Goal: Communication & Community: Answer question/provide support

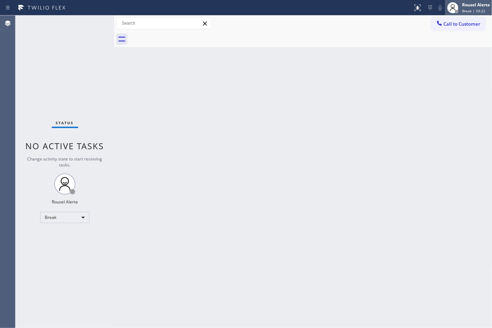
click at [482, 5] on div "Rousel Alerta" at bounding box center [476, 5] width 28 height 6
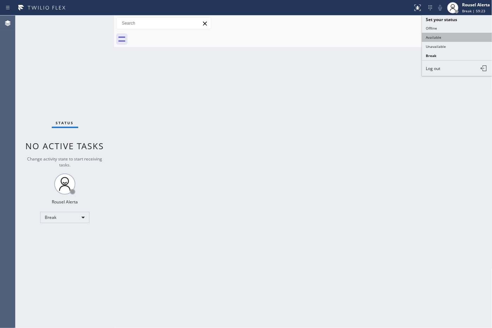
click at [469, 32] on ul "Set your status Offline Available Unavailable Break Log out" at bounding box center [457, 45] width 70 height 61
click at [468, 33] on button "Available" at bounding box center [457, 37] width 70 height 9
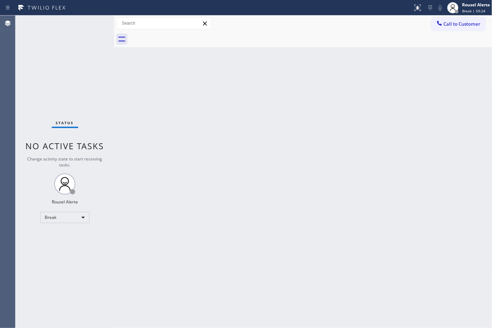
click at [417, 170] on div "Back to Dashboard Change Sender ID Customers Technicians Select a contact Outbo…" at bounding box center [303, 171] width 378 height 313
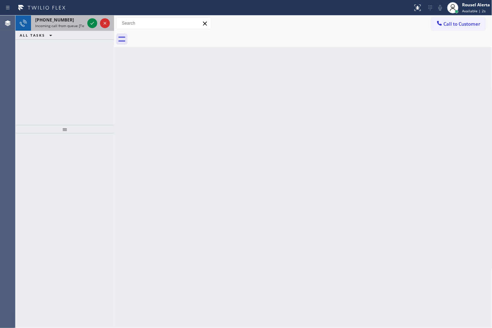
drag, startPoint x: 73, startPoint y: 19, endPoint x: 76, endPoint y: 24, distance: 5.5
click at [73, 19] on div "[PHONE_NUMBER]" at bounding box center [59, 20] width 49 height 6
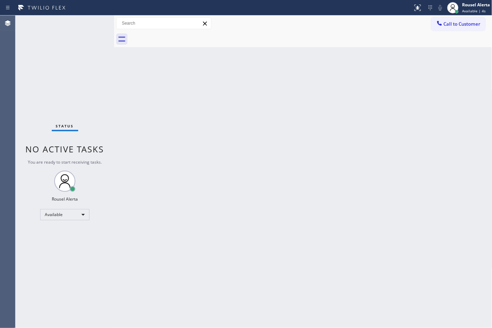
click at [85, 24] on div "Status No active tasks You are ready to start receiving tasks. Rousel Alerta Av…" at bounding box center [64, 171] width 99 height 313
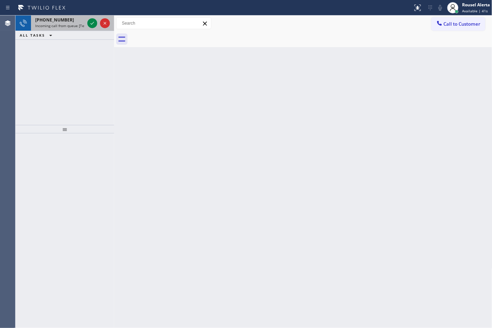
drag, startPoint x: 61, startPoint y: 25, endPoint x: 78, endPoint y: 21, distance: 17.8
click at [61, 25] on span "Incoming call from queue [Test] All" at bounding box center [64, 25] width 58 height 5
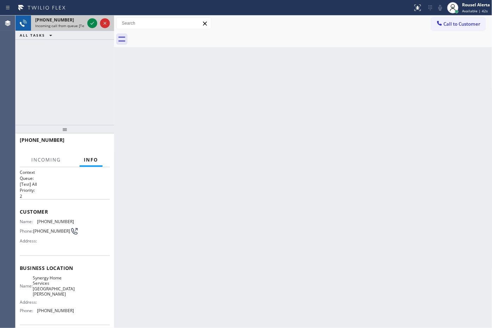
click at [86, 20] on div at bounding box center [98, 22] width 25 height 15
click at [92, 23] on icon at bounding box center [93, 23] width 4 height 3
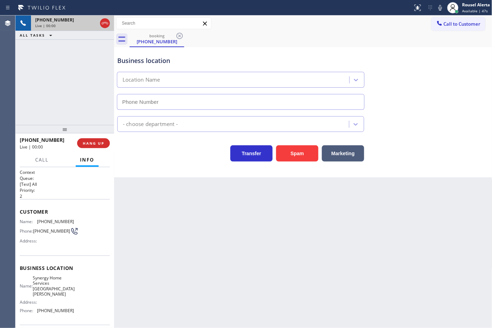
type input "[PHONE_NUMBER]"
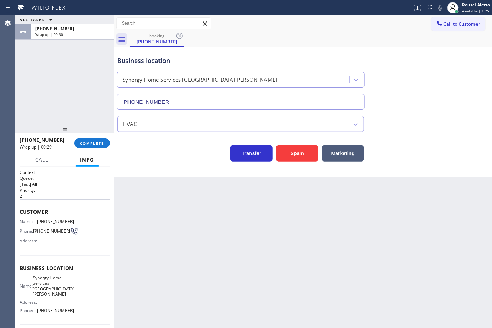
click at [78, 66] on div "ALL TASKS ALL TASKS ACTIVE TASKS TASKS IN WRAP UP [PHONE_NUMBER] Wrap up | 00:30" at bounding box center [64, 70] width 99 height 110
click at [101, 147] on button "COMPLETE" at bounding box center [92, 143] width 36 height 10
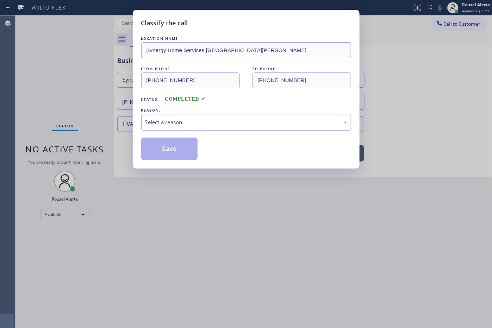
click at [144, 129] on div "Select a reason" at bounding box center [246, 122] width 210 height 17
click at [174, 154] on button "Save" at bounding box center [169, 149] width 57 height 23
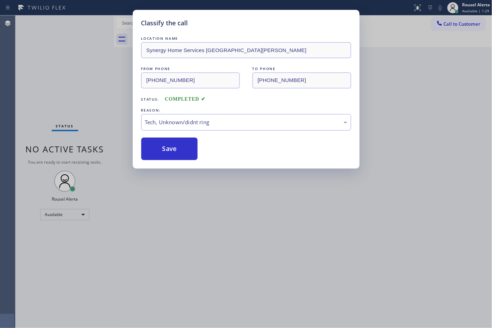
click at [233, 217] on div "Classify the call LOCATION NAME Synergy Home Services Santa [PERSON_NAME] FROM …" at bounding box center [246, 164] width 492 height 328
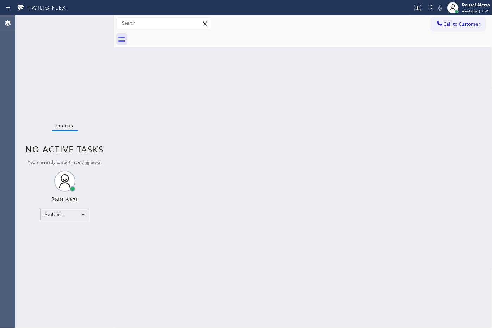
click at [145, 249] on div "Back to Dashboard Change Sender ID Customers Technicians Select a contact Outbo…" at bounding box center [303, 171] width 378 height 313
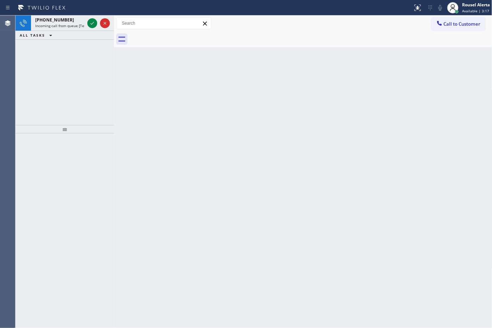
click at [62, 14] on div "Status report No issues detected If you experience an issue, please download th…" at bounding box center [246, 7] width 492 height 15
click at [70, 21] on div "[PHONE_NUMBER]" at bounding box center [59, 20] width 49 height 6
click at [71, 21] on div "[PHONE_NUMBER]" at bounding box center [59, 20] width 49 height 6
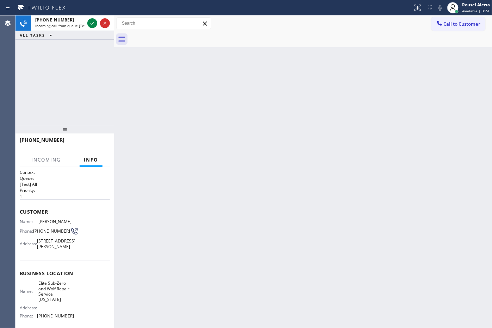
click at [154, 92] on div "Back to Dashboard Change Sender ID Customers Technicians Select a contact Outbo…" at bounding box center [303, 171] width 378 height 313
click at [266, 166] on div "Back to Dashboard Change Sender ID Customers Technicians Select a contact Outbo…" at bounding box center [303, 171] width 378 height 313
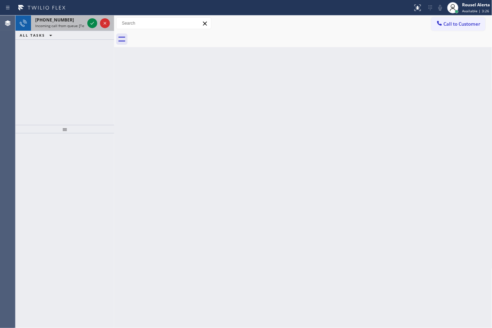
click at [81, 25] on span "Incoming call from queue [Test] All" at bounding box center [64, 25] width 58 height 5
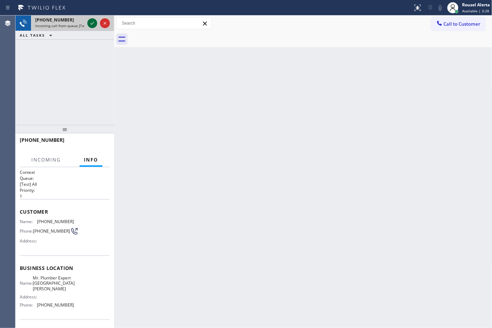
click at [90, 24] on icon at bounding box center [92, 23] width 8 height 8
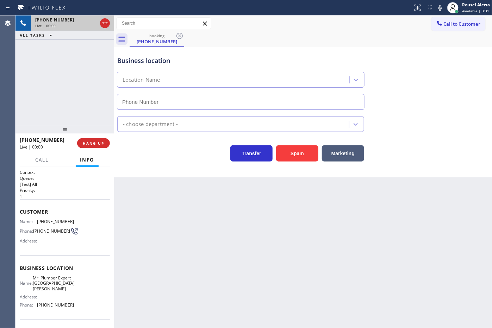
type input "[PHONE_NUMBER]"
click at [299, 154] on button "Spam" at bounding box center [297, 153] width 42 height 16
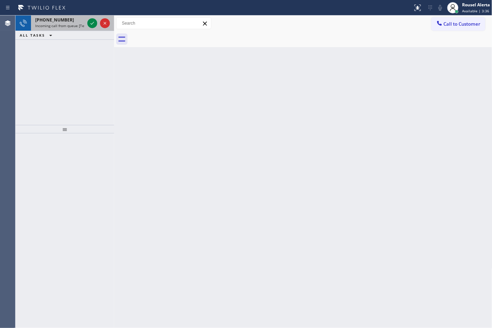
click at [76, 25] on span "Incoming call from queue [Test] All" at bounding box center [64, 25] width 58 height 5
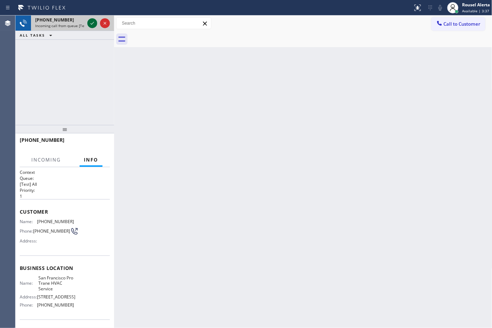
click at [93, 23] on icon at bounding box center [93, 23] width 4 height 3
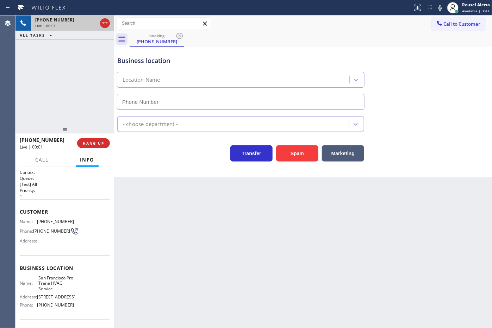
type input "[PHONE_NUMBER]"
click at [182, 226] on div "Back to Dashboard Change Sender ID Customers Technicians Select a contact Outbo…" at bounding box center [303, 171] width 378 height 313
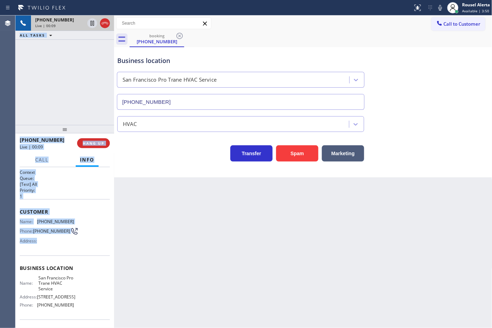
drag, startPoint x: 14, startPoint y: 219, endPoint x: 38, endPoint y: 247, distance: 36.3
click at [38, 247] on div "Agent Desktop Classify the call LOCATION NAME Maestro High End Appliance Repair…" at bounding box center [246, 171] width 492 height 313
click at [42, 241] on div "Address:" at bounding box center [47, 240] width 54 height 5
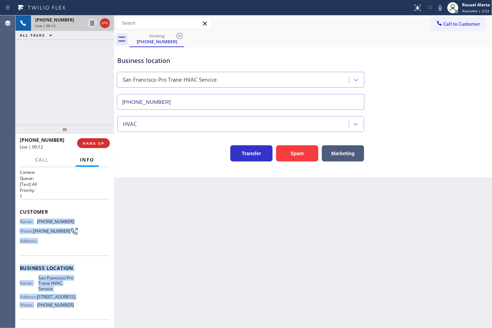
drag, startPoint x: 19, startPoint y: 221, endPoint x: 74, endPoint y: 312, distance: 105.7
click at [74, 312] on div "Context Queue: [Test] All Priority: 1 Customer Name: [PHONE_NUMBER] Phone: [PHO…" at bounding box center [65, 271] width 90 height 204
copy div "Name: [PHONE_NUMBER] Phone: [PHONE_NUMBER] Address: Business location Name: [GE…"
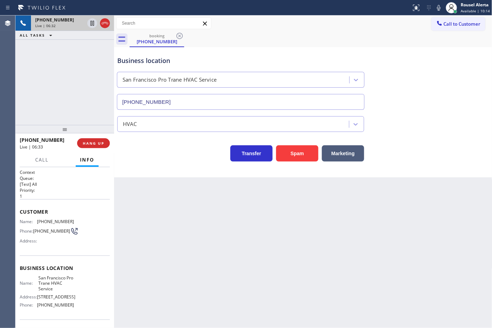
click at [72, 63] on div "[PHONE_NUMBER] Live | 06:32 ALL TASKS ALL TASKS ACTIVE TASKS TASKS IN WRAP UP" at bounding box center [64, 70] width 99 height 110
click at [91, 26] on icon at bounding box center [92, 23] width 8 height 8
click at [440, 10] on icon at bounding box center [439, 8] width 8 height 8
click at [89, 22] on icon at bounding box center [92, 23] width 8 height 8
click at [441, 6] on icon at bounding box center [439, 8] width 8 height 8
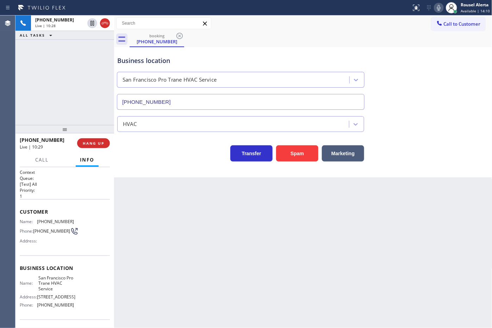
click at [335, 39] on div "booking [PHONE_NUMBER]" at bounding box center [311, 39] width 363 height 16
drag, startPoint x: 458, startPoint y: 176, endPoint x: 478, endPoint y: 160, distance: 25.6
click at [458, 176] on div "Business location [GEOGRAPHIC_DATA] Pro Trane HVAC Service [PHONE_NUMBER] HVAC …" at bounding box center [303, 112] width 378 height 130
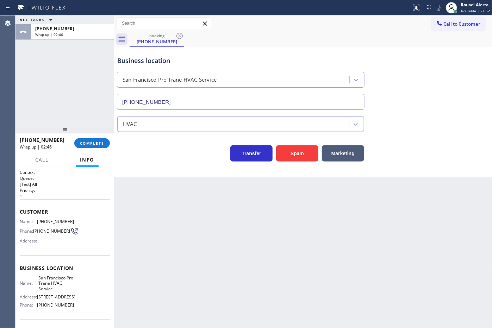
click at [169, 217] on div "Back to Dashboard Change Sender ID Customers Technicians Select a contact Outbo…" at bounding box center [303, 171] width 378 height 313
click at [84, 144] on span "COMPLETE" at bounding box center [92, 143] width 24 height 5
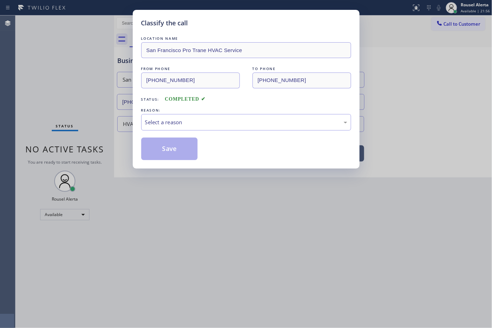
click at [157, 122] on div "Select a reason" at bounding box center [246, 122] width 202 height 8
click at [173, 151] on button "Save" at bounding box center [169, 149] width 57 height 23
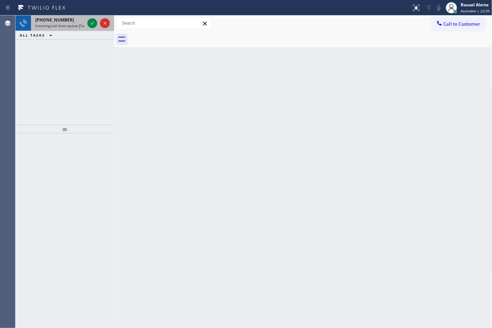
click at [74, 20] on div "[PHONE_NUMBER]" at bounding box center [59, 20] width 49 height 6
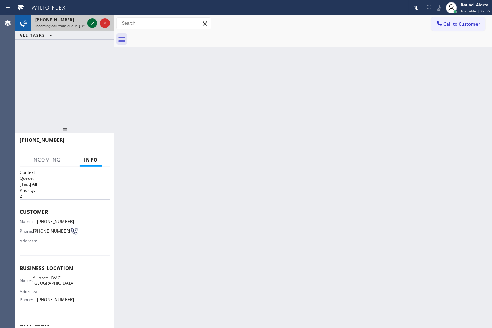
click at [92, 25] on icon at bounding box center [92, 23] width 8 height 8
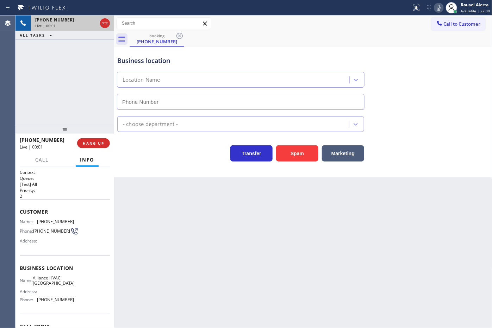
type input "[PHONE_NUMBER]"
click at [86, 147] on button "HANG UP" at bounding box center [93, 143] width 33 height 10
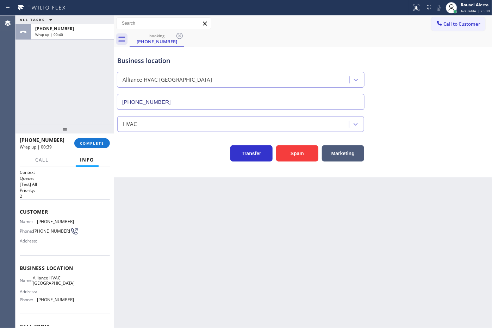
click at [93, 150] on div "[PHONE_NUMBER] Wrap up | 00:39 COMPLETE" at bounding box center [65, 143] width 90 height 18
click at [93, 143] on span "COMPLETE" at bounding box center [92, 143] width 24 height 5
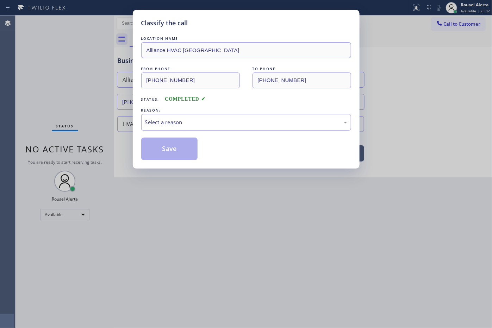
click at [235, 120] on div "Select a reason" at bounding box center [246, 122] width 202 height 8
click at [184, 160] on button "Save" at bounding box center [169, 149] width 57 height 23
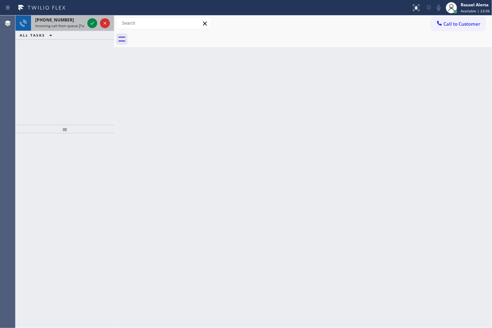
drag, startPoint x: 76, startPoint y: 25, endPoint x: 82, endPoint y: 25, distance: 5.6
click at [76, 25] on span "Incoming call from queue [Test] All" at bounding box center [64, 25] width 58 height 5
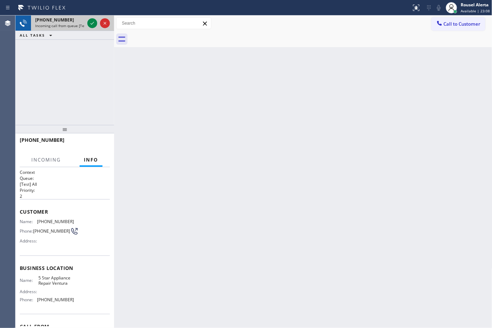
click at [87, 23] on div at bounding box center [98, 22] width 25 height 15
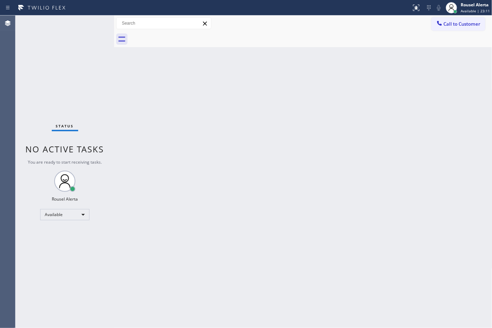
click at [88, 23] on div "Status No active tasks You are ready to start receiving tasks. Rousel Alerta Av…" at bounding box center [64, 171] width 99 height 313
drag, startPoint x: 88, startPoint y: 23, endPoint x: 92, endPoint y: 31, distance: 8.5
click at [88, 24] on div "Status No active tasks You are ready to start receiving tasks. Rousel Alerta Av…" at bounding box center [64, 171] width 99 height 313
drag, startPoint x: 244, startPoint y: 167, endPoint x: 253, endPoint y: 157, distance: 13.5
click at [247, 162] on div "Back to Dashboard Change Sender ID Customers Technicians Select a contact Outbo…" at bounding box center [303, 171] width 378 height 313
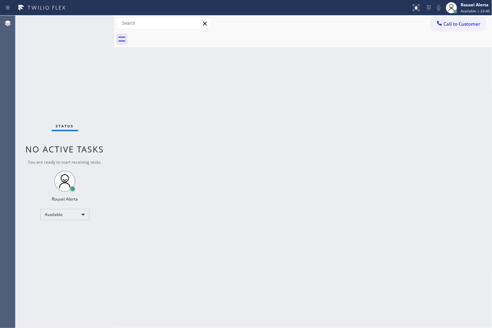
click at [359, 66] on div "Back to Dashboard Change Sender ID Customers Technicians Select a contact Outbo…" at bounding box center [303, 171] width 378 height 313
click at [465, 7] on div "Rousel Alerta" at bounding box center [475, 5] width 29 height 6
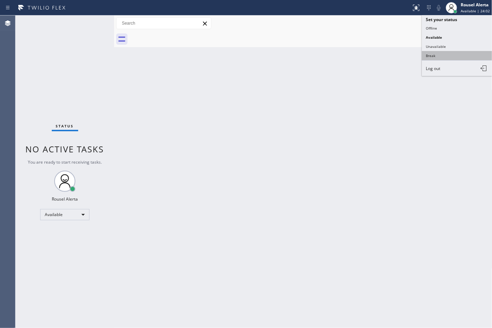
click at [453, 53] on button "Break" at bounding box center [457, 55] width 70 height 9
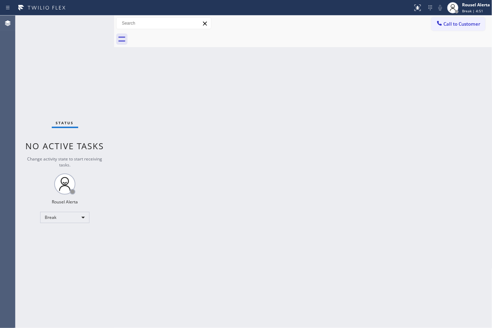
click at [285, 61] on div "Back to Dashboard Change Sender ID Customers Technicians Select a contact Outbo…" at bounding box center [303, 171] width 378 height 313
click at [80, 222] on div "Break" at bounding box center [64, 217] width 49 height 11
click at [80, 234] on li "Available" at bounding box center [65, 236] width 48 height 8
click at [224, 277] on div "Back to Dashboard Change Sender ID Customers Technicians Select a contact Outbo…" at bounding box center [303, 171] width 378 height 313
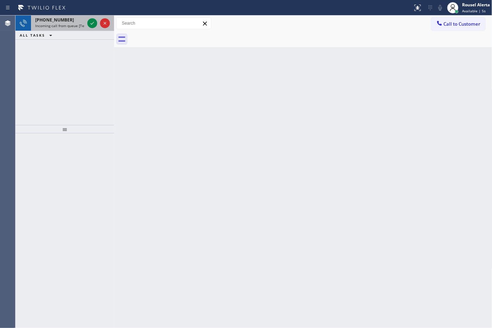
click at [75, 21] on div "[PHONE_NUMBER]" at bounding box center [59, 20] width 49 height 6
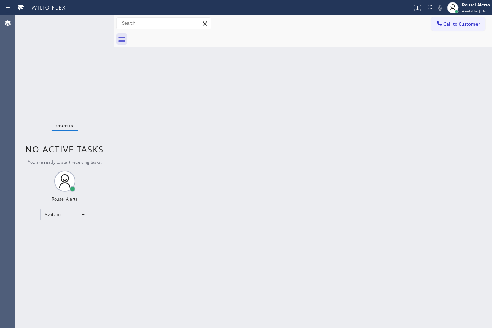
click at [91, 23] on div "Status No active tasks You are ready to start receiving tasks. Rousel Alerta Av…" at bounding box center [64, 171] width 99 height 313
drag, startPoint x: 91, startPoint y: 23, endPoint x: 109, endPoint y: 68, distance: 48.3
click at [108, 68] on div "Status No active tasks You are ready to start receiving tasks. Rousel Alerta Av…" at bounding box center [64, 171] width 99 height 313
click at [365, 135] on div "Back to Dashboard Change Sender ID Customers Technicians Select a contact Outbo…" at bounding box center [303, 171] width 378 height 313
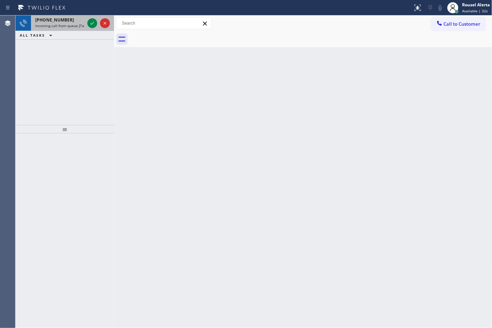
click at [68, 24] on span "Incoming call from queue [Test] All" at bounding box center [64, 25] width 58 height 5
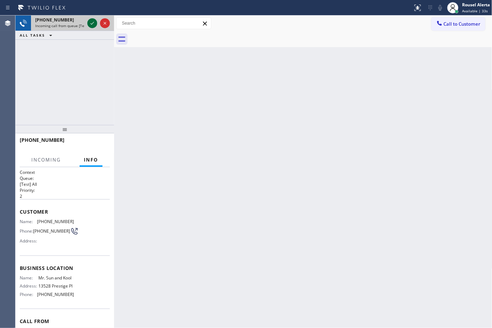
click at [87, 20] on div at bounding box center [92, 23] width 10 height 8
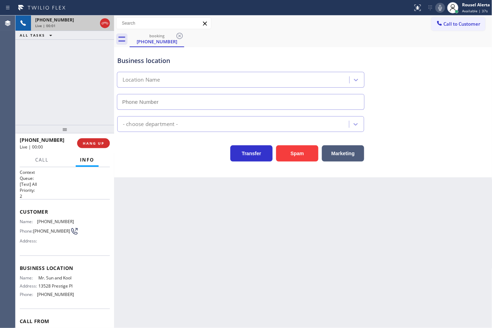
type input "[PHONE_NUMBER]"
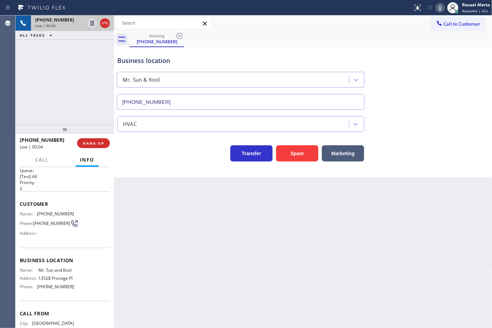
scroll to position [6, 0]
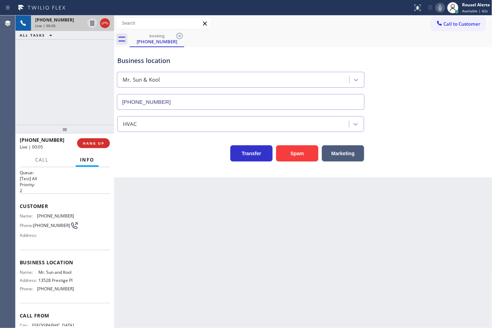
click at [200, 226] on div "Back to Dashboard Change Sender ID Customers Technicians Select a contact Outbo…" at bounding box center [303, 171] width 378 height 313
click at [267, 222] on div "Back to Dashboard Change Sender ID Customers Technicians Select a contact Outbo…" at bounding box center [303, 171] width 378 height 313
drag, startPoint x: 317, startPoint y: 230, endPoint x: 312, endPoint y: 225, distance: 7.5
click at [317, 230] on div "Back to Dashboard Change Sender ID Customers Technicians Select a contact Outbo…" at bounding box center [303, 171] width 378 height 313
click at [174, 229] on div "Back to Dashboard Change Sender ID Customers Technicians Select a contact Outbo…" at bounding box center [303, 171] width 378 height 313
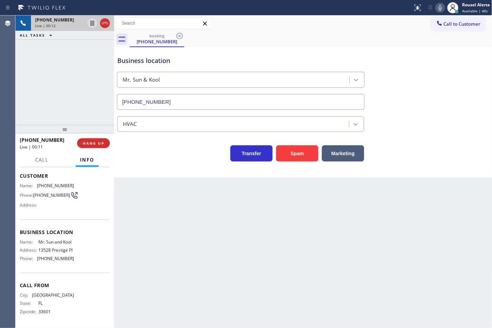
scroll to position [0, 0]
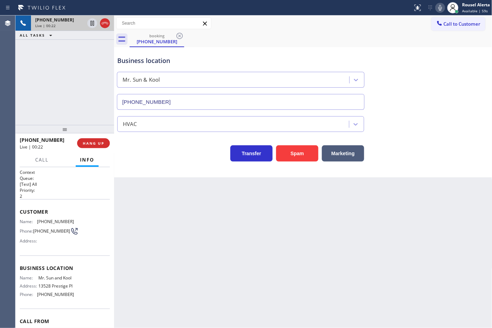
click at [57, 57] on div "[PHONE_NUMBER] Live | 00:22 ALL TASKS ALL TASKS ACTIVE TASKS TASKS IN WRAP UP" at bounding box center [64, 70] width 99 height 110
click at [97, 143] on span "HANG UP" at bounding box center [93, 143] width 21 height 5
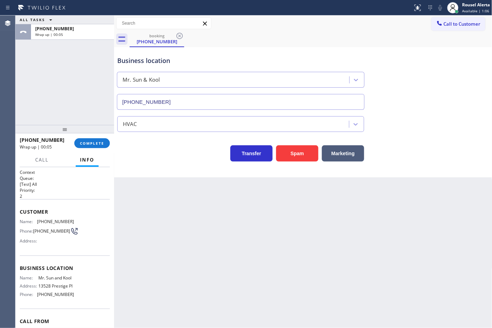
drag, startPoint x: 88, startPoint y: 57, endPoint x: 103, endPoint y: 85, distance: 31.4
click at [87, 56] on div "ALL TASKS ALL TASKS ACTIVE TASKS TASKS IN WRAP UP [PHONE_NUMBER] Wrap up | 00:05" at bounding box center [64, 70] width 99 height 110
click at [100, 144] on span "COMPLETE" at bounding box center [92, 143] width 24 height 5
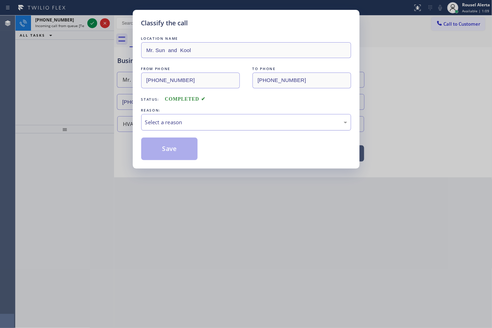
click at [166, 128] on div "Select a reason" at bounding box center [246, 122] width 210 height 17
click at [185, 152] on button "Save" at bounding box center [169, 149] width 57 height 23
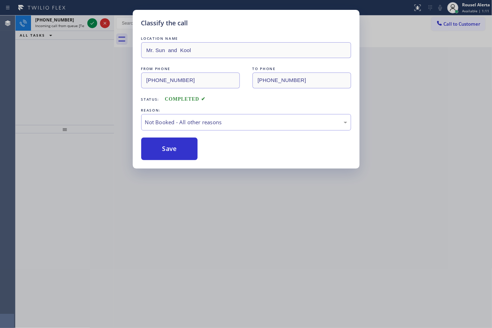
click at [72, 30] on div "Classify the call LOCATION NAME Mr. Sun and [PERSON_NAME] FROM PHONE [PHONE_NUM…" at bounding box center [246, 164] width 492 height 328
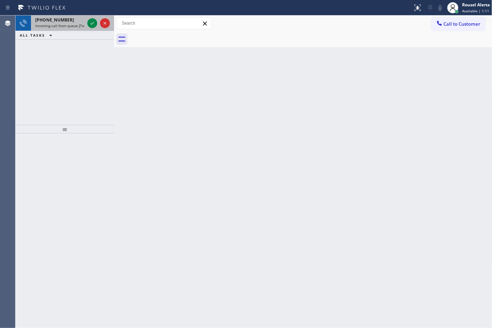
click at [72, 23] on span "Incoming call from queue [Test] All" at bounding box center [64, 25] width 58 height 5
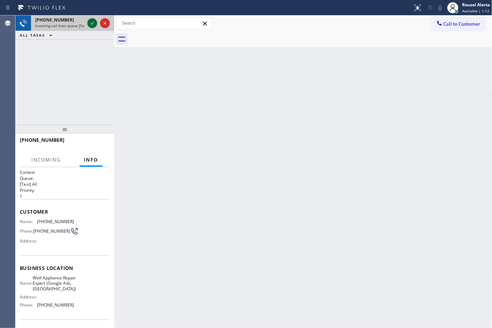
click at [92, 24] on icon at bounding box center [93, 23] width 4 height 3
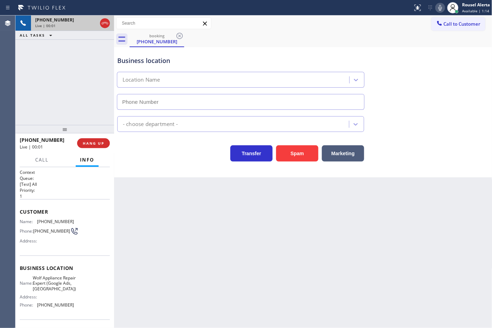
type input "[PHONE_NUMBER]"
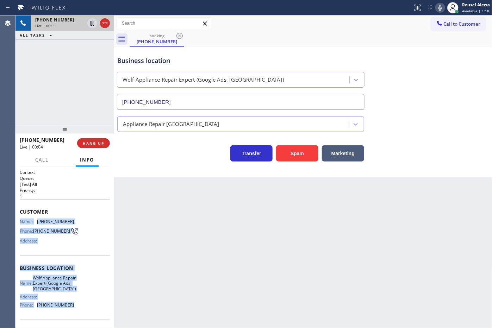
drag, startPoint x: 21, startPoint y: 220, endPoint x: 73, endPoint y: 307, distance: 101.1
click at [73, 307] on div "Context Queue: [Test] All Priority: 1 Customer Name: [PHONE_NUMBER] Phone: [PHO…" at bounding box center [65, 271] width 90 height 204
copy div "Name: [PHONE_NUMBER] Phone: [PHONE_NUMBER] Address: Business location Name: Wol…"
click at [372, 237] on div "Back to Dashboard Change Sender ID Customers Technicians Select a contact Outbo…" at bounding box center [303, 171] width 378 height 313
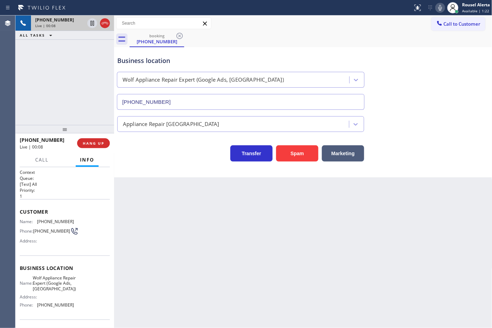
click at [95, 90] on div "[PHONE_NUMBER] Live | 00:08 ALL TASKS ALL TASKS ACTIVE TASKS TASKS IN WRAP UP" at bounding box center [64, 70] width 99 height 110
click at [217, 242] on div "Back to Dashboard Change Sender ID Customers Technicians Select a contact Outbo…" at bounding box center [303, 171] width 378 height 313
click at [96, 145] on span "HANG UP" at bounding box center [93, 143] width 21 height 5
click at [238, 232] on div "Back to Dashboard Change Sender ID Customers Technicians Select a contact Outbo…" at bounding box center [303, 171] width 378 height 313
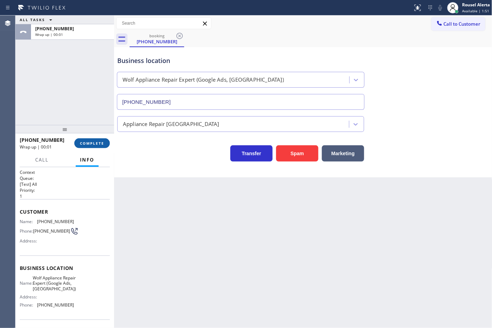
click at [87, 141] on span "COMPLETE" at bounding box center [92, 143] width 24 height 5
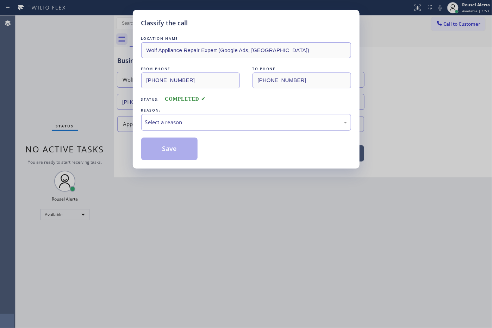
click at [229, 120] on div "Select a reason" at bounding box center [246, 122] width 202 height 8
click at [178, 148] on button "Save" at bounding box center [169, 149] width 57 height 23
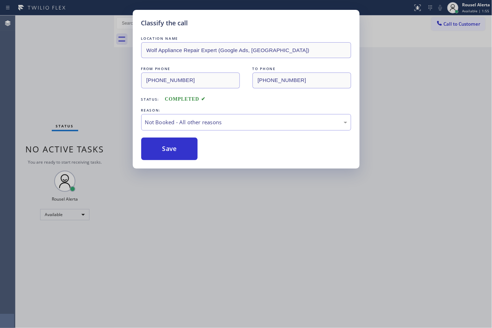
click at [243, 246] on div "Classify the call LOCATION NAME Wolf Appliance Repair Expert (Google Ads, [GEOG…" at bounding box center [246, 164] width 492 height 328
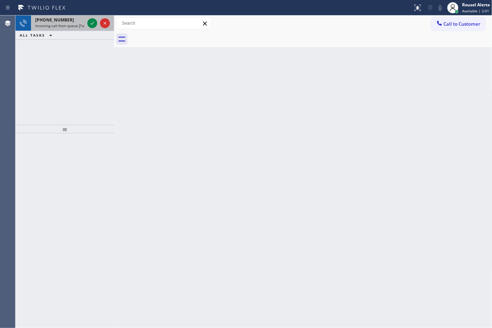
click at [55, 24] on span "Incoming call from queue [Test] All" at bounding box center [64, 25] width 58 height 5
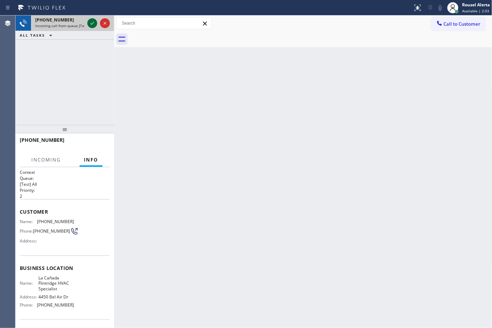
click at [89, 21] on icon at bounding box center [92, 23] width 8 height 8
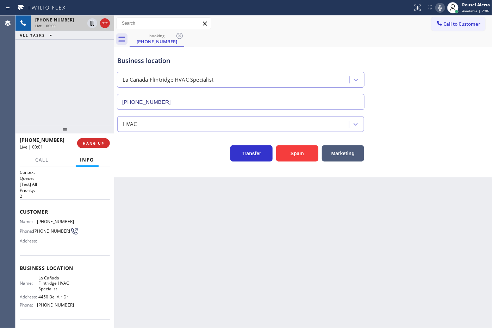
type input "[PHONE_NUMBER]"
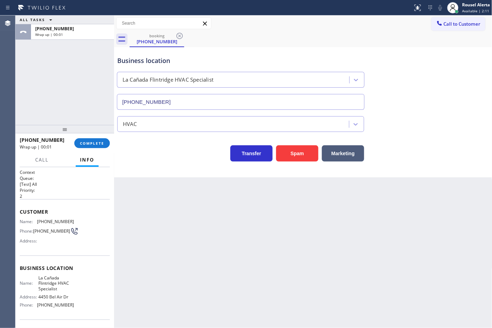
click at [102, 150] on div "[PHONE_NUMBER] Wrap up | 00:01 COMPLETE" at bounding box center [65, 143] width 90 height 18
click at [99, 144] on span "COMPLETE" at bounding box center [92, 143] width 24 height 5
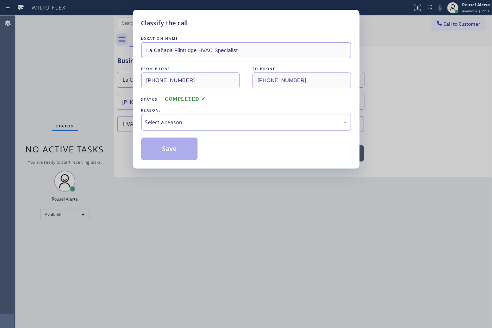
click at [180, 117] on div "Select a reason" at bounding box center [246, 122] width 210 height 17
click at [177, 152] on button "Save" at bounding box center [169, 149] width 57 height 23
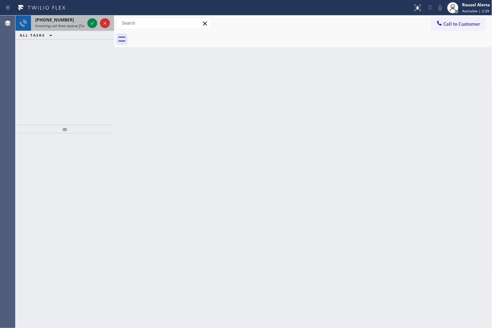
click at [62, 18] on span "[PHONE_NUMBER]" at bounding box center [54, 20] width 39 height 6
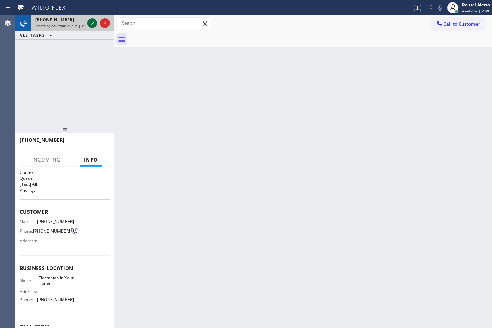
click at [88, 20] on icon at bounding box center [92, 23] width 8 height 8
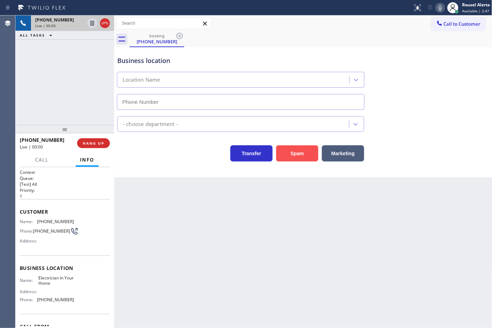
type input "[PHONE_NUMBER]"
click at [302, 160] on button "Spam" at bounding box center [297, 153] width 42 height 16
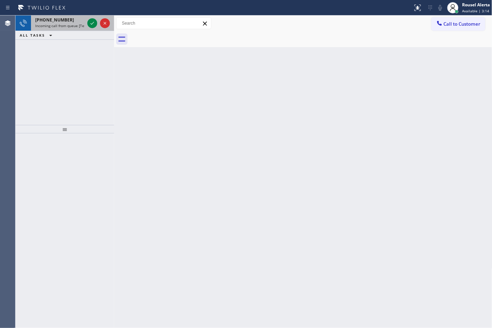
click at [82, 25] on span "Incoming call from queue [Test] All" at bounding box center [64, 25] width 58 height 5
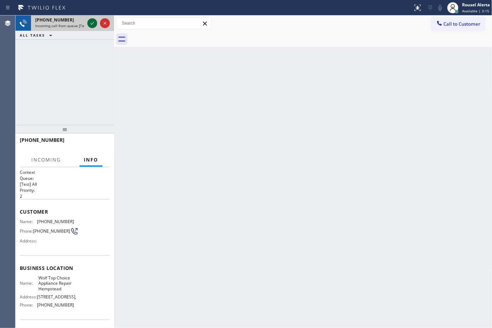
click at [87, 23] on div at bounding box center [92, 23] width 10 height 8
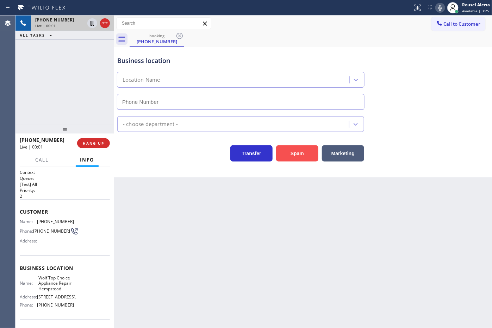
type input "[PHONE_NUMBER]"
click at [307, 158] on button "Spam" at bounding box center [297, 153] width 42 height 16
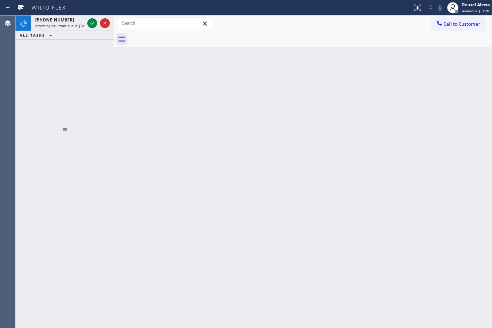
click at [68, 7] on icon at bounding box center [41, 7] width 53 height 11
click at [80, 15] on div "Status report No issues detected If you experience an issue, please download th…" at bounding box center [246, 7] width 492 height 15
click at [77, 23] on span "Incoming call from queue [Test] All" at bounding box center [64, 25] width 58 height 5
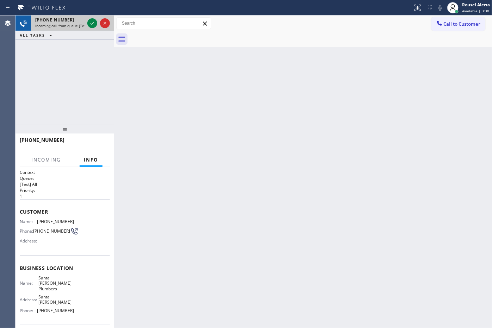
click at [85, 23] on div "[PHONE_NUMBER] Incoming call from queue [Test] All" at bounding box center [58, 22] width 55 height 15
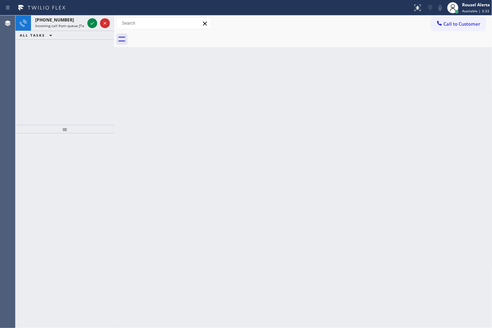
click at [72, 13] on div "Status report No issues detected If you experience an issue, please download th…" at bounding box center [246, 7] width 492 height 15
click at [72, 24] on span "Incoming call from queue [Test] All" at bounding box center [64, 25] width 58 height 5
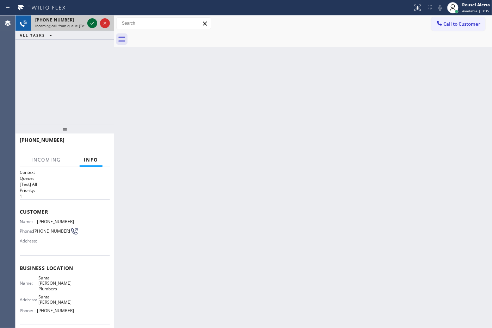
click at [91, 25] on icon at bounding box center [92, 23] width 8 height 8
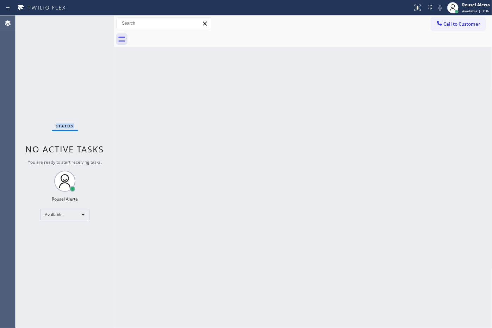
click at [91, 25] on div "Status No active tasks You are ready to start receiving tasks. Rousel Alerta Av…" at bounding box center [64, 171] width 99 height 313
click at [417, 7] on icon at bounding box center [418, 8] width 6 height 6
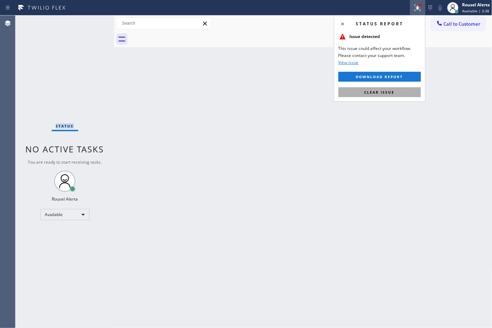
click at [389, 89] on button "Clear issue" at bounding box center [379, 92] width 82 height 10
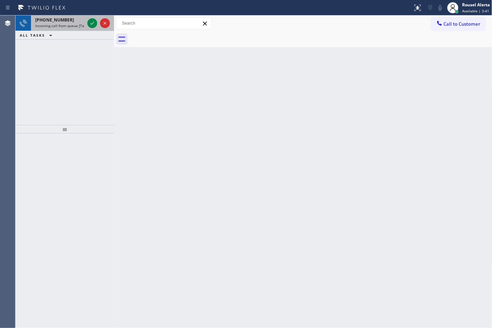
click at [72, 24] on span "Incoming call from queue [Test] All" at bounding box center [64, 25] width 58 height 5
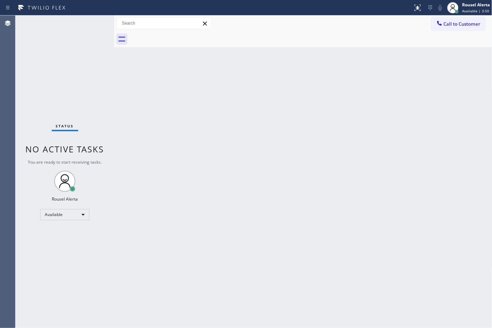
click at [259, 115] on div "Back to Dashboard Change Sender ID Customers Technicians Select a contact Outbo…" at bounding box center [303, 171] width 378 height 313
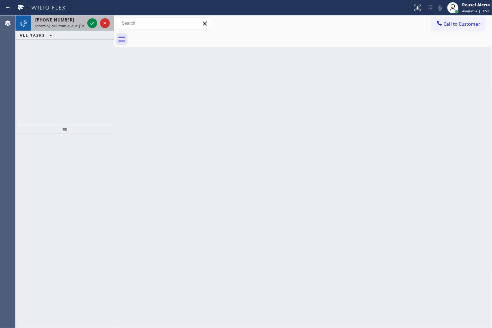
click at [69, 21] on div "[PHONE_NUMBER]" at bounding box center [59, 20] width 49 height 6
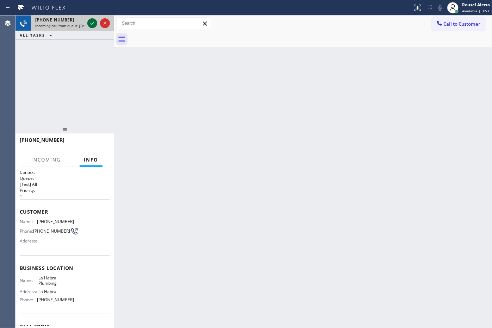
click at [90, 26] on icon at bounding box center [92, 23] width 8 height 8
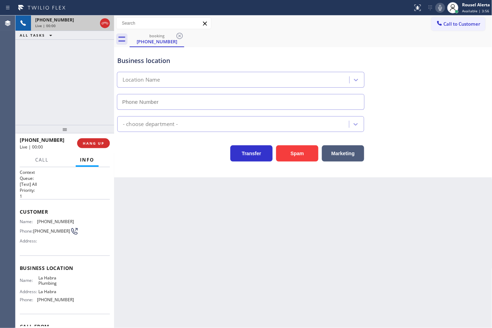
type input "[PHONE_NUMBER]"
click at [288, 156] on button "Spam" at bounding box center [297, 153] width 42 height 16
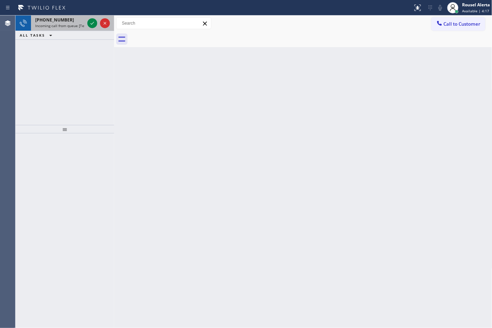
click at [73, 24] on span "Incoming call from queue [Test] All" at bounding box center [64, 25] width 58 height 5
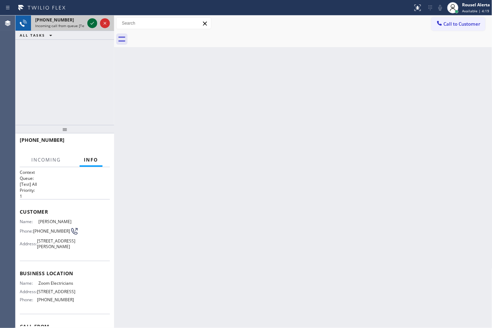
click at [91, 23] on icon at bounding box center [92, 23] width 8 height 8
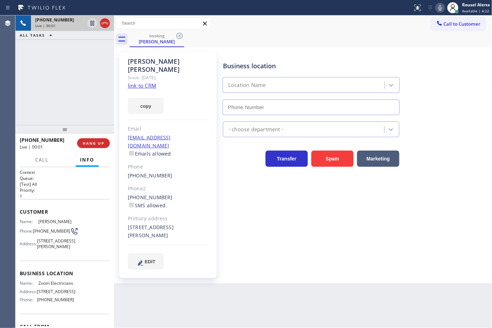
type input "[PHONE_NUMBER]"
click at [152, 74] on div "Since: [DATE]" at bounding box center [168, 78] width 81 height 8
click at [151, 74] on div "Since: [DATE]" at bounding box center [168, 78] width 81 height 8
click at [150, 82] on link "link to CRM" at bounding box center [142, 85] width 29 height 7
click at [72, 28] on div "[PHONE_NUMBER] Live | 00:52" at bounding box center [58, 22] width 55 height 15
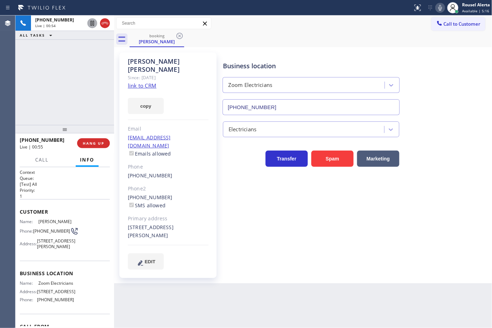
click at [92, 26] on icon at bounding box center [92, 23] width 8 height 8
click at [435, 11] on div at bounding box center [440, 8] width 10 height 8
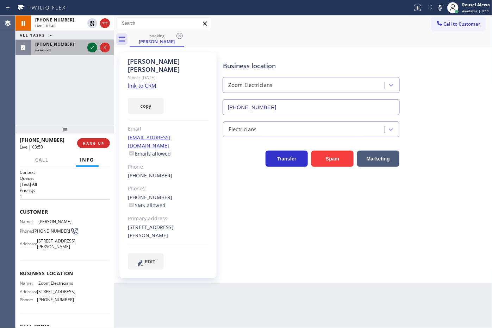
click at [91, 50] on icon at bounding box center [92, 47] width 8 height 8
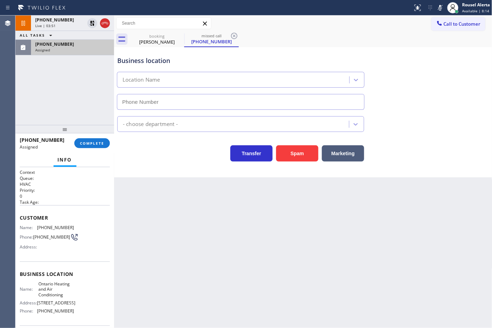
type input "[PHONE_NUMBER]"
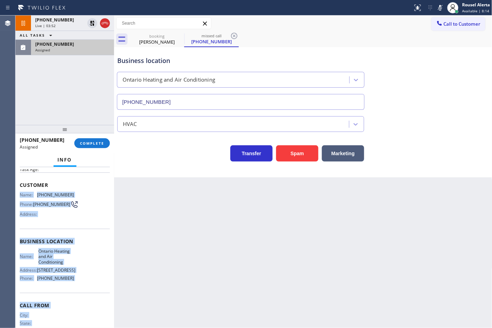
scroll to position [59, 0]
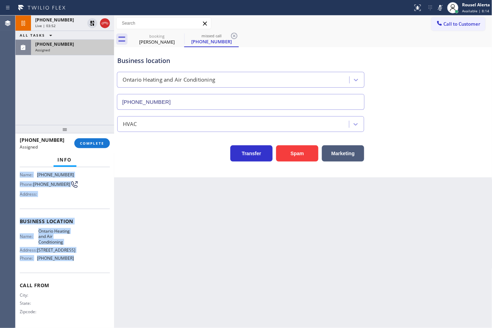
drag, startPoint x: 20, startPoint y: 225, endPoint x: 82, endPoint y: 264, distance: 72.8
click at [82, 264] on div "Context Queue: HVAC Priority: 0 Task Age: Customer Name: [PHONE_NUMBER] Phone: …" at bounding box center [65, 222] width 90 height 210
copy div "Name: [PHONE_NUMBER] Phone: [PHONE_NUMBER] Address: Business location Name: Ont…"
click at [91, 45] on div "[PHONE_NUMBER]" at bounding box center [72, 44] width 75 height 6
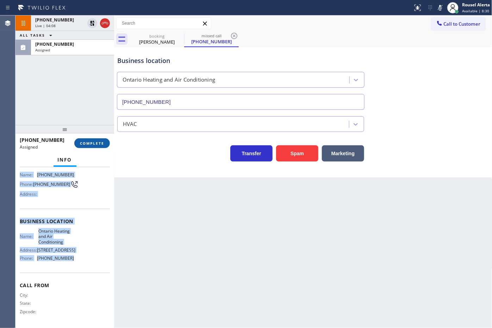
click at [88, 140] on button "COMPLETE" at bounding box center [92, 143] width 36 height 10
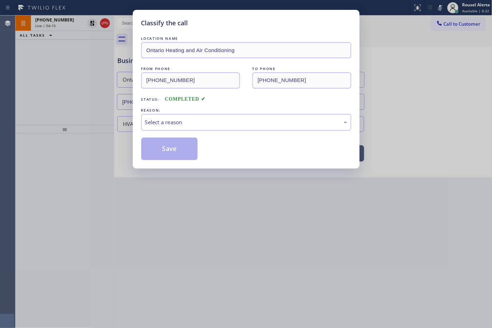
click at [188, 127] on div "Select a reason" at bounding box center [246, 122] width 210 height 17
click at [171, 149] on button "Save" at bounding box center [169, 149] width 57 height 23
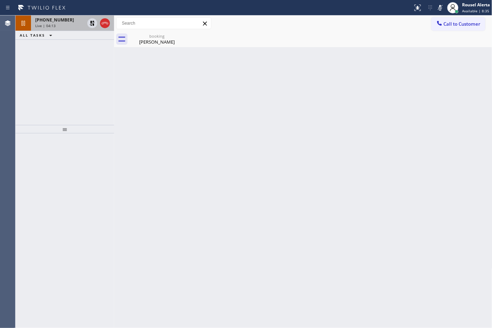
click at [59, 23] on div "Live | 04:13" at bounding box center [59, 25] width 49 height 5
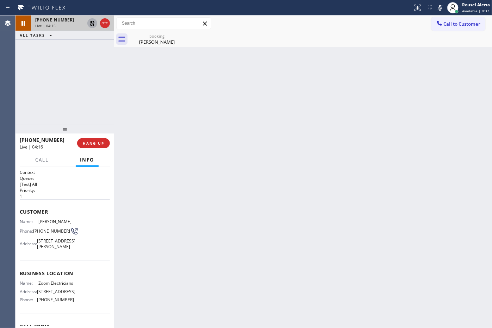
click at [92, 25] on icon at bounding box center [92, 23] width 8 height 8
click at [439, 8] on icon at bounding box center [441, 8] width 4 height 6
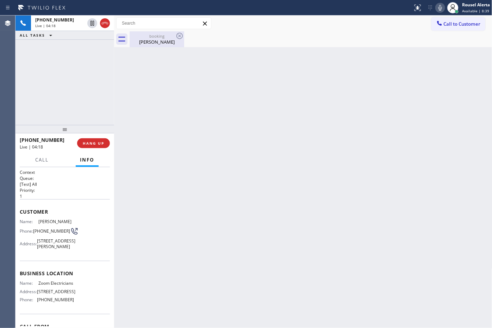
click at [139, 43] on div "[PERSON_NAME]" at bounding box center [156, 42] width 53 height 6
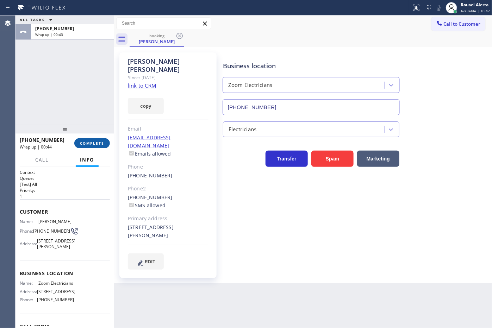
click at [94, 140] on button "COMPLETE" at bounding box center [92, 143] width 36 height 10
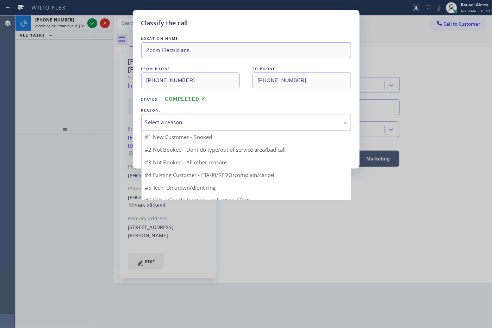
click at [211, 119] on div "Select a reason" at bounding box center [246, 122] width 202 height 8
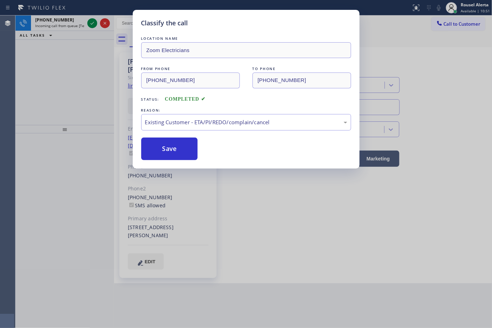
drag, startPoint x: 170, startPoint y: 145, endPoint x: 141, endPoint y: 113, distance: 43.4
click at [169, 145] on button "Save" at bounding box center [169, 149] width 57 height 23
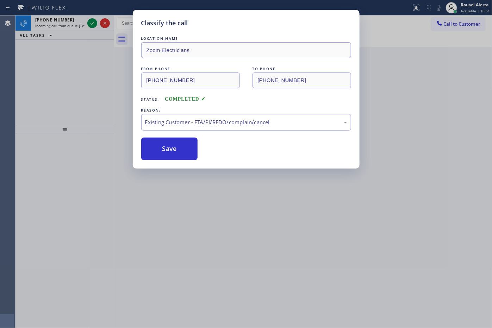
click at [77, 22] on div "Classify the call LOCATION NAME Zoom Electricians FROM PHONE [PHONE_NUMBER] TO …" at bounding box center [246, 164] width 492 height 328
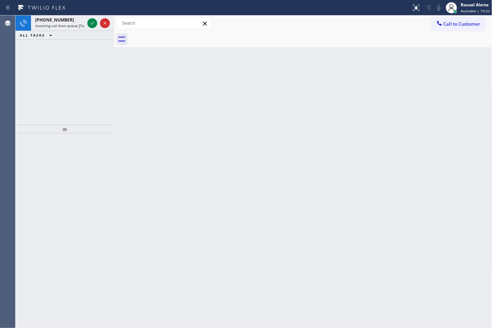
click at [77, 22] on div "[PHONE_NUMBER]" at bounding box center [59, 20] width 49 height 6
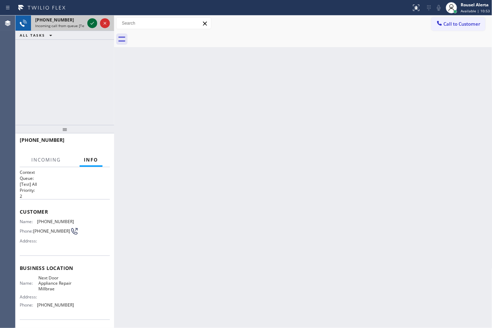
click at [88, 21] on icon at bounding box center [92, 23] width 8 height 8
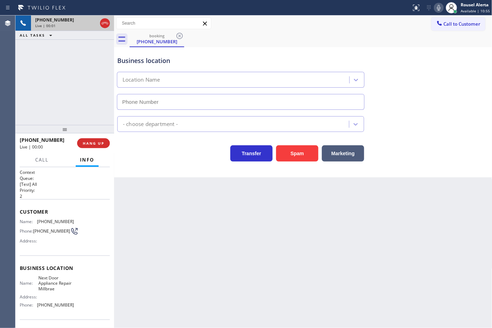
type input "[PHONE_NUMBER]"
click at [286, 161] on button "Spam" at bounding box center [297, 153] width 42 height 16
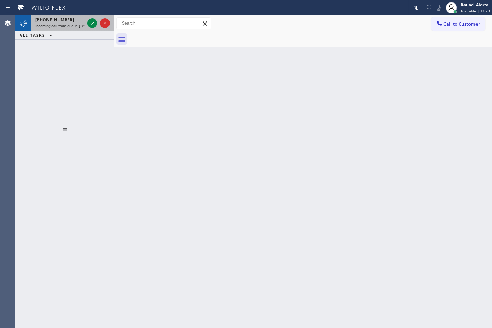
click at [57, 27] on span "Incoming call from queue [Test] All" at bounding box center [64, 25] width 58 height 5
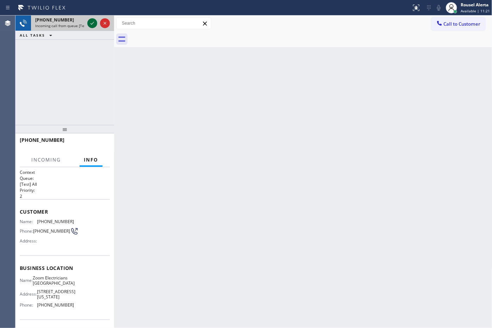
click at [94, 21] on icon at bounding box center [92, 23] width 8 height 8
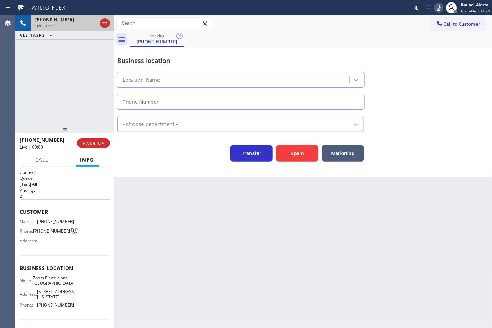
type input "[PHONE_NUMBER]"
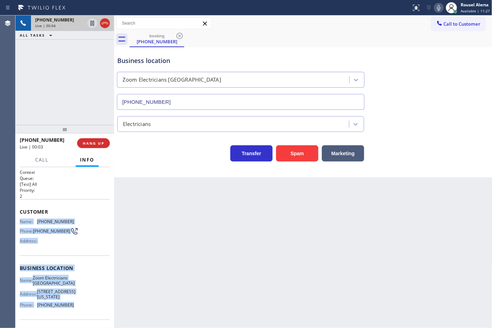
drag, startPoint x: 17, startPoint y: 219, endPoint x: 76, endPoint y: 314, distance: 111.5
click at [76, 314] on div "Context Queue: [Test] All Priority: 2 Customer Name: [PHONE_NUMBER] Phone: [PHO…" at bounding box center [64, 247] width 99 height 161
copy div "Name: [PHONE_NUMBER] Phone: [PHONE_NUMBER] Address: Business location Name: Zoo…"
click at [94, 25] on icon at bounding box center [93, 23] width 4 height 5
click at [442, 4] on icon at bounding box center [439, 8] width 8 height 8
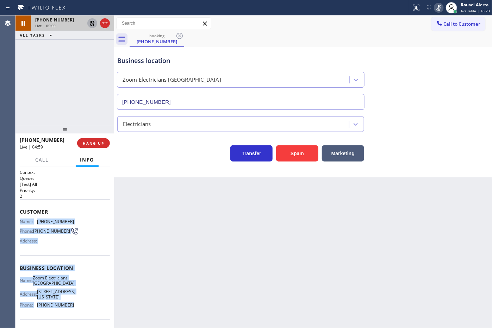
click at [90, 23] on icon at bounding box center [92, 23] width 8 height 8
drag, startPoint x: 439, startPoint y: 4, endPoint x: 439, endPoint y: 8, distance: 3.5
click at [439, 1] on div "Status report No issues detected If you experience an issue, please download th…" at bounding box center [450, 7] width 83 height 15
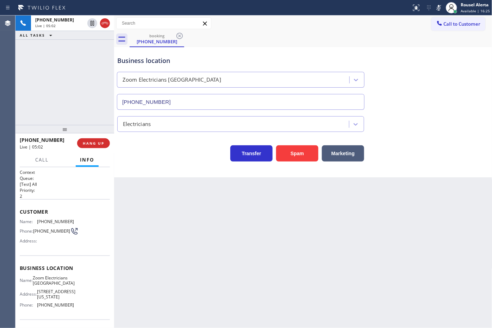
click at [319, 13] on div at bounding box center [206, 7] width 406 height 11
click at [441, 7] on icon at bounding box center [439, 8] width 8 height 8
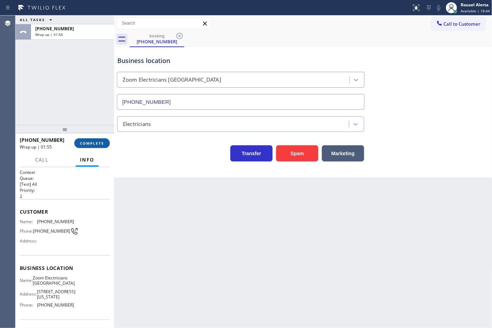
click at [101, 144] on span "COMPLETE" at bounding box center [92, 143] width 24 height 5
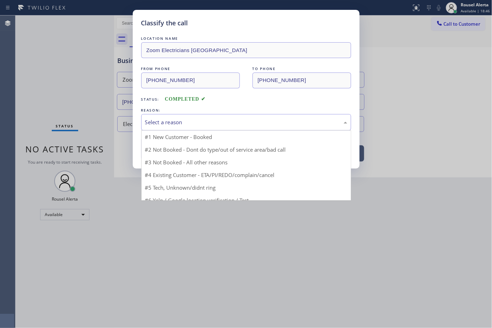
click at [201, 125] on div "Select a reason" at bounding box center [246, 122] width 202 height 8
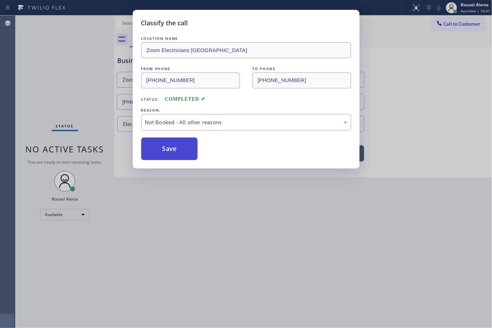
click at [182, 153] on button "Save" at bounding box center [169, 149] width 57 height 23
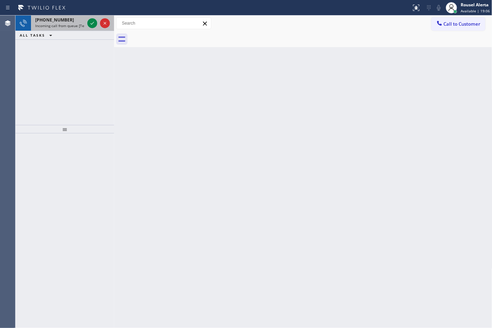
click at [62, 29] on div "[PHONE_NUMBER] Incoming call from queue [Test] All" at bounding box center [58, 22] width 55 height 15
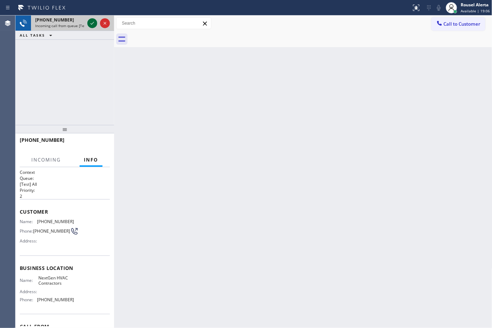
click at [89, 24] on icon at bounding box center [92, 23] width 8 height 8
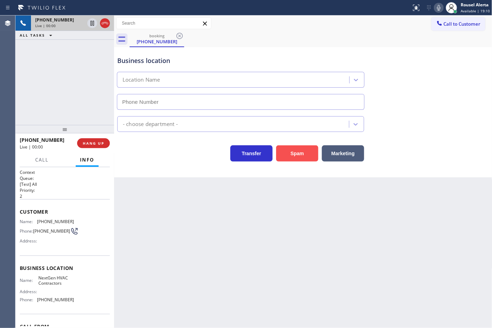
type input "[PHONE_NUMBER]"
click at [289, 155] on button "Spam" at bounding box center [297, 153] width 42 height 16
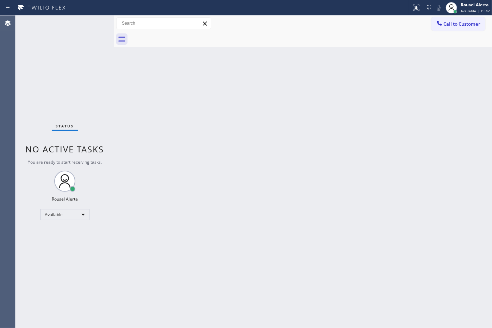
drag, startPoint x: 177, startPoint y: 130, endPoint x: 185, endPoint y: 158, distance: 29.3
click at [177, 132] on div "Back to Dashboard Change Sender ID Customers Technicians Select a contact Outbo…" at bounding box center [303, 171] width 378 height 313
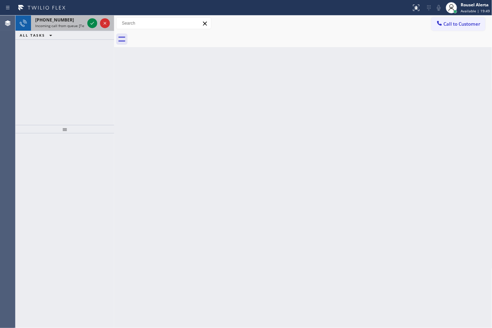
drag, startPoint x: 69, startPoint y: 20, endPoint x: 85, endPoint y: 21, distance: 15.6
click at [69, 20] on div "[PHONE_NUMBER]" at bounding box center [59, 20] width 49 height 6
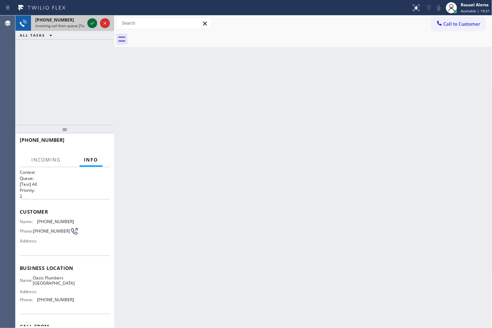
click at [89, 20] on icon at bounding box center [92, 23] width 8 height 8
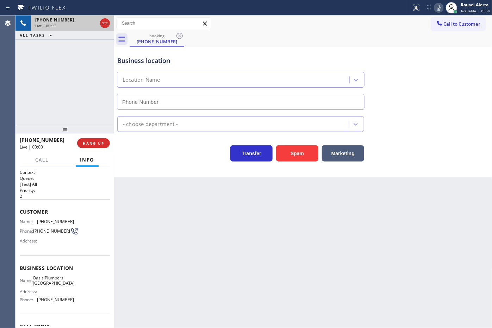
type input "[PHONE_NUMBER]"
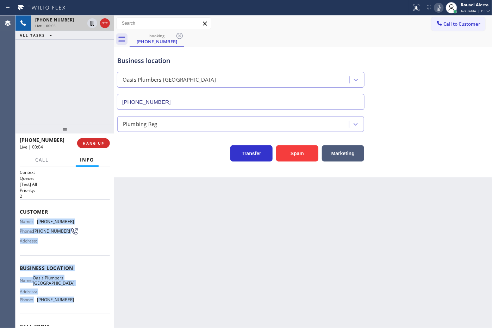
drag, startPoint x: 17, startPoint y: 221, endPoint x: 79, endPoint y: 304, distance: 103.2
click at [79, 304] on div "Context Queue: [Test] All Priority: 2 Customer Name: [PHONE_NUMBER] Phone: [PHO…" at bounding box center [64, 247] width 99 height 161
copy div "Name: [PHONE_NUMBER] Phone: [PHONE_NUMBER] Address: Business location Name: [GE…"
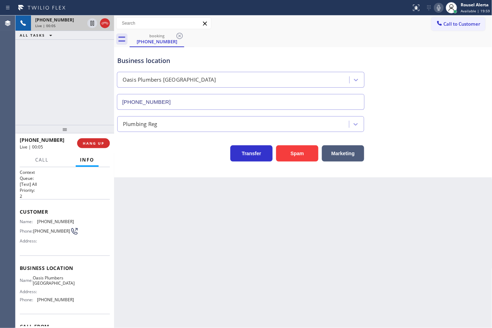
click at [137, 232] on div "Back to Dashboard Change Sender ID Customers Technicians Select a contact Outbo…" at bounding box center [303, 171] width 378 height 313
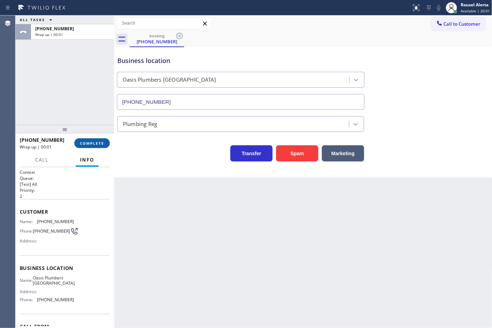
click at [87, 142] on span "COMPLETE" at bounding box center [92, 143] width 24 height 5
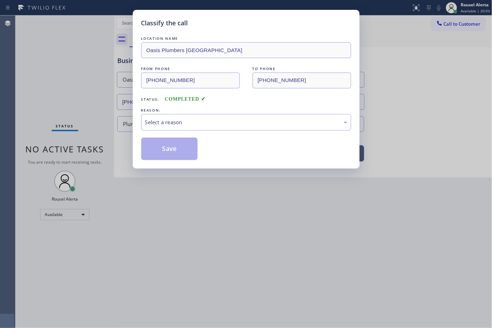
click at [155, 124] on div "Select a reason" at bounding box center [246, 122] width 202 height 8
drag, startPoint x: 164, startPoint y: 158, endPoint x: 164, endPoint y: 153, distance: 4.6
click at [164, 156] on button "Save" at bounding box center [169, 149] width 57 height 23
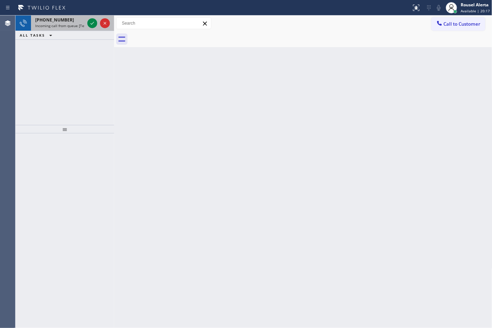
click at [64, 27] on span "Incoming call from queue [Test] All" at bounding box center [64, 25] width 58 height 5
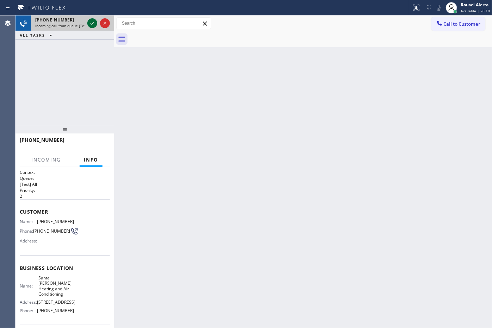
click at [94, 19] on icon at bounding box center [92, 23] width 8 height 8
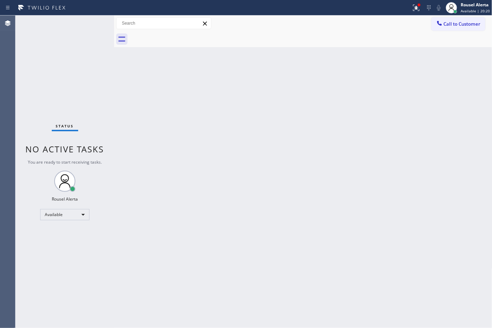
drag, startPoint x: 150, startPoint y: 102, endPoint x: 195, endPoint y: 100, distance: 45.8
click at [151, 102] on div "Back to Dashboard Change Sender ID Customers Technicians Select a contact Outbo…" at bounding box center [303, 171] width 378 height 313
click at [415, 5] on icon at bounding box center [415, 7] width 4 height 5
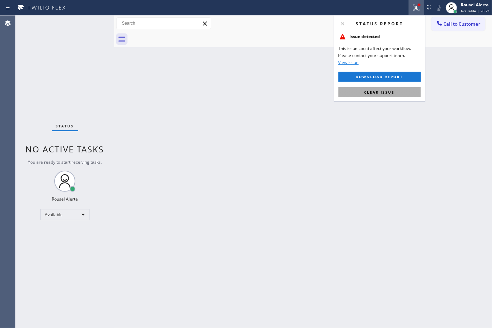
click at [392, 91] on span "Clear issue" at bounding box center [380, 92] width 30 height 5
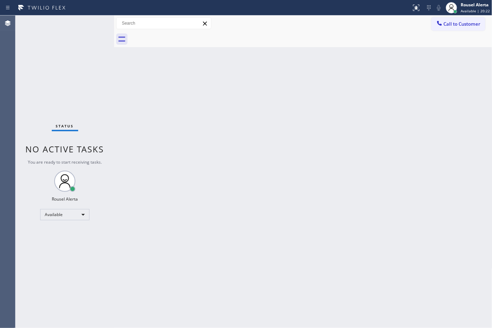
drag, startPoint x: 381, startPoint y: 152, endPoint x: 379, endPoint y: 209, distance: 56.4
click at [381, 156] on div "Back to Dashboard Change Sender ID Customers Technicians Select a contact Outbo…" at bounding box center [303, 171] width 378 height 313
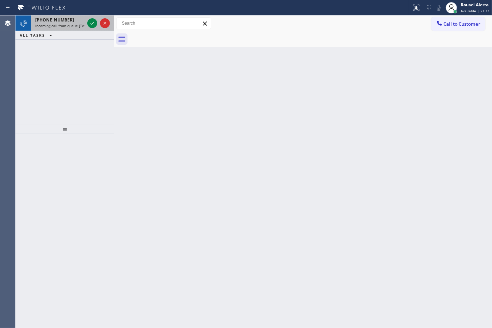
click at [75, 20] on div "[PHONE_NUMBER]" at bounding box center [59, 20] width 49 height 6
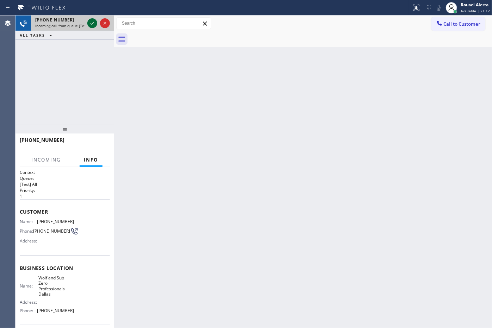
click at [90, 23] on icon at bounding box center [92, 23] width 8 height 8
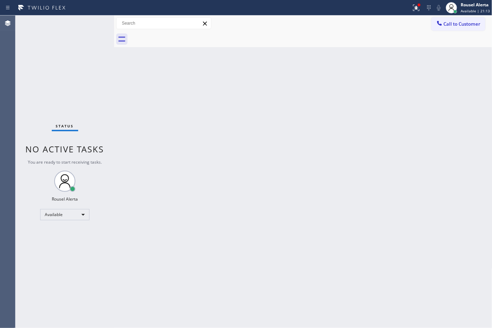
drag, startPoint x: 90, startPoint y: 23, endPoint x: 95, endPoint y: 19, distance: 6.8
click at [95, 19] on div "Status No active tasks You are ready to start receiving tasks. Rousel Alerta Av…" at bounding box center [64, 171] width 99 height 313
click at [423, 7] on div at bounding box center [416, 8] width 15 height 8
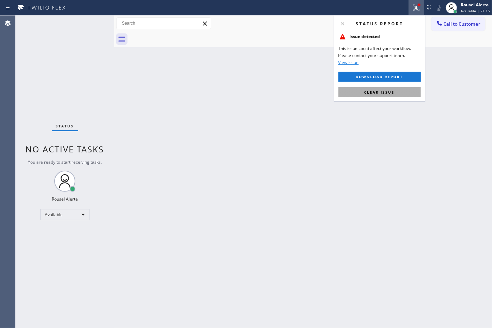
click at [402, 90] on button "Clear issue" at bounding box center [379, 92] width 82 height 10
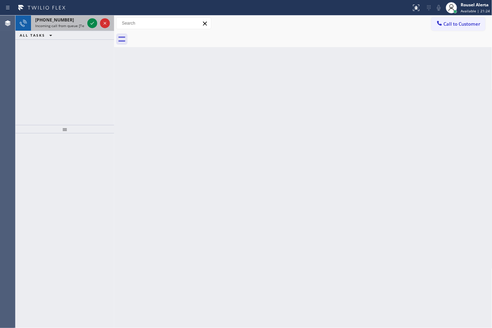
click at [76, 24] on span "Incoming call from queue [Test] All" at bounding box center [64, 25] width 58 height 5
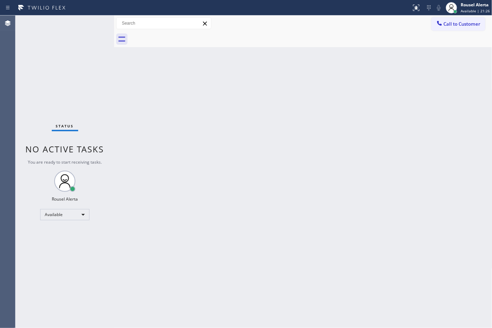
click at [90, 23] on div "Status No active tasks You are ready to start receiving tasks. Rousel Alerta Av…" at bounding box center [64, 171] width 99 height 313
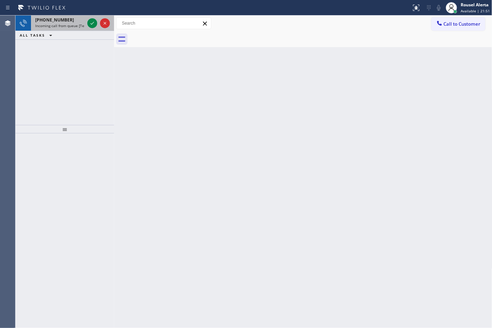
click at [82, 19] on div "[PHONE_NUMBER]" at bounding box center [59, 20] width 49 height 6
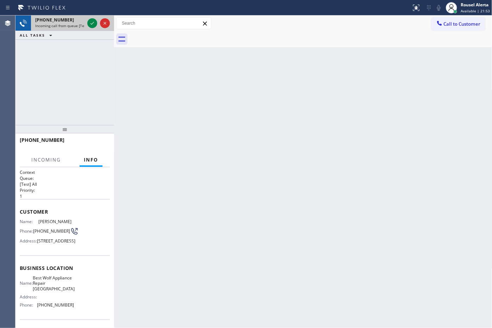
click at [85, 20] on div "[PHONE_NUMBER]" at bounding box center [59, 20] width 49 height 6
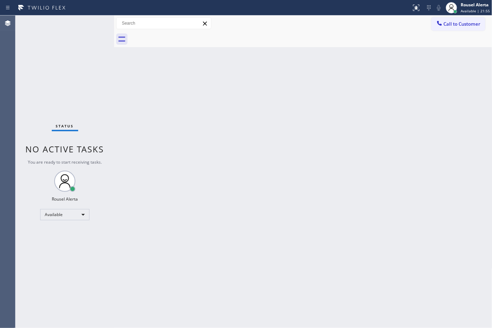
click at [85, 20] on div "Status No active tasks You are ready to start receiving tasks. Rousel Alerta Av…" at bounding box center [64, 171] width 99 height 313
drag, startPoint x: 106, startPoint y: 7, endPoint x: 126, endPoint y: 13, distance: 21.0
click at [110, 4] on div at bounding box center [206, 7] width 406 height 11
click at [196, 147] on div "Back to Dashboard Change Sender ID Customers Technicians Select a contact Outbo…" at bounding box center [303, 171] width 378 height 313
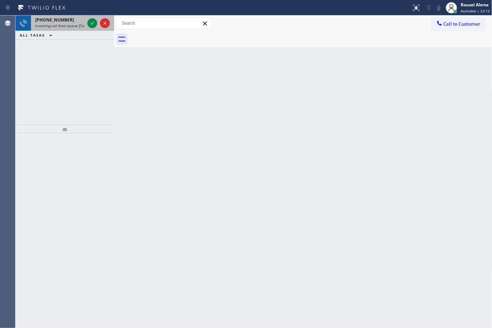
click at [80, 28] on div "[PHONE_NUMBER] Incoming call from queue [Test] All" at bounding box center [58, 22] width 55 height 15
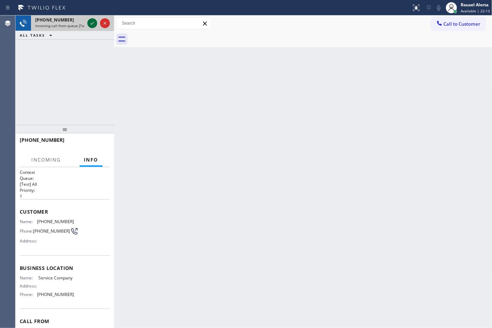
click at [89, 23] on icon at bounding box center [92, 23] width 8 height 8
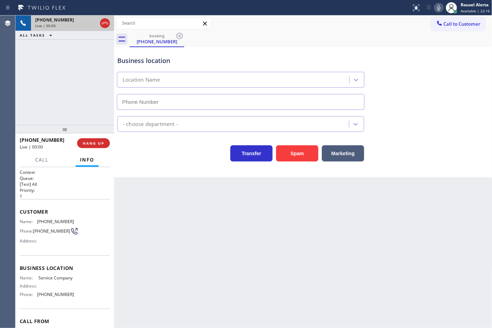
type input "[PHONE_NUMBER]"
click at [293, 153] on button "Spam" at bounding box center [297, 153] width 42 height 16
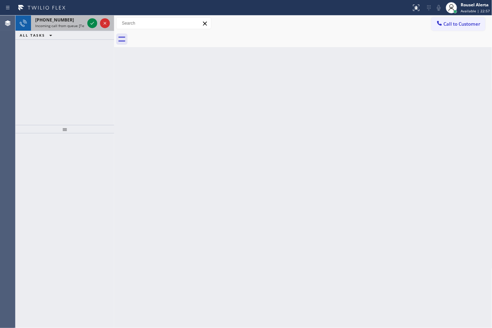
click at [66, 15] on div "[PHONE_NUMBER] Incoming call from queue [Test] All" at bounding box center [58, 22] width 55 height 15
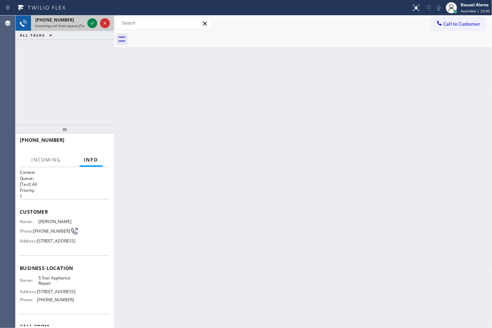
click at [71, 23] on span "Incoming call from queue [Test] All" at bounding box center [64, 25] width 58 height 5
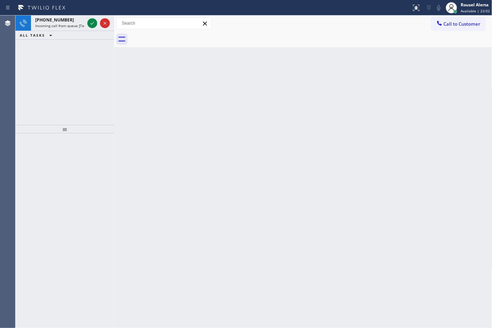
click at [89, 26] on icon at bounding box center [92, 23] width 8 height 8
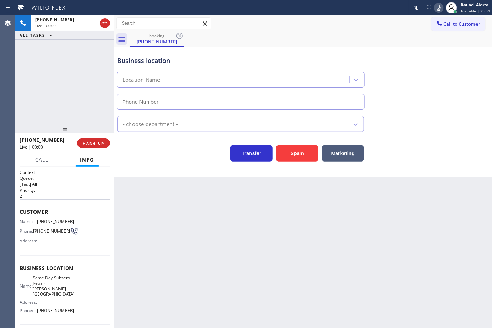
type input "[PHONE_NUMBER]"
click at [295, 152] on button "Spam" at bounding box center [297, 153] width 42 height 16
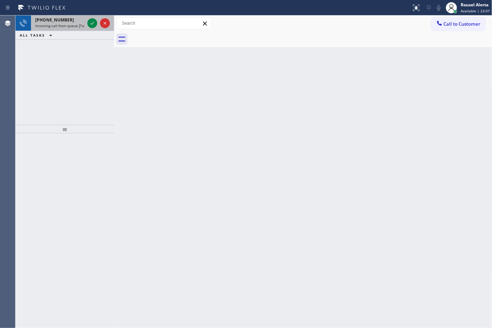
click at [79, 21] on div "[PHONE_NUMBER]" at bounding box center [59, 20] width 49 height 6
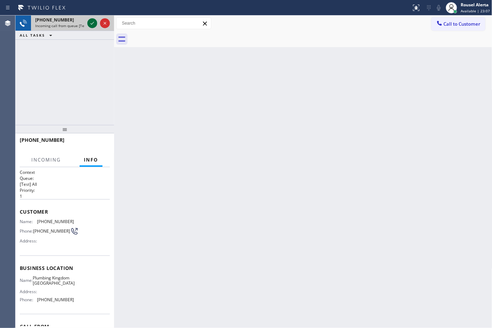
click at [91, 21] on icon at bounding box center [92, 23] width 8 height 8
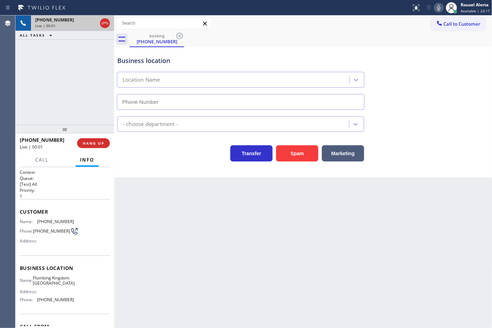
type input "[PHONE_NUMBER]"
drag, startPoint x: 286, startPoint y: 257, endPoint x: 293, endPoint y: 265, distance: 10.0
click at [287, 257] on div "Back to Dashboard Change Sender ID Customers Technicians Select a contact Outbo…" at bounding box center [303, 171] width 378 height 313
drag, startPoint x: 56, startPoint y: 42, endPoint x: 62, endPoint y: 54, distance: 12.8
click at [56, 42] on div "[PHONE_NUMBER] Live | 00:06 ALL TASKS ALL TASKS ACTIVE TASKS TASKS IN WRAP UP" at bounding box center [64, 70] width 99 height 110
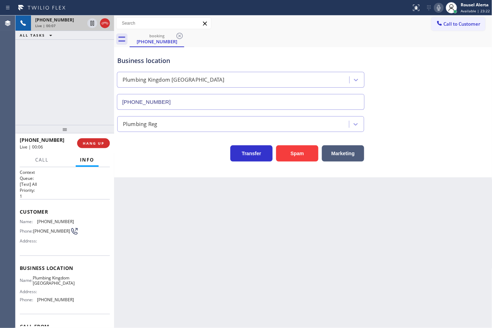
click at [184, 219] on div "Back to Dashboard Change Sender ID Customers Technicians Select a contact Outbo…" at bounding box center [303, 171] width 378 height 313
drag, startPoint x: 74, startPoint y: 95, endPoint x: 159, endPoint y: 202, distance: 135.7
click at [74, 96] on div "[PHONE_NUMBER] Live | 00:08 ALL TASKS ALL TASKS ACTIVE TASKS TASKS IN WRAP UP" at bounding box center [64, 70] width 99 height 110
click at [205, 258] on div "Back to Dashboard Change Sender ID Customers Technicians Select a contact Outbo…" at bounding box center [303, 171] width 378 height 313
click at [64, 90] on div "[PHONE_NUMBER] Live | 00:09 ALL TASKS ALL TASKS ACTIVE TASKS TASKS IN WRAP UP" at bounding box center [64, 70] width 99 height 110
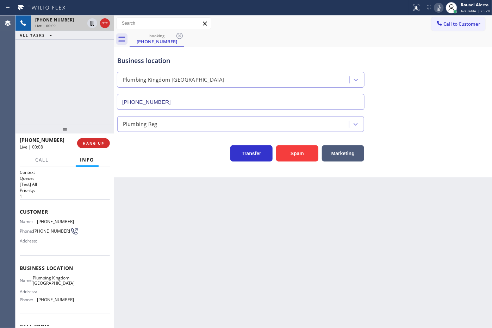
click at [172, 215] on div "Back to Dashboard Change Sender ID Customers Technicians Select a contact Outbo…" at bounding box center [303, 171] width 378 height 313
click at [99, 143] on span "HANG UP" at bounding box center [93, 143] width 21 height 5
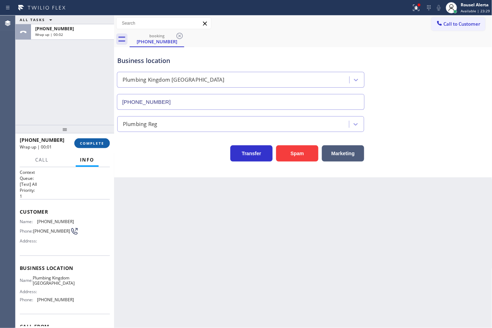
click at [94, 145] on span "COMPLETE" at bounding box center [92, 143] width 24 height 5
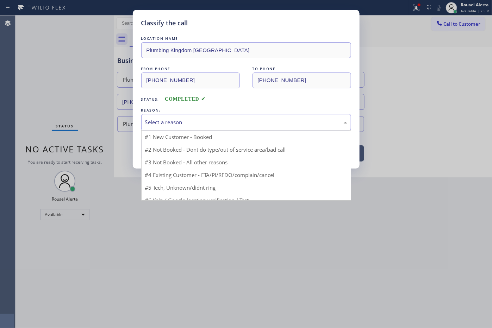
click at [203, 122] on div "Select a reason" at bounding box center [246, 122] width 202 height 8
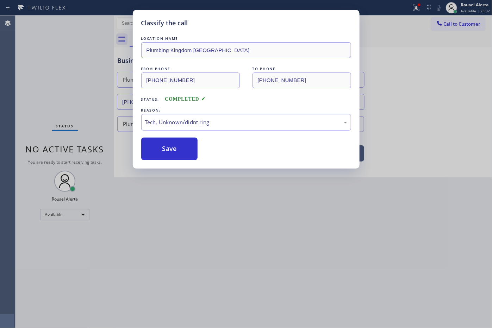
click at [160, 138] on div "LOCATION NAME [GEOGRAPHIC_DATA] Kingdom [GEOGRAPHIC_DATA] FROM PHONE [PHONE_NUM…" at bounding box center [246, 97] width 210 height 125
click at [175, 154] on button "Save" at bounding box center [169, 149] width 57 height 23
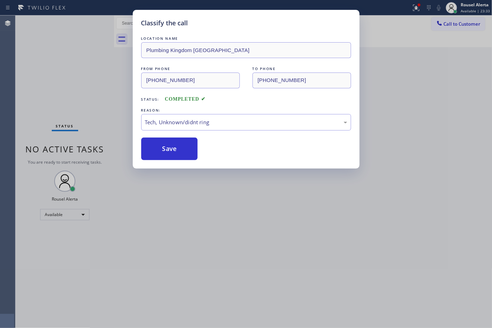
drag, startPoint x: 224, startPoint y: 245, endPoint x: 306, endPoint y: 324, distance: 113.6
click at [250, 273] on div "Classify the call LOCATION NAME Plumbing Kingdom [GEOGRAPHIC_DATA] FROM PHONE […" at bounding box center [246, 164] width 492 height 328
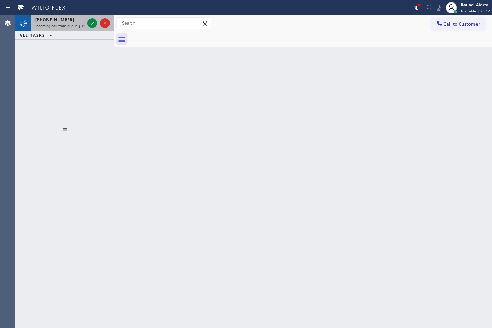
click at [62, 24] on span "Incoming call from queue [Test] All" at bounding box center [64, 25] width 58 height 5
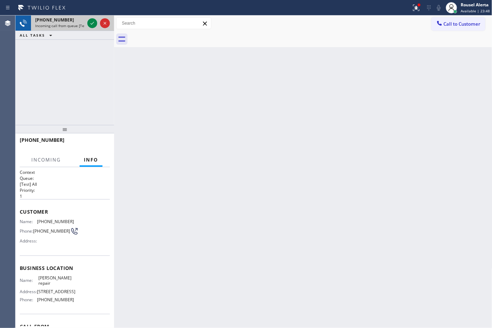
click at [99, 23] on div at bounding box center [98, 22] width 25 height 15
click at [93, 26] on icon at bounding box center [92, 23] width 8 height 8
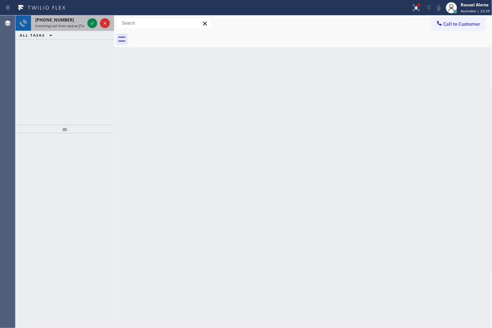
click at [83, 24] on span "Incoming call from queue [Test] All" at bounding box center [64, 25] width 58 height 5
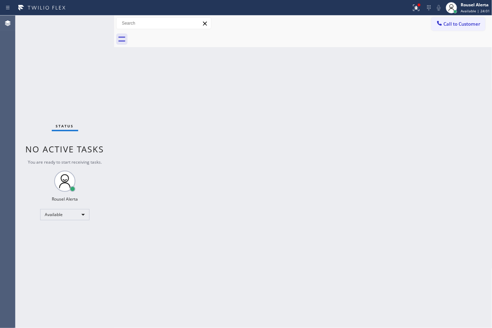
click at [88, 22] on div "Status No active tasks You are ready to start receiving tasks. Rousel Alerta Av…" at bounding box center [64, 171] width 99 height 313
click at [89, 22] on div "Status No active tasks You are ready to start receiving tasks. Rousel Alerta Av…" at bounding box center [64, 171] width 99 height 313
click at [413, 0] on button at bounding box center [416, 7] width 15 height 15
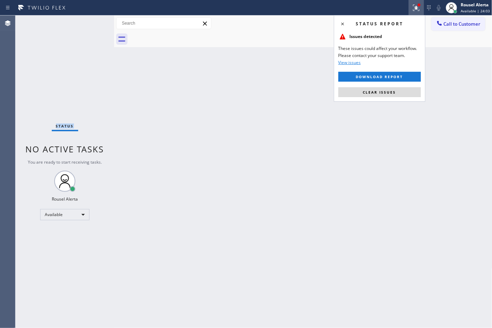
click at [400, 93] on button "Clear issues" at bounding box center [379, 92] width 82 height 10
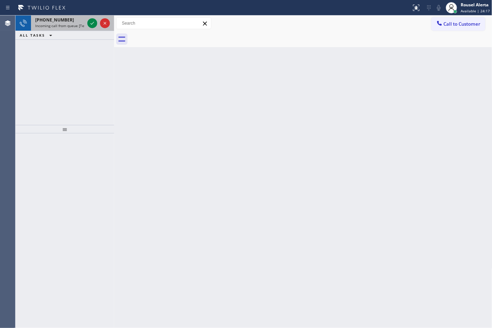
drag, startPoint x: 63, startPoint y: 17, endPoint x: 79, endPoint y: 22, distance: 15.9
click at [64, 18] on div "[PHONE_NUMBER]" at bounding box center [59, 20] width 49 height 6
click at [75, 25] on span "Incoming call from queue [Test] All" at bounding box center [64, 25] width 58 height 5
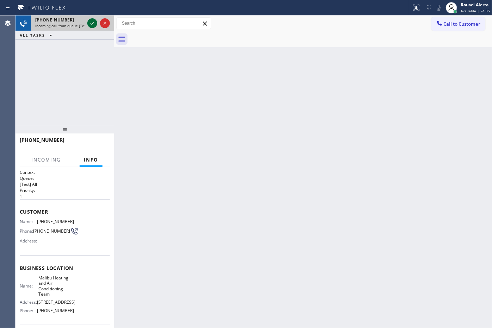
click at [91, 22] on icon at bounding box center [92, 23] width 8 height 8
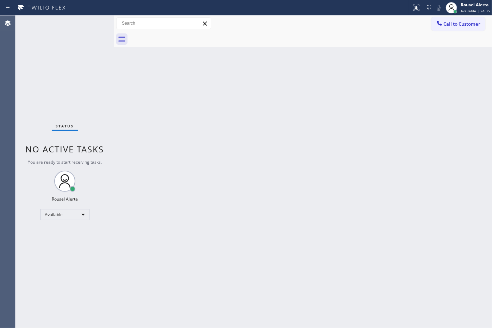
click at [91, 22] on div "Status No active tasks You are ready to start receiving tasks. Rousel Alerta Av…" at bounding box center [64, 171] width 99 height 313
click at [417, 9] on icon at bounding box center [415, 7] width 4 height 5
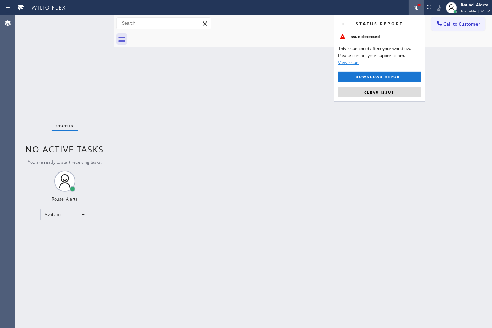
click at [387, 90] on button "Clear issue" at bounding box center [379, 92] width 82 height 10
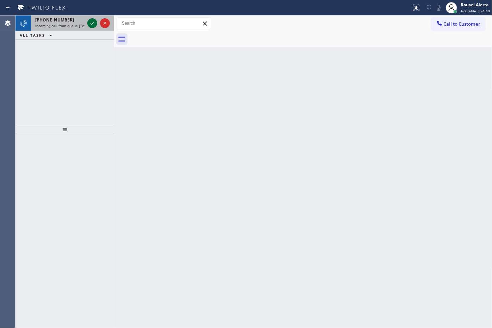
drag, startPoint x: 77, startPoint y: 25, endPoint x: 92, endPoint y: 21, distance: 15.4
click at [80, 25] on span "Incoming call from queue [Test] All" at bounding box center [64, 25] width 58 height 5
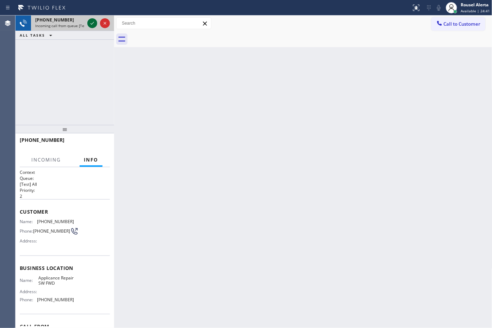
click at [92, 21] on icon at bounding box center [92, 23] width 8 height 8
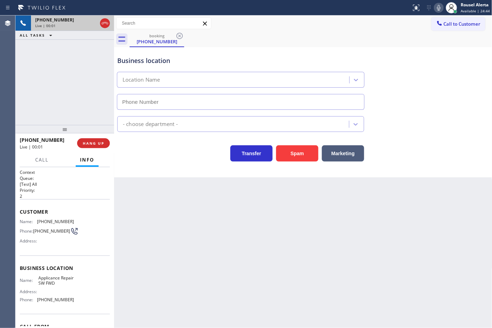
type input "[PHONE_NUMBER]"
drag, startPoint x: 20, startPoint y: 44, endPoint x: 25, endPoint y: 56, distance: 12.3
click at [20, 44] on div "[PHONE_NUMBER] Live | 00:10 ALL TASKS ALL TASKS ACTIVE TASKS TASKS IN WRAP UP" at bounding box center [64, 70] width 99 height 110
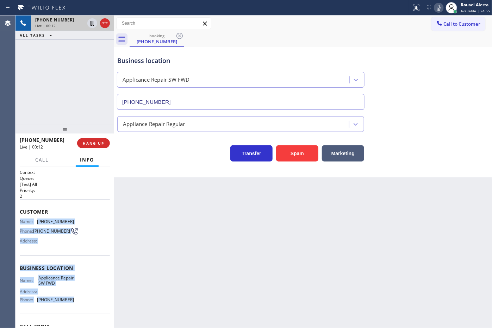
drag, startPoint x: 20, startPoint y: 221, endPoint x: 74, endPoint y: 302, distance: 97.2
click at [74, 302] on div "Context Queue: [Test] All Priority: 2 Customer Name: [PHONE_NUMBER] Phone: [PHO…" at bounding box center [65, 268] width 90 height 198
copy div "Name: [PHONE_NUMBER] Phone: [PHONE_NUMBER] Address: Business location Name: App…"
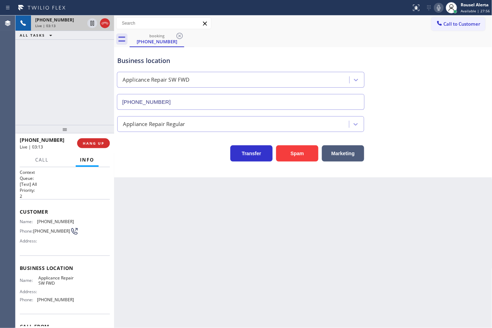
click at [72, 54] on div "[PHONE_NUMBER] Live | 03:13 ALL TASKS ALL TASKS ACTIVE TASKS TASKS IN WRAP UP" at bounding box center [64, 70] width 99 height 110
click at [90, 24] on icon at bounding box center [92, 23] width 8 height 8
click at [442, 9] on icon at bounding box center [439, 8] width 8 height 8
click at [367, 40] on div "booking [PHONE_NUMBER]" at bounding box center [311, 39] width 363 height 16
click at [92, 23] on icon at bounding box center [92, 23] width 8 height 8
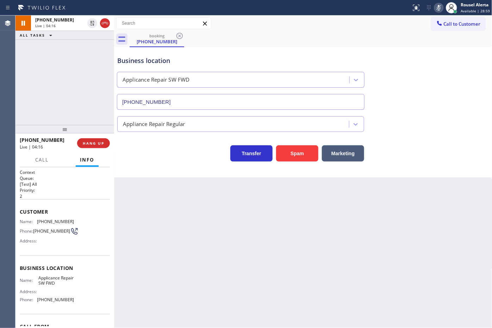
click at [438, 10] on icon at bounding box center [439, 8] width 8 height 8
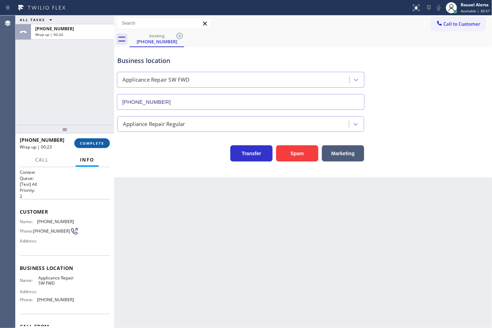
click at [90, 142] on span "COMPLETE" at bounding box center [92, 143] width 24 height 5
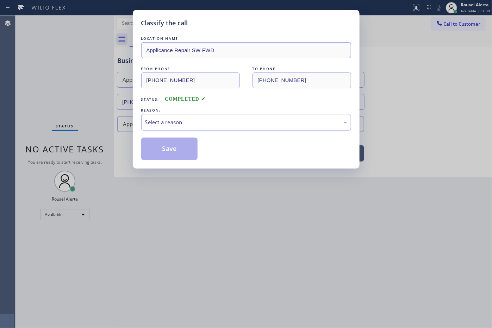
click at [184, 130] on div "Select a reason" at bounding box center [246, 122] width 210 height 17
click at [170, 147] on button "Save" at bounding box center [169, 149] width 57 height 23
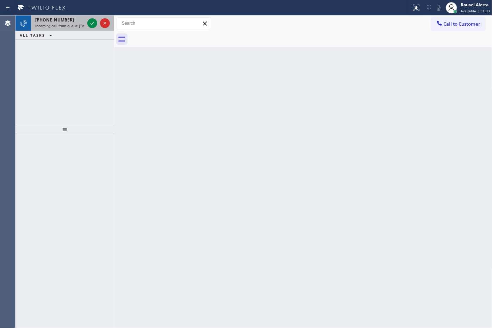
click at [74, 17] on div "[PHONE_NUMBER]" at bounding box center [59, 20] width 49 height 6
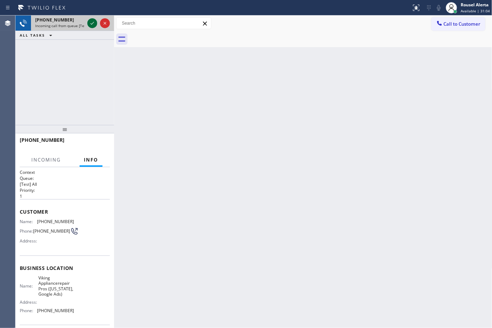
click at [91, 22] on icon at bounding box center [92, 23] width 8 height 8
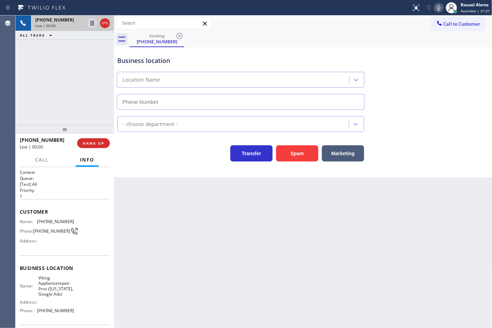
type input "[PHONE_NUMBER]"
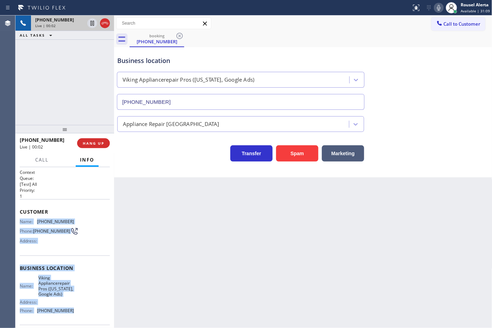
drag, startPoint x: 19, startPoint y: 218, endPoint x: 77, endPoint y: 311, distance: 109.7
click at [77, 311] on div "Context Queue: [Test] All Priority: 1 Customer Name: [PHONE_NUMBER] Phone: [PHO…" at bounding box center [65, 273] width 90 height 209
copy div "Name: [PHONE_NUMBER] Phone: [PHONE_NUMBER] Address: Business location Name: Vik…"
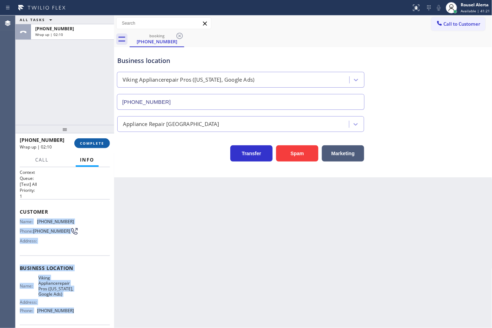
click at [83, 144] on span "COMPLETE" at bounding box center [92, 143] width 24 height 5
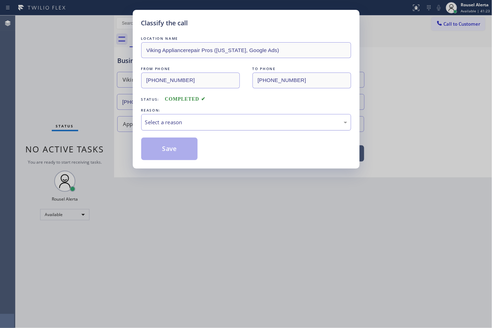
click at [198, 119] on div "Select a reason" at bounding box center [246, 122] width 202 height 8
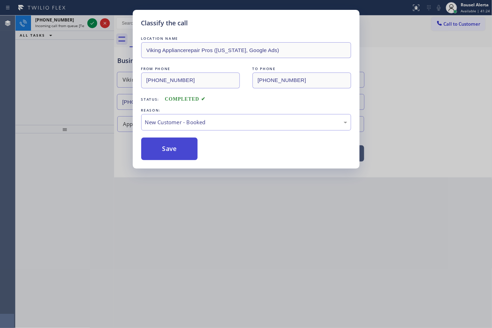
drag, startPoint x: 178, startPoint y: 144, endPoint x: 157, endPoint y: 130, distance: 25.7
click at [178, 144] on button "Save" at bounding box center [169, 149] width 57 height 23
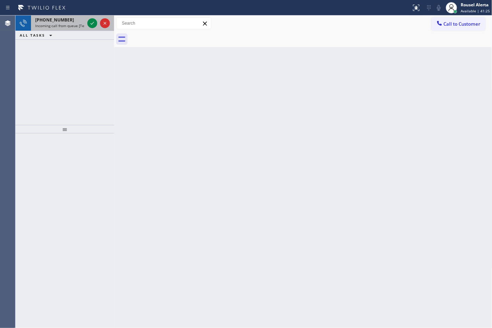
click at [65, 25] on span "Incoming call from queue [Test] All" at bounding box center [64, 25] width 58 height 5
drag, startPoint x: 69, startPoint y: 22, endPoint x: 81, endPoint y: 25, distance: 12.3
click at [69, 22] on div "[PHONE_NUMBER]" at bounding box center [59, 20] width 49 height 6
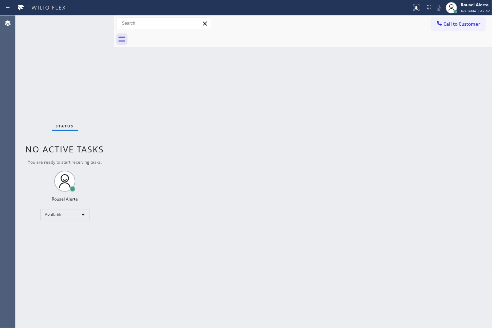
click at [263, 53] on div "Back to Dashboard Change Sender ID Customers Technicians Select a contact Outbo…" at bounding box center [303, 171] width 378 height 313
click at [67, 27] on div "Status No active tasks You are ready to start receiving tasks. Rousel Alerta Av…" at bounding box center [64, 171] width 99 height 313
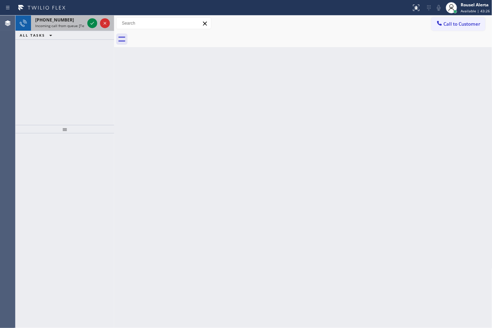
click at [77, 20] on div "[PHONE_NUMBER]" at bounding box center [59, 20] width 49 height 6
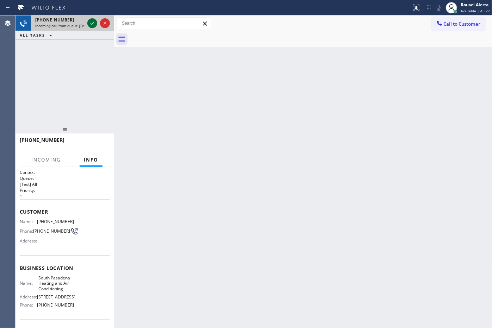
click at [91, 23] on icon at bounding box center [92, 23] width 8 height 8
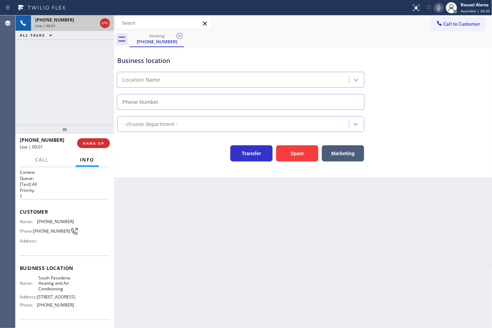
type input "[PHONE_NUMBER]"
click at [360, 205] on div "Back to Dashboard Change Sender ID Customers Technicians Select a contact Outbo…" at bounding box center [303, 171] width 378 height 313
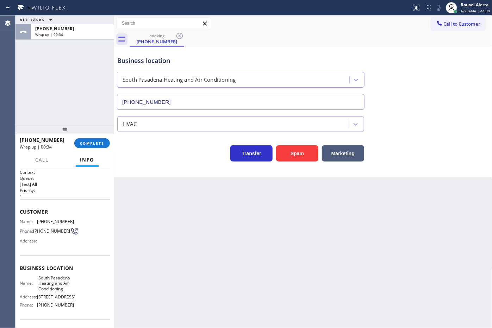
click at [371, 261] on div "Back to Dashboard Change Sender ID Customers Technicians Select a contact Outbo…" at bounding box center [303, 171] width 378 height 313
click at [459, 7] on div at bounding box center [451, 7] width 15 height 15
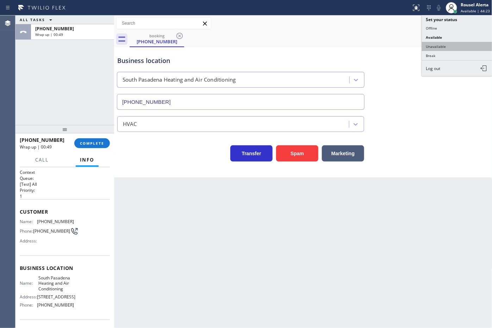
click at [449, 49] on button "Unavailable" at bounding box center [457, 46] width 70 height 9
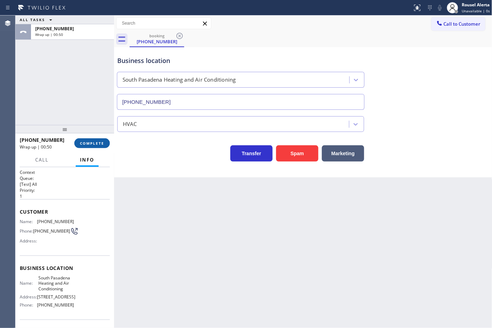
click at [80, 143] on span "COMPLETE" at bounding box center [92, 143] width 24 height 5
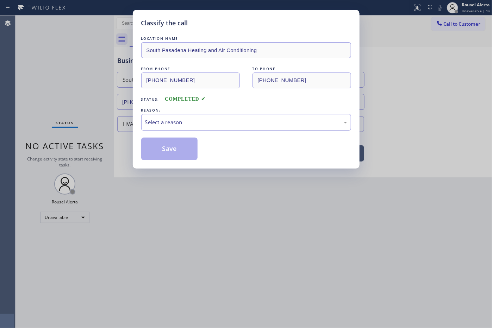
click at [191, 124] on div "Select a reason" at bounding box center [246, 122] width 202 height 8
drag, startPoint x: 209, startPoint y: 178, endPoint x: 205, endPoint y: 177, distance: 3.7
drag, startPoint x: 166, startPoint y: 155, endPoint x: 205, endPoint y: 191, distance: 53.4
click at [166, 155] on button "Save" at bounding box center [169, 149] width 57 height 23
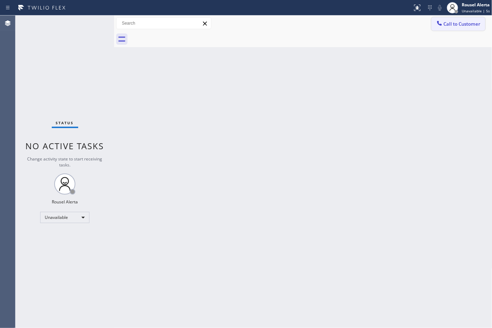
click at [461, 27] on button "Call to Customer" at bounding box center [458, 23] width 54 height 13
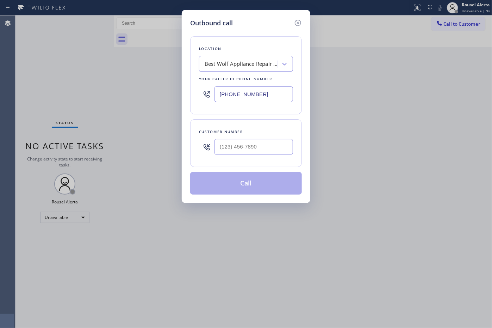
drag, startPoint x: 287, startPoint y: 98, endPoint x: 213, endPoint y: 91, distance: 74.0
click at [213, 91] on div "[PHONE_NUMBER]" at bounding box center [246, 94] width 94 height 23
paste input "626) 601-6280"
type input "[PHONE_NUMBER]"
click at [253, 153] on input "(___) ___-____" at bounding box center [254, 147] width 79 height 16
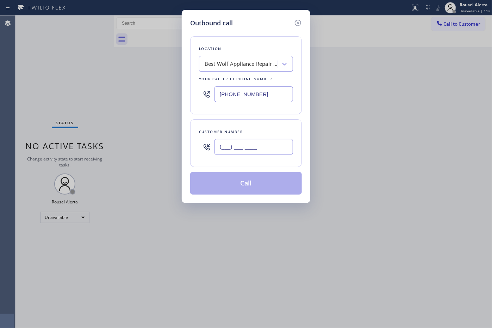
paste input "626) 601-6280"
type input "[PHONE_NUMBER]"
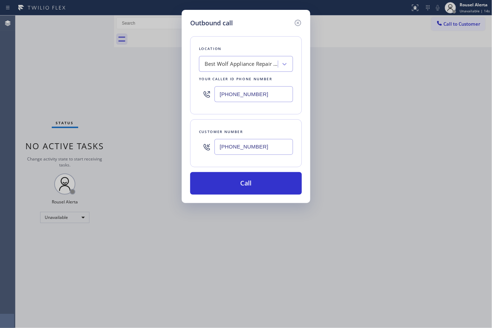
drag, startPoint x: 269, startPoint y: 94, endPoint x: 168, endPoint y: 82, distance: 101.4
click at [168, 82] on div "Outbound call Location Best Wolf Appliance Repair [GEOGRAPHIC_DATA] Your caller…" at bounding box center [246, 164] width 492 height 328
paste input "626) 415-6175"
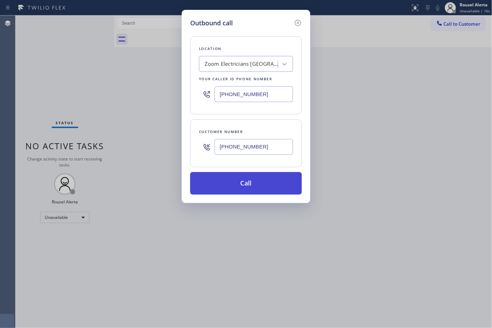
type input "[PHONE_NUMBER]"
click at [248, 191] on button "Call" at bounding box center [246, 183] width 112 height 23
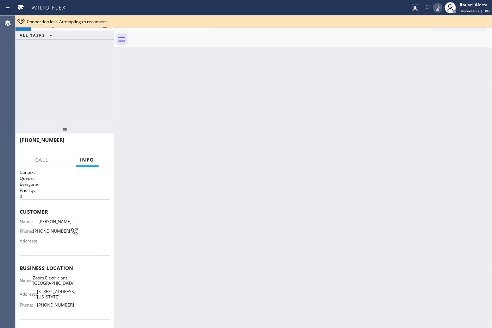
click at [176, 58] on div "Back to Dashboard Change Sender ID Customers Technicians Select a contact Outbo…" at bounding box center [303, 171] width 378 height 313
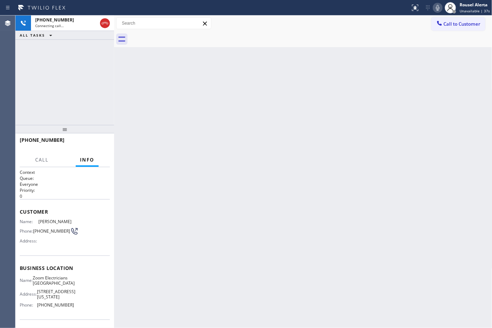
click at [297, 55] on div "Back to Dashboard Change Sender ID Customers Technicians Select a contact Outbo…" at bounding box center [303, 171] width 378 height 313
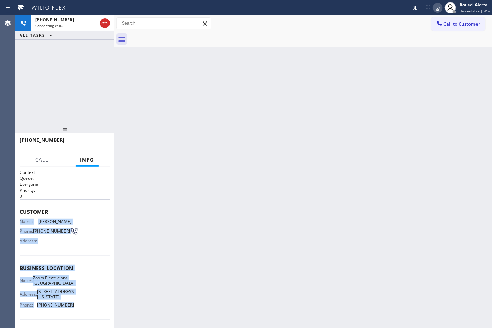
drag, startPoint x: 18, startPoint y: 221, endPoint x: 70, endPoint y: 312, distance: 105.1
click at [70, 312] on div "Context Queue: Everyone Priority: 0 Customer Name: [PERSON_NAME] Phone: [PHONE_…" at bounding box center [64, 247] width 99 height 161
copy div "Name: [PERSON_NAME] Phone: [PHONE_NUMBER] Address: Business location Name: Zoom…"
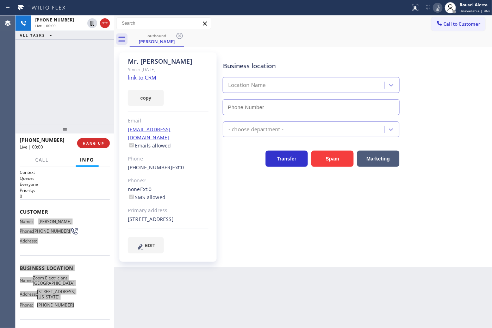
type input "[PHONE_NUMBER]"
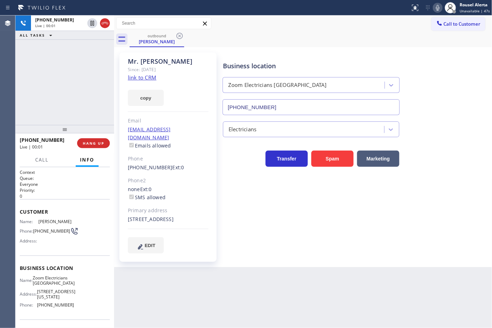
click at [79, 97] on div "[PHONE_NUMBER] Live | 00:01 ALL TASKS ALL TASKS ACTIVE TASKS TASKS IN WRAP UP" at bounding box center [64, 70] width 99 height 110
click at [296, 293] on div "Back to Dashboard Change Sender ID Customers Technicians Select a contact Outbo…" at bounding box center [303, 171] width 378 height 313
click at [43, 50] on div "[PHONE_NUMBER] Live | 00:33 ALL TASKS ALL TASKS ACTIVE TASKS TASKS IN WRAP UP" at bounding box center [64, 70] width 99 height 110
click at [94, 144] on span "HANG UP" at bounding box center [93, 143] width 21 height 5
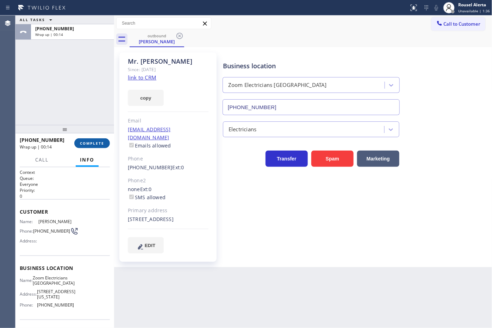
click at [91, 143] on span "COMPLETE" at bounding box center [92, 143] width 24 height 5
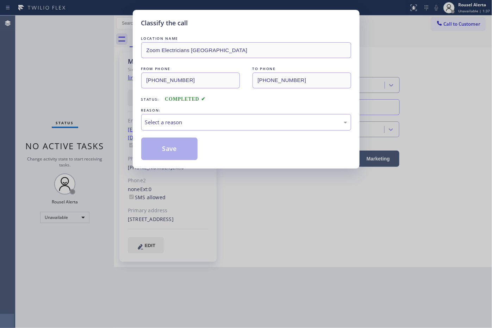
click at [219, 122] on div "Select a reason" at bounding box center [246, 122] width 202 height 8
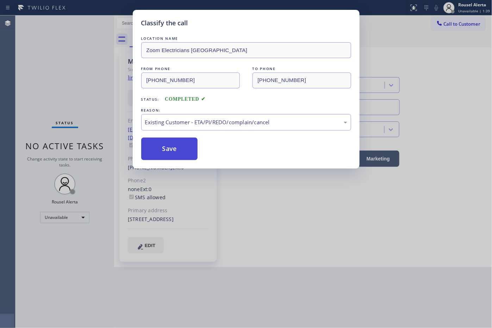
click at [187, 156] on button "Save" at bounding box center [169, 149] width 57 height 23
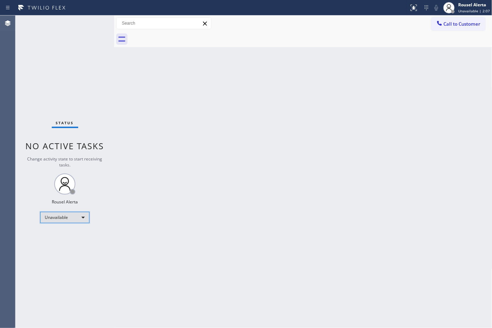
click at [79, 215] on div "Unavailable" at bounding box center [64, 217] width 49 height 11
click at [78, 235] on li "Available" at bounding box center [65, 236] width 48 height 8
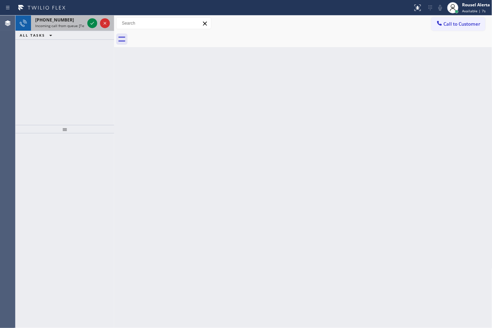
click at [80, 22] on div "[PHONE_NUMBER]" at bounding box center [59, 20] width 49 height 6
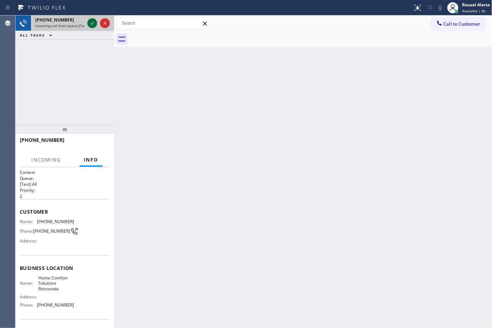
click at [88, 22] on icon at bounding box center [92, 23] width 8 height 8
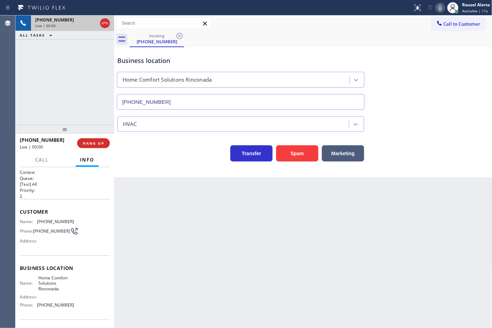
type input "[PHONE_NUMBER]"
click at [302, 153] on button "Spam" at bounding box center [297, 153] width 42 height 16
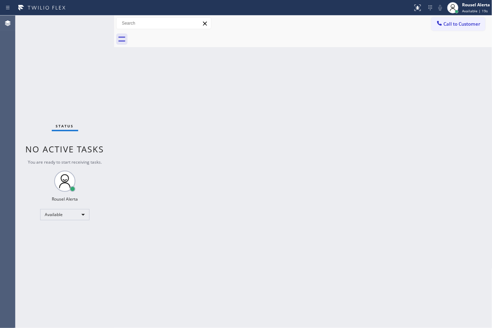
drag, startPoint x: 380, startPoint y: 83, endPoint x: 384, endPoint y: 39, distance: 43.5
click at [379, 80] on div "Back to Dashboard Change Sender ID Customers Technicians Select a contact Outbo…" at bounding box center [303, 171] width 378 height 313
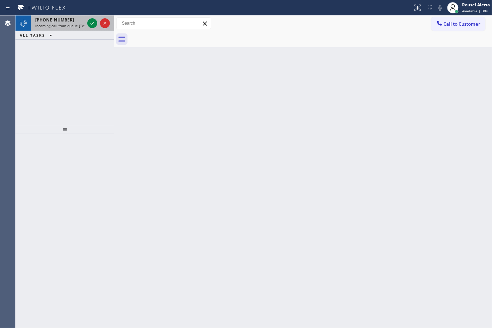
click at [52, 16] on div "[PHONE_NUMBER] Incoming call from queue [Test] All" at bounding box center [58, 22] width 55 height 15
click at [88, 21] on icon at bounding box center [92, 23] width 8 height 8
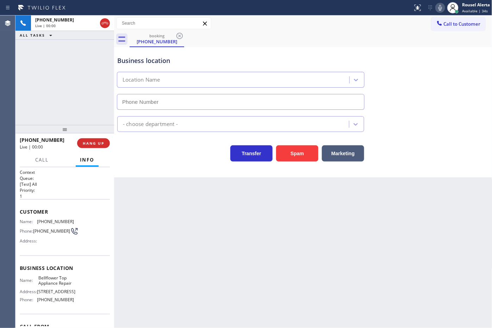
type input "[PHONE_NUMBER]"
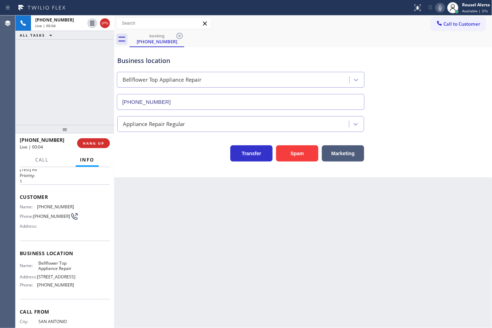
scroll to position [13, 0]
click at [182, 217] on div "Back to Dashboard Change Sender ID Customers Technicians Select a contact Outbo…" at bounding box center [303, 171] width 378 height 313
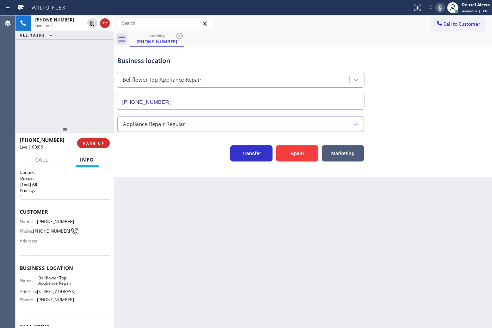
click at [168, 214] on div "Back to Dashboard Change Sender ID Customers Technicians Select a contact Outbo…" at bounding box center [303, 171] width 378 height 313
click at [326, 254] on div "Back to Dashboard Change Sender ID Customers Technicians Select a contact Outbo…" at bounding box center [303, 171] width 378 height 313
click at [97, 148] on div "[PHONE_NUMBER] Live | 00:09 HANG UP" at bounding box center [65, 143] width 90 height 18
click at [98, 147] on button "HANG UP" at bounding box center [93, 143] width 33 height 10
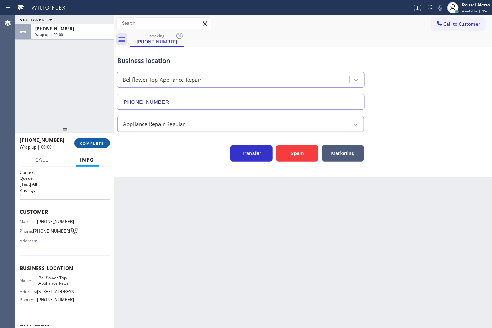
click at [99, 143] on span "COMPLETE" at bounding box center [92, 143] width 24 height 5
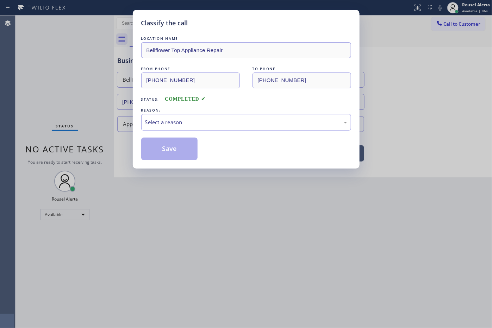
click at [168, 119] on div "Select a reason" at bounding box center [246, 122] width 202 height 8
click at [178, 154] on button "Save" at bounding box center [169, 149] width 57 height 23
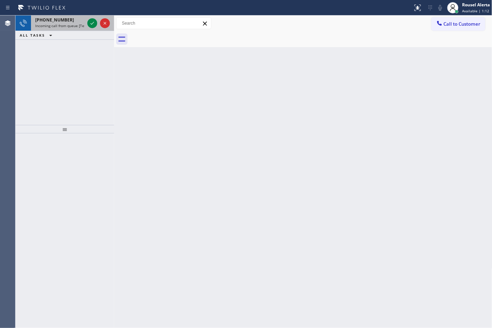
drag, startPoint x: 72, startPoint y: 23, endPoint x: 86, endPoint y: 24, distance: 14.1
click at [72, 23] on span "Incoming call from queue [Test] All" at bounding box center [64, 25] width 58 height 5
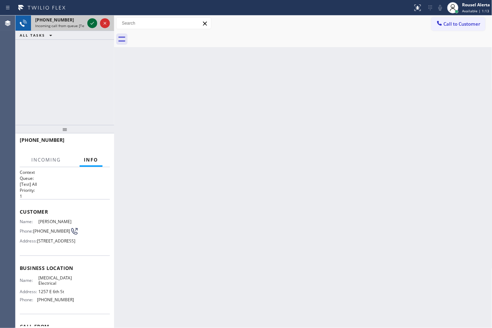
click at [93, 25] on icon at bounding box center [92, 23] width 8 height 8
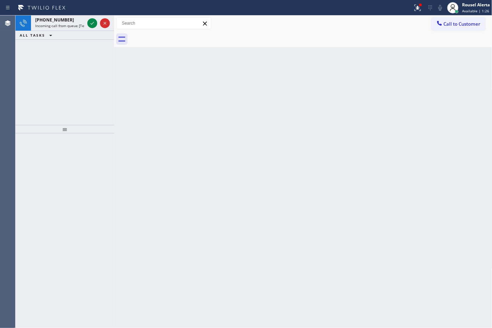
click at [67, 14] on div "Status report Issue detected This issue could affect your workflow. Please cont…" at bounding box center [246, 7] width 492 height 15
click at [73, 20] on div "[PHONE_NUMBER]" at bounding box center [59, 20] width 49 height 6
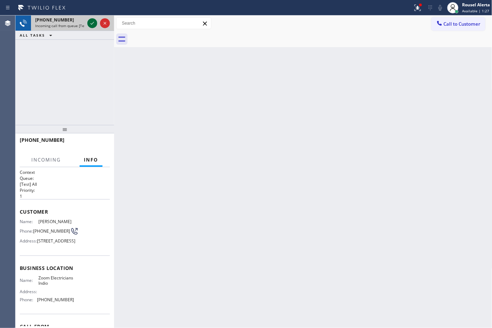
click at [89, 23] on icon at bounding box center [92, 23] width 8 height 8
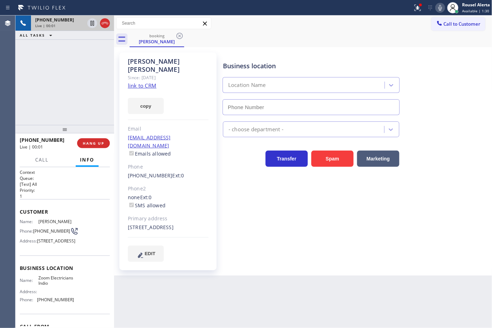
type input "[PHONE_NUMBER]"
click at [138, 82] on link "link to CRM" at bounding box center [142, 85] width 29 height 7
click at [76, 57] on div "[PHONE_NUMBER] Live | 01:35 ALL TASKS ALL TASKS ACTIVE TASKS TASKS IN WRAP UP" at bounding box center [64, 70] width 99 height 110
click at [90, 25] on icon at bounding box center [92, 23] width 8 height 8
click at [436, 10] on icon at bounding box center [440, 8] width 8 height 8
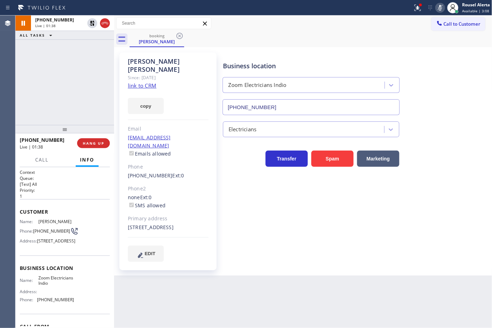
drag, startPoint x: 365, startPoint y: 323, endPoint x: 366, endPoint y: 326, distance: 3.6
click at [365, 323] on div "Back to Dashboard Change Sender ID Customers Technicians Select a contact Outbo…" at bounding box center [303, 171] width 378 height 313
click at [102, 62] on div "[PHONE_NUMBER] Live | 03:06 ALL TASKS ALL TASKS ACTIVE TASKS TASKS IN WRAP UP" at bounding box center [64, 70] width 99 height 110
click at [90, 21] on icon at bounding box center [92, 23] width 8 height 8
click at [435, 9] on div at bounding box center [440, 8] width 10 height 8
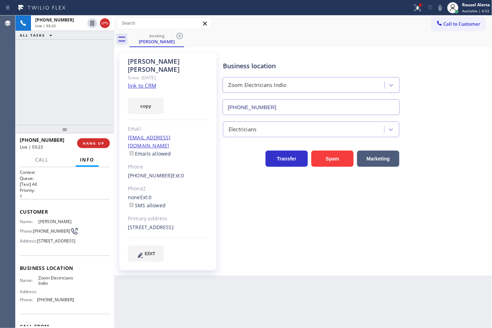
click at [288, 302] on div "Back to Dashboard Change Sender ID Customers Technicians Select a contact Outbo…" at bounding box center [303, 171] width 378 height 313
click at [412, 12] on button at bounding box center [417, 7] width 15 height 15
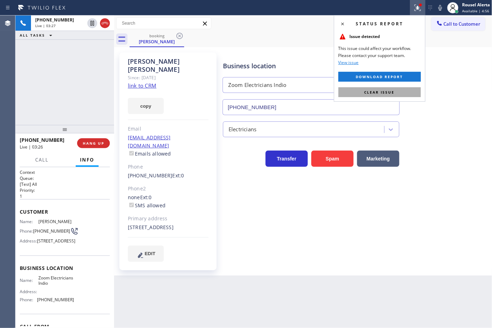
click at [394, 89] on button "Clear issue" at bounding box center [379, 92] width 82 height 10
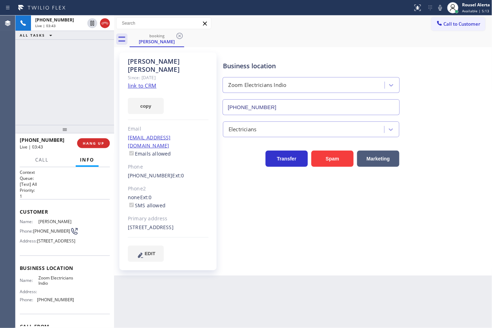
click at [79, 50] on div "[PHONE_NUMBER] Live | 03:43 ALL TASKS ALL TASKS ACTIVE TASKS TASKS IN WRAP UP" at bounding box center [64, 70] width 99 height 110
click at [200, 278] on div "Back to Dashboard Change Sender ID Customers Technicians Select a contact Outbo…" at bounding box center [303, 171] width 378 height 313
drag, startPoint x: 80, startPoint y: 89, endPoint x: 108, endPoint y: 177, distance: 92.1
click at [79, 88] on div "[PHONE_NUMBER] Live | 03:45 ALL TASKS ALL TASKS ACTIVE TASKS TASKS IN WRAP UP" at bounding box center [64, 70] width 99 height 110
click at [202, 315] on div "Back to Dashboard Change Sender ID Customers Technicians Select a contact Outbo…" at bounding box center [303, 171] width 378 height 313
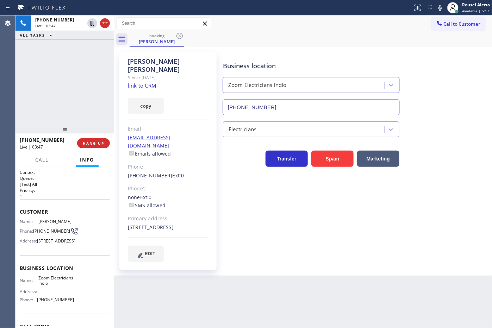
click at [95, 102] on div "[PHONE_NUMBER] Live | 03:47 ALL TASKS ALL TASKS ACTIVE TASKS TASKS IN WRAP UP" at bounding box center [64, 70] width 99 height 110
click at [172, 302] on div "Back to Dashboard Change Sender ID Customers Technicians Select a contact Outbo…" at bounding box center [303, 171] width 378 height 313
click at [94, 144] on span "HANG UP" at bounding box center [93, 143] width 21 height 5
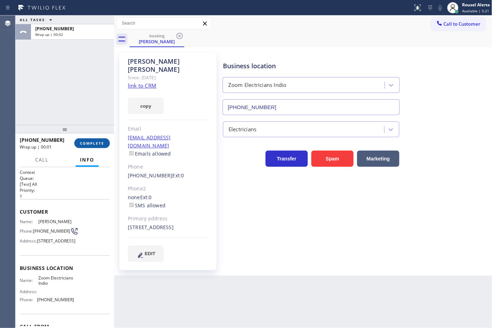
click at [82, 145] on span "COMPLETE" at bounding box center [92, 143] width 24 height 5
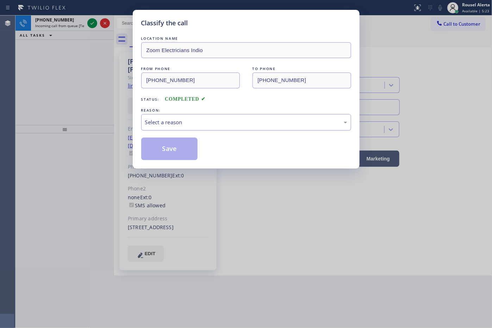
click at [187, 122] on div "Select a reason" at bounding box center [246, 122] width 202 height 8
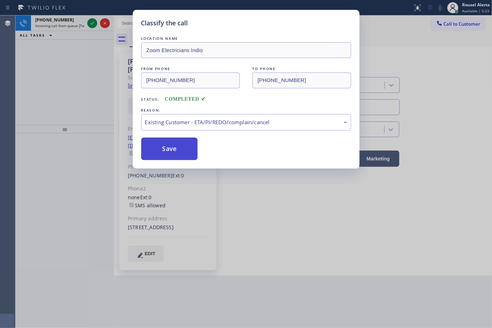
click at [176, 150] on button "Save" at bounding box center [169, 149] width 57 height 23
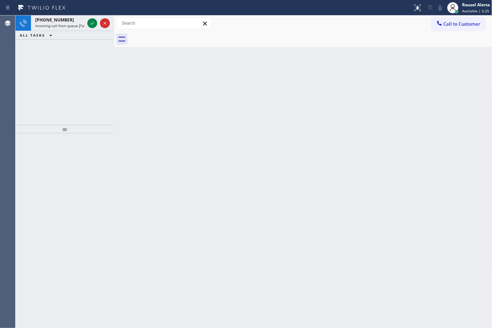
click at [63, 22] on span "[PHONE_NUMBER]" at bounding box center [54, 20] width 39 height 6
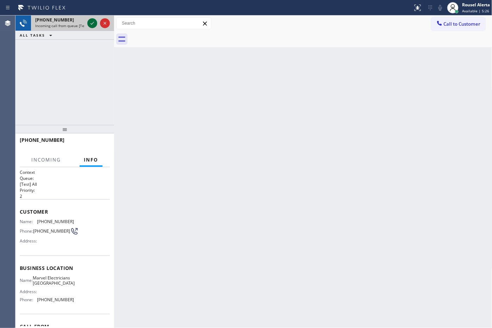
click at [91, 24] on icon at bounding box center [93, 23] width 4 height 3
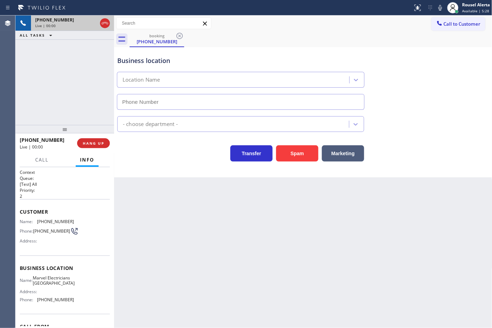
type input "[PHONE_NUMBER]"
click at [296, 157] on button "Spam" at bounding box center [297, 153] width 42 height 16
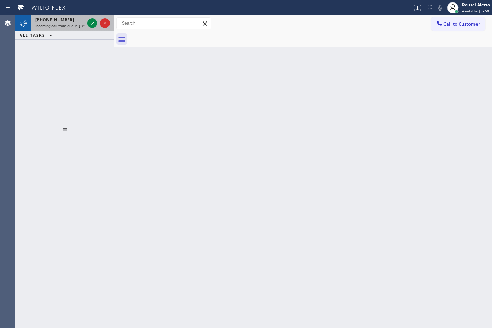
drag, startPoint x: 62, startPoint y: 21, endPoint x: 69, endPoint y: 20, distance: 7.2
click at [62, 21] on span "[PHONE_NUMBER]" at bounding box center [54, 20] width 39 height 6
click at [64, 17] on div "[PHONE_NUMBER]" at bounding box center [59, 20] width 49 height 6
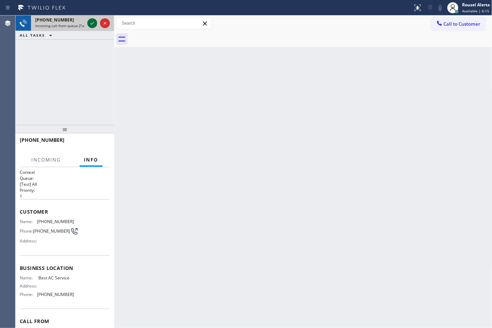
click at [92, 25] on icon at bounding box center [92, 23] width 8 height 8
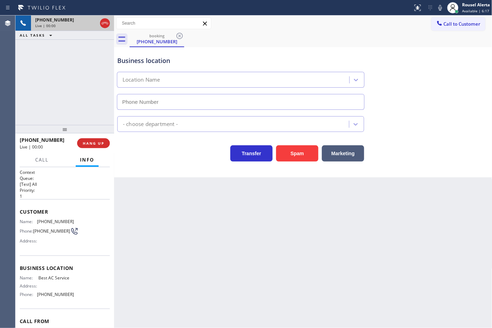
type input "[PHONE_NUMBER]"
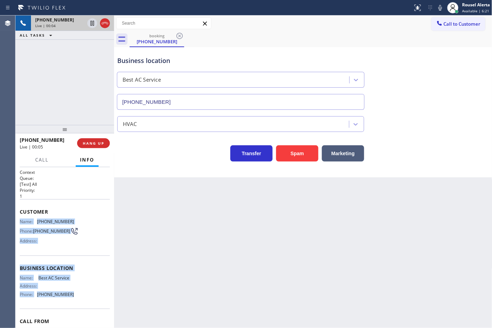
drag, startPoint x: 20, startPoint y: 219, endPoint x: 88, endPoint y: 297, distance: 103.3
click at [88, 297] on div "Context Queue: [Test] All Priority: 1 Customer Name: [PHONE_NUMBER] Phone: [PHO…" at bounding box center [65, 268] width 90 height 198
copy div "Name: [PHONE_NUMBER] Phone: [PHONE_NUMBER] Address: Business location Name: Bes…"
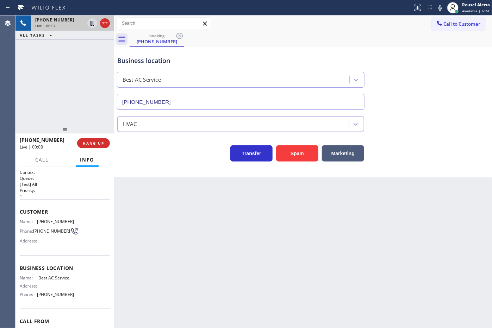
click at [354, 249] on div "Back to Dashboard Change Sender ID Customers Technicians Select a contact Outbo…" at bounding box center [303, 171] width 378 height 313
click at [88, 23] on icon at bounding box center [92, 23] width 8 height 8
click at [439, 6] on icon at bounding box center [441, 8] width 4 height 6
click at [288, 50] on div "Business location Best AC Service [PHONE_NUMBER]" at bounding box center [241, 79] width 250 height 61
click at [267, 64] on div "Business location" at bounding box center [240, 61] width 247 height 10
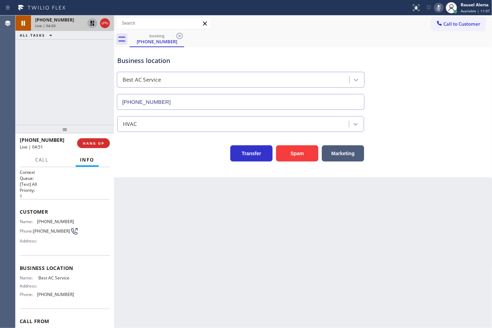
click at [91, 19] on icon at bounding box center [92, 23] width 8 height 8
click at [438, 5] on icon at bounding box center [439, 8] width 8 height 8
click at [61, 50] on div "[PHONE_NUMBER] Live | 06:54 ALL TASKS ALL TASKS ACTIVE TASKS TASKS IN WRAP UP" at bounding box center [64, 70] width 99 height 110
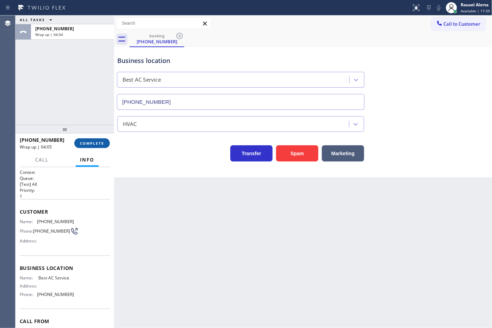
click at [85, 145] on span "COMPLETE" at bounding box center [92, 143] width 24 height 5
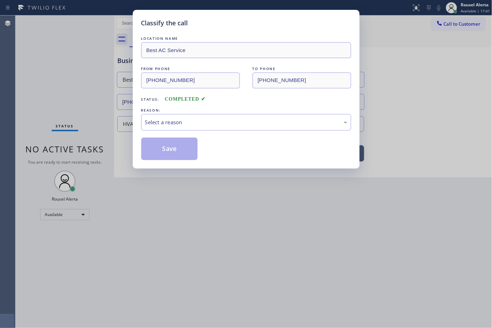
click at [185, 127] on div "Select a reason" at bounding box center [246, 122] width 210 height 17
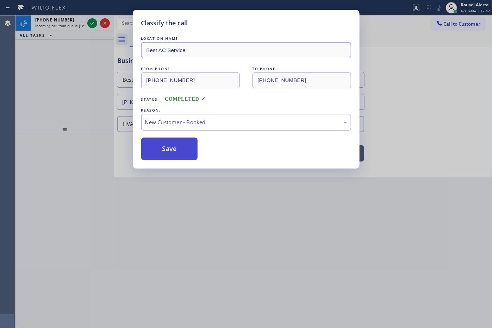
click at [157, 151] on button "Save" at bounding box center [169, 149] width 57 height 23
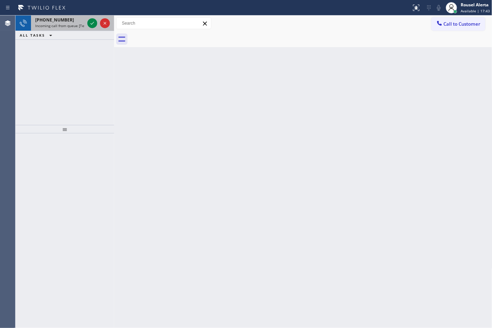
drag, startPoint x: 71, startPoint y: 23, endPoint x: 83, endPoint y: 22, distance: 12.0
click at [72, 23] on span "Incoming call from queue [Test] All" at bounding box center [64, 25] width 58 height 5
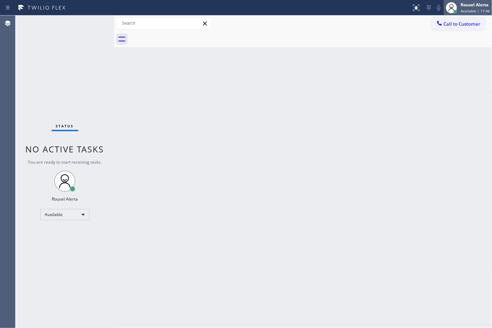
click at [461, 11] on div "Rousel Alerta Available | 17:46" at bounding box center [475, 7] width 33 height 12
drag, startPoint x: 374, startPoint y: 36, endPoint x: 437, endPoint y: 25, distance: 64.0
click at [375, 36] on div at bounding box center [311, 39] width 363 height 16
click at [445, 23] on span "Call to Customer" at bounding box center [462, 24] width 37 height 6
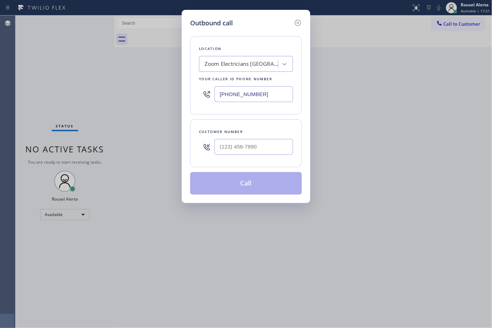
paste input "855) 919-326"
drag, startPoint x: 270, startPoint y: 94, endPoint x: 191, endPoint y: 97, distance: 78.9
click at [191, 97] on div "Location Zoom Electricians [GEOGRAPHIC_DATA] Your caller id phone number [PHONE…" at bounding box center [246, 75] width 112 height 78
type input "[PHONE_NUMBER]"
click at [300, 22] on icon at bounding box center [298, 23] width 6 height 6
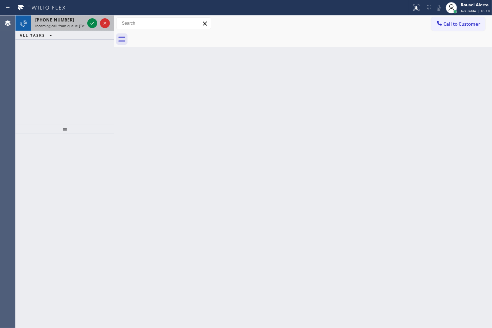
drag, startPoint x: 56, startPoint y: 15, endPoint x: 67, endPoint y: 21, distance: 12.5
click at [57, 15] on div "Status report No issues detected If you experience an issue, please download th…" at bounding box center [246, 164] width 492 height 328
click at [69, 22] on div "[PHONE_NUMBER]" at bounding box center [59, 20] width 49 height 6
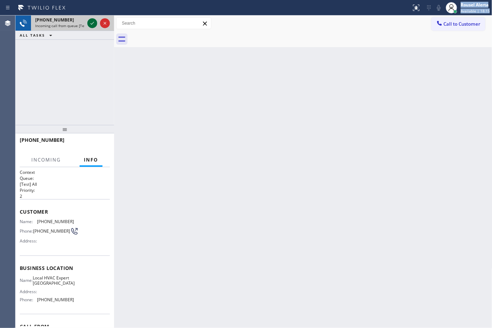
click at [87, 22] on div at bounding box center [92, 23] width 10 height 8
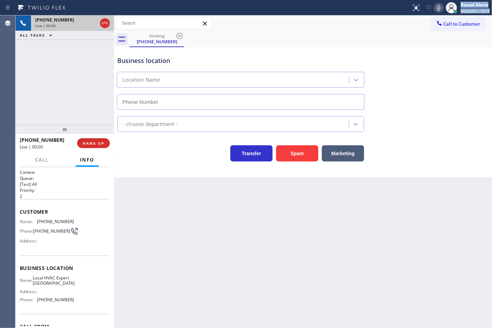
type input "[PHONE_NUMBER]"
click at [293, 157] on button "Spam" at bounding box center [297, 153] width 42 height 16
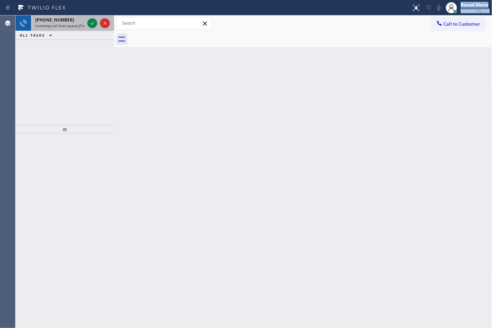
click at [73, 22] on div "[PHONE_NUMBER]" at bounding box center [59, 20] width 49 height 6
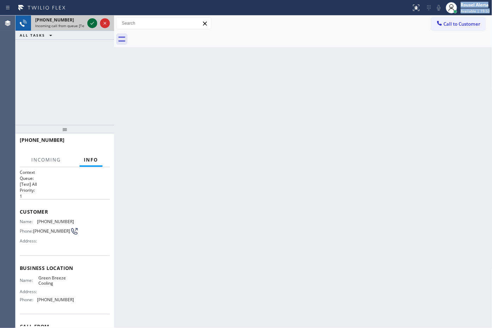
click at [92, 23] on icon at bounding box center [92, 23] width 8 height 8
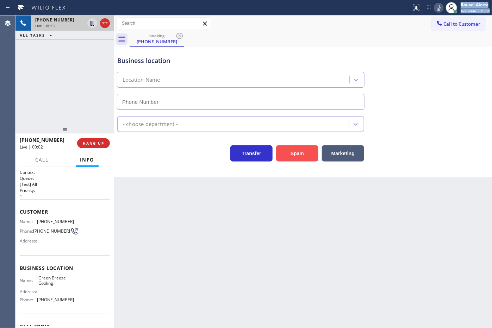
type input "[PHONE_NUMBER]"
click at [101, 140] on button "HANG UP" at bounding box center [93, 143] width 33 height 10
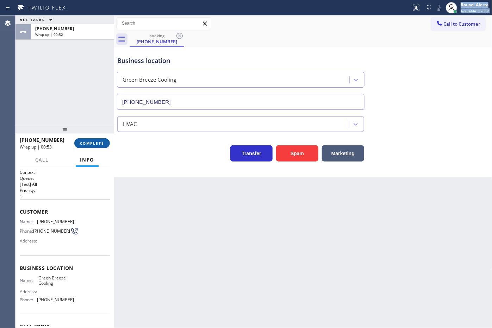
click at [98, 147] on button "COMPLETE" at bounding box center [92, 143] width 36 height 10
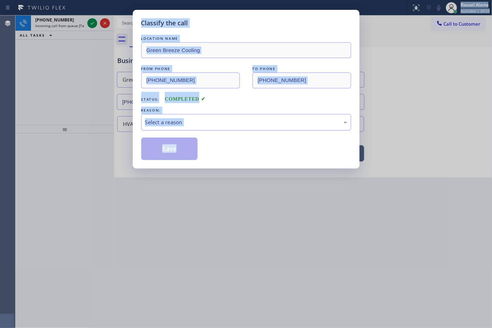
click at [215, 125] on div "Select a reason" at bounding box center [246, 122] width 202 height 8
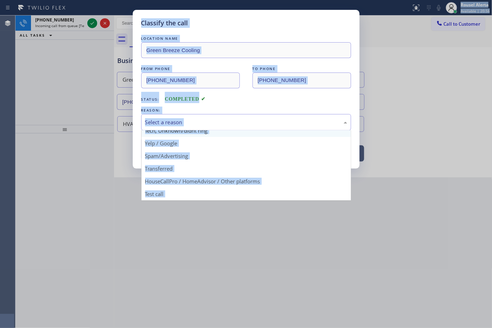
scroll to position [48, 0]
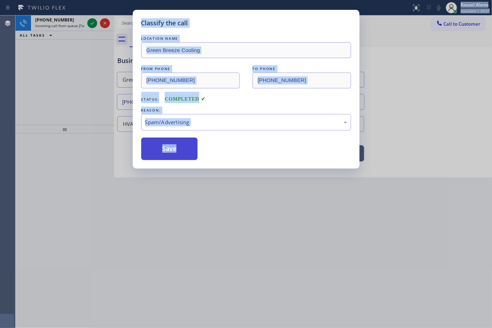
click at [175, 157] on button "Save" at bounding box center [169, 149] width 57 height 23
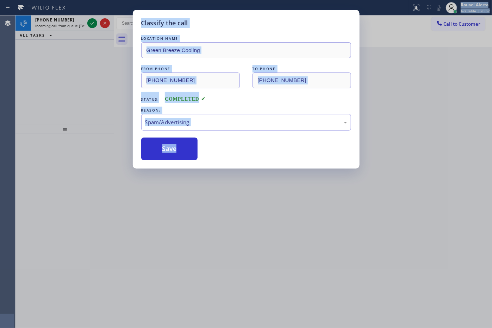
click at [157, 184] on div "Classify the call LOCATION NAME Green Breeze Cooling FROM PHONE [PHONE_NUMBER] …" at bounding box center [246, 164] width 492 height 328
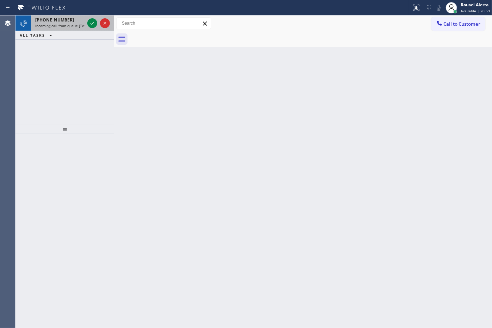
click at [74, 29] on div "[PHONE_NUMBER] Incoming call from queue [Test] All" at bounding box center [58, 22] width 55 height 15
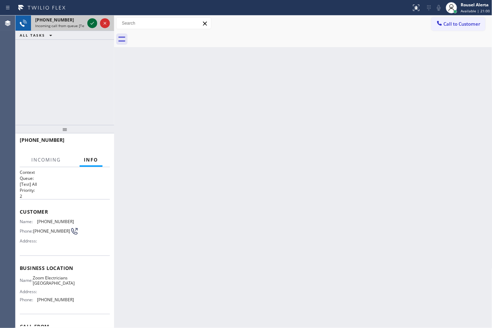
click at [91, 25] on icon at bounding box center [92, 23] width 8 height 8
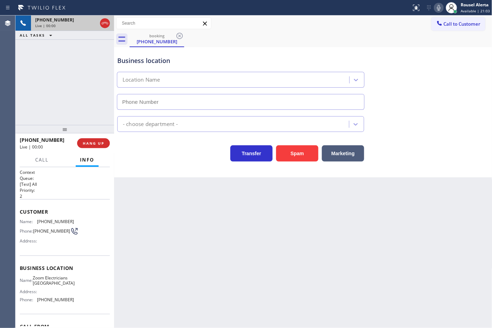
type input "[PHONE_NUMBER]"
click at [290, 151] on button "Spam" at bounding box center [297, 153] width 42 height 16
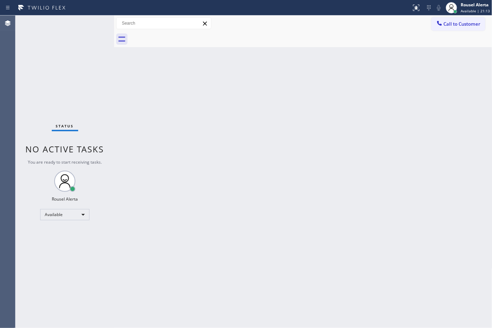
click at [386, 131] on div "Back to Dashboard Change Sender ID Customers Technicians Select a contact Outbo…" at bounding box center [303, 171] width 378 height 313
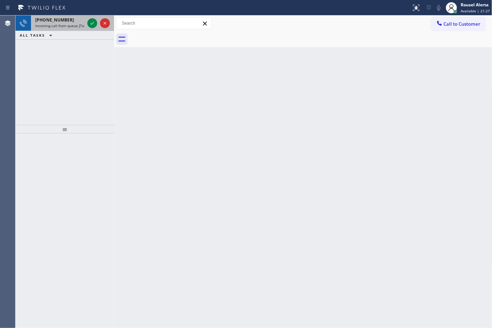
click at [66, 23] on span "Incoming call from queue [Test] All" at bounding box center [64, 25] width 58 height 5
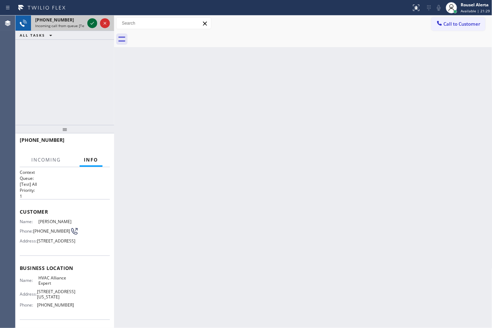
click at [91, 26] on icon at bounding box center [92, 23] width 8 height 8
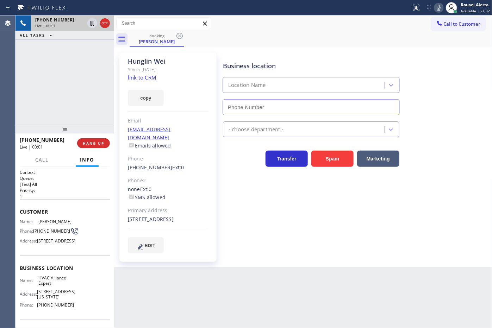
type input "[PHONE_NUMBER]"
click at [150, 76] on link "link to CRM" at bounding box center [142, 77] width 29 height 7
click at [75, 64] on div "[PHONE_NUMBER] Live | 00:26 ALL TASKS ALL TASKS ACTIVE TASKS TASKS IN WRAP UP" at bounding box center [64, 70] width 99 height 110
click at [93, 25] on icon at bounding box center [93, 23] width 4 height 5
click at [439, 8] on icon at bounding box center [439, 8] width 8 height 8
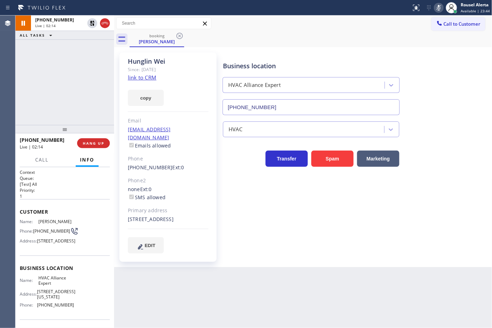
click at [288, 300] on div "Back to Dashboard Change Sender ID Customers Technicians Select a contact Outbo…" at bounding box center [303, 171] width 378 height 313
click at [92, 23] on icon at bounding box center [92, 23] width 5 height 5
click at [441, 6] on icon at bounding box center [439, 8] width 4 height 6
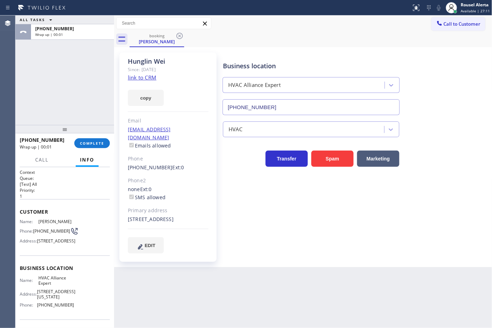
click at [80, 48] on div "ALL TASKS ALL TASKS ACTIVE TASKS TASKS IN WRAP UP [PHONE_NUMBER] Wrap up | 00:01" at bounding box center [64, 70] width 99 height 110
click at [458, 11] on div at bounding box center [455, 11] width 5 height 5
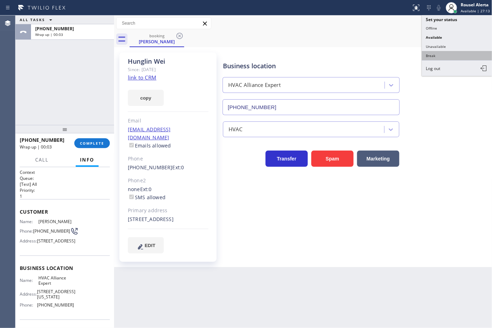
click at [443, 54] on button "Break" at bounding box center [457, 55] width 70 height 9
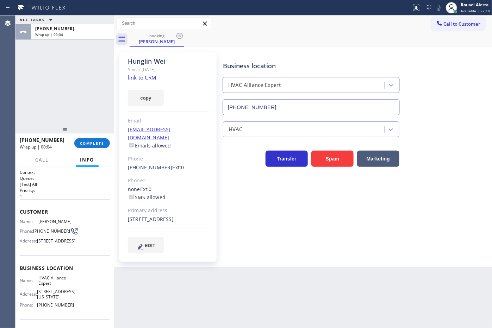
click at [82, 137] on div "[PHONE_NUMBER] Wrap up | 00:04 COMPLETE" at bounding box center [65, 143] width 90 height 18
click at [85, 139] on button "COMPLETE" at bounding box center [92, 143] width 36 height 10
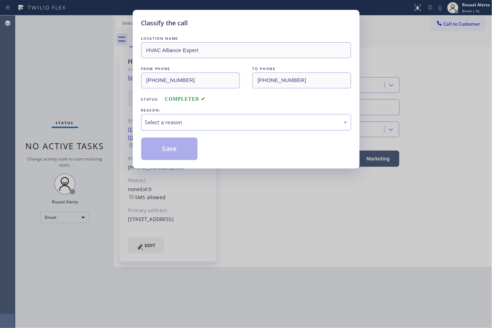
click at [176, 128] on div "Select a reason" at bounding box center [246, 122] width 210 height 17
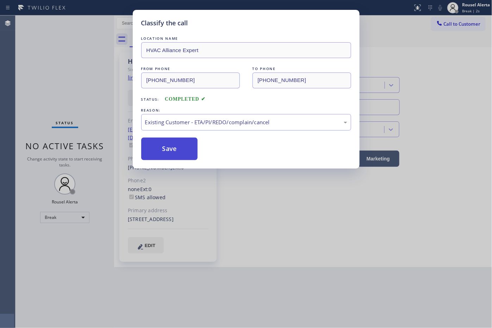
click at [170, 147] on button "Save" at bounding box center [169, 149] width 57 height 23
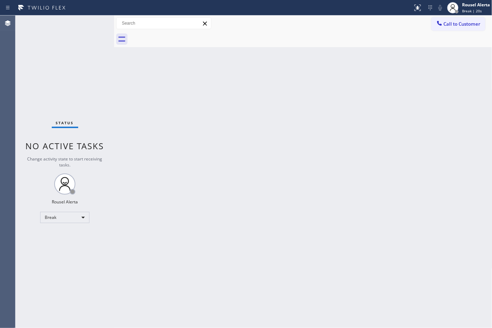
click at [365, 38] on div at bounding box center [311, 39] width 363 height 16
click at [470, 4] on div "Rousel Alerta" at bounding box center [476, 5] width 28 height 6
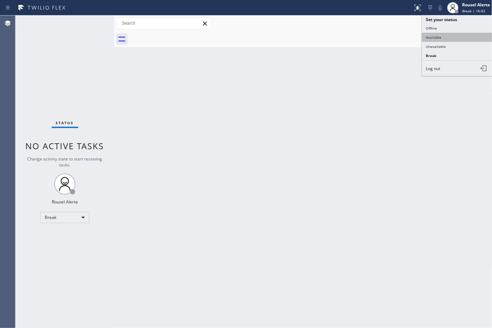
click at [457, 33] on button "Available" at bounding box center [457, 37] width 70 height 9
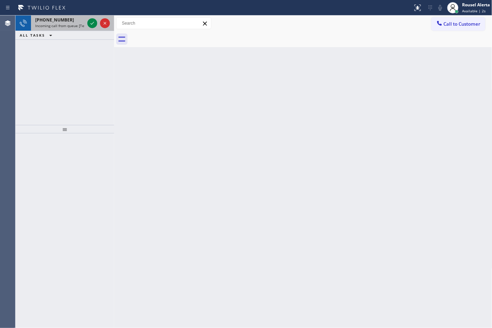
drag, startPoint x: 73, startPoint y: 25, endPoint x: 81, endPoint y: 25, distance: 8.1
click at [73, 25] on span "Incoming call from queue [Test] All" at bounding box center [64, 25] width 58 height 5
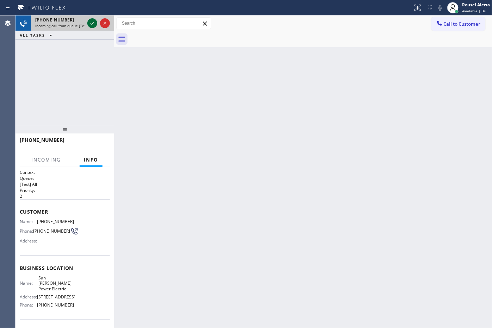
click at [89, 24] on icon at bounding box center [92, 23] width 8 height 8
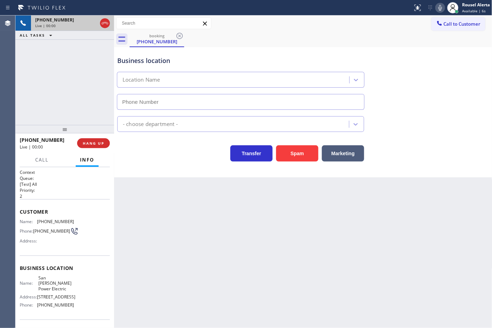
type input "[PHONE_NUMBER]"
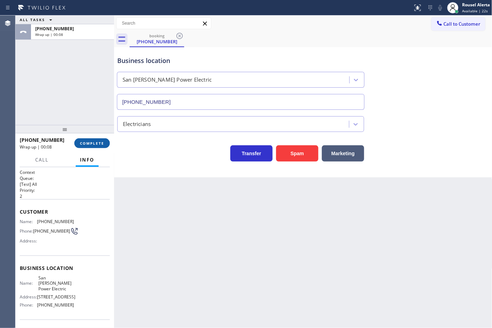
click at [100, 145] on span "COMPLETE" at bounding box center [92, 143] width 24 height 5
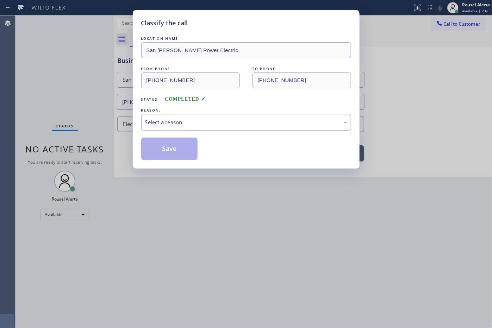
click at [145, 129] on div "Select a reason" at bounding box center [246, 122] width 210 height 17
click at [167, 146] on button "Save" at bounding box center [169, 149] width 57 height 23
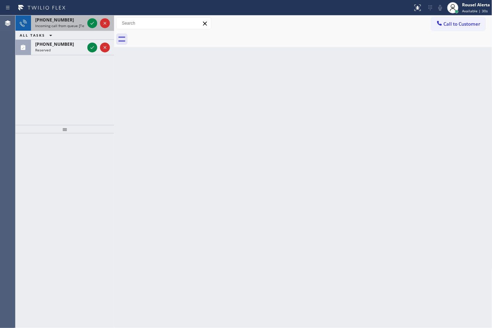
click at [73, 25] on span "Incoming call from queue [Test] All" at bounding box center [64, 25] width 58 height 5
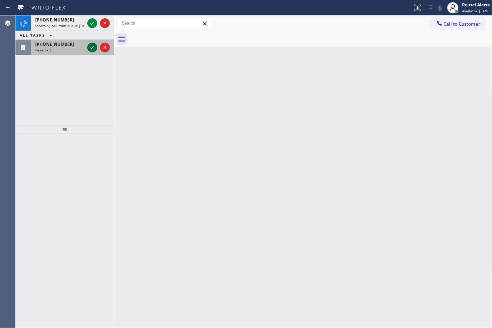
click at [92, 49] on icon at bounding box center [93, 47] width 4 height 3
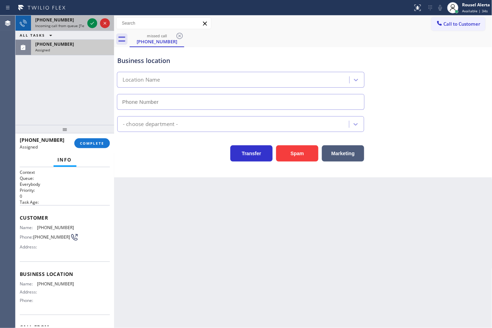
click at [60, 25] on span "Incoming call from queue [Test] All" at bounding box center [64, 25] width 58 height 5
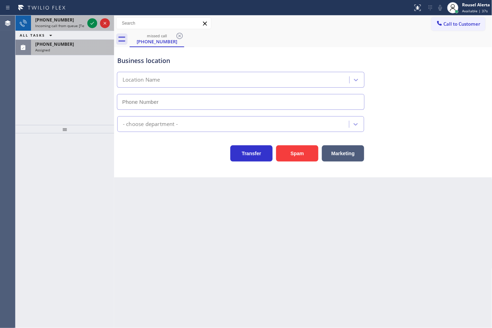
click at [64, 30] on div "[PHONE_NUMBER] Incoming call from queue [Test] All" at bounding box center [58, 22] width 55 height 15
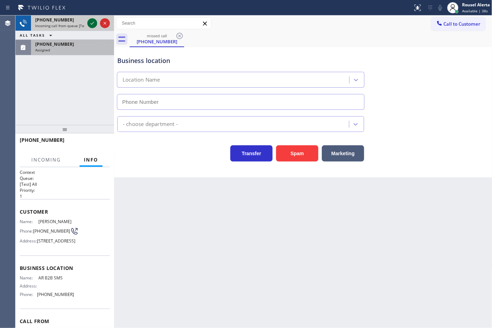
click at [93, 22] on icon at bounding box center [93, 23] width 4 height 3
click at [50, 46] on span "[PHONE_NUMBER]" at bounding box center [54, 44] width 39 height 6
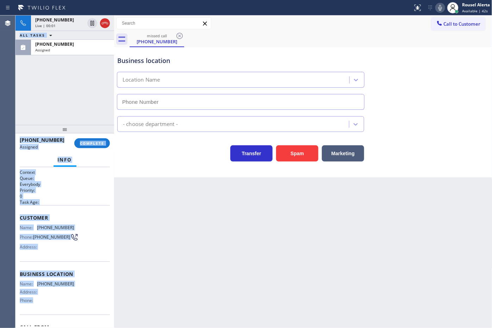
drag, startPoint x: 15, startPoint y: 224, endPoint x: 70, endPoint y: 298, distance: 91.4
click at [70, 298] on div "Agent Desktop Classify the call LOCATION NAME Maestro High End Appliance Repair…" at bounding box center [246, 171] width 492 height 313
click at [48, 268] on div "Business location Name: [PHONE_NUMBER] Address: Phone:" at bounding box center [65, 288] width 90 height 53
click at [27, 231] on div "Name: [PHONE_NUMBER] Phone: [PHONE_NUMBER] Address:" at bounding box center [47, 239] width 54 height 28
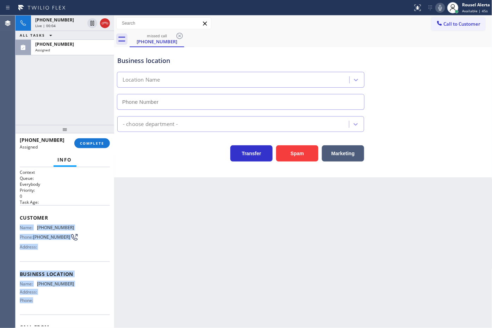
drag, startPoint x: 18, startPoint y: 223, endPoint x: 80, endPoint y: 310, distance: 106.7
click at [80, 310] on div "Context Queue: Everybody Priority: 0 Task Age: Customer Name: [PHONE_NUMBER] Ph…" at bounding box center [64, 247] width 99 height 161
copy div "Name: [PHONE_NUMBER] Phone: [PHONE_NUMBER] Address: Business location Name: [PH…"
click at [83, 51] on div "Assigned" at bounding box center [72, 50] width 75 height 5
drag, startPoint x: 90, startPoint y: 145, endPoint x: 90, endPoint y: 141, distance: 4.6
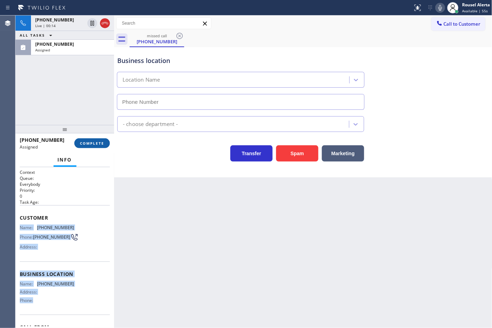
click at [90, 144] on span "COMPLETE" at bounding box center [92, 143] width 24 height 5
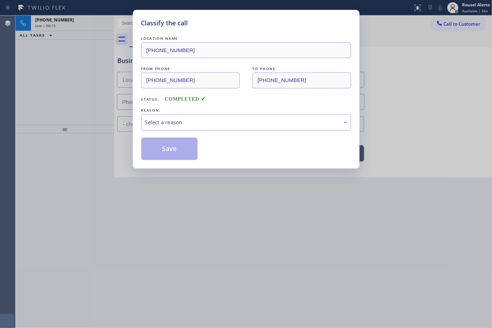
click at [203, 120] on div "Select a reason" at bounding box center [246, 122] width 202 height 8
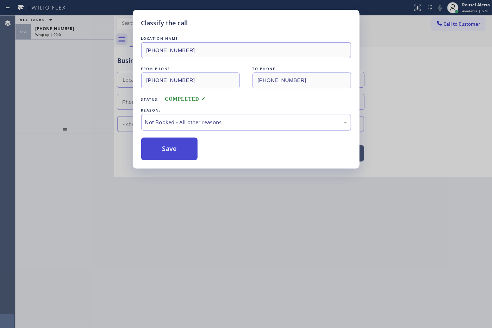
click at [159, 150] on button "Save" at bounding box center [169, 149] width 57 height 23
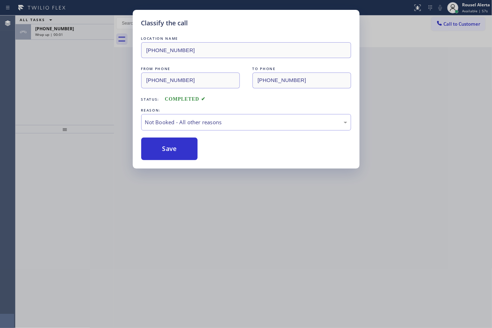
click at [62, 32] on div "Classify the call LOCATION NAME [PHONE_NUMBER] FROM PHONE [PHONE_NUMBER] TO PHO…" at bounding box center [246, 164] width 492 height 328
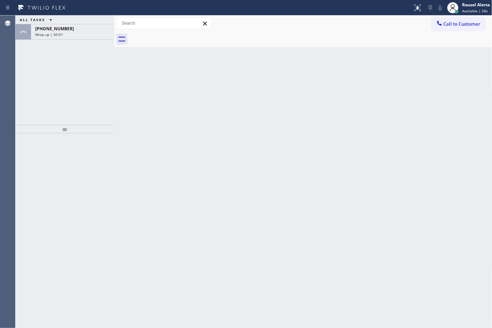
click at [62, 32] on div "Wrap up | 00:01" at bounding box center [72, 34] width 75 height 5
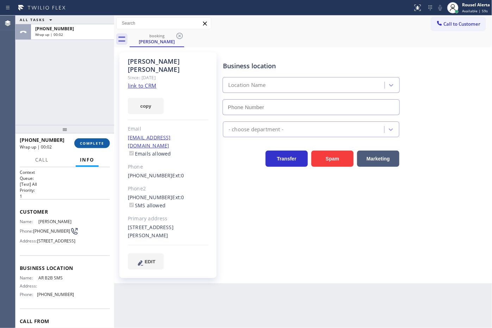
click at [96, 148] on button "COMPLETE" at bounding box center [92, 143] width 36 height 10
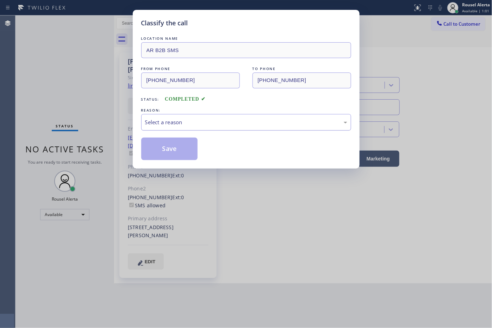
click at [198, 129] on div "Select a reason" at bounding box center [246, 122] width 210 height 17
type input "[PHONE_NUMBER]"
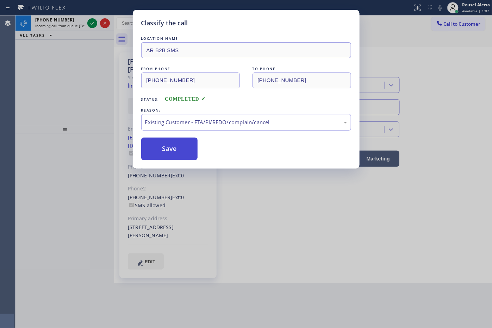
drag, startPoint x: 209, startPoint y: 162, endPoint x: 175, endPoint y: 151, distance: 34.9
click at [161, 145] on button "Save" at bounding box center [169, 149] width 57 height 23
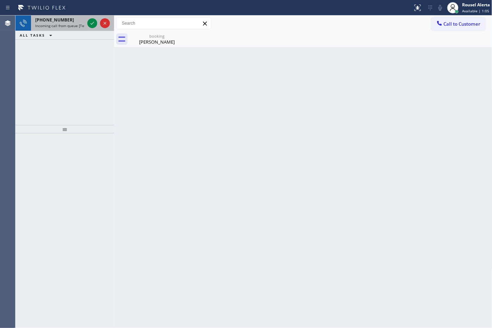
click at [72, 20] on div "[PHONE_NUMBER]" at bounding box center [59, 20] width 49 height 6
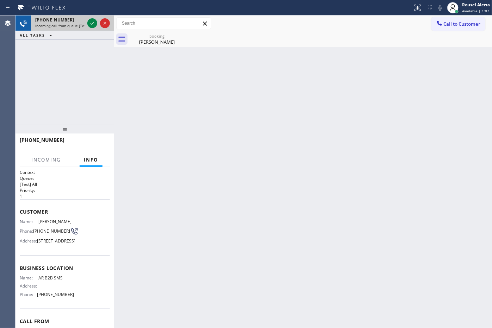
click at [74, 20] on div "[PHONE_NUMBER]" at bounding box center [59, 20] width 49 height 6
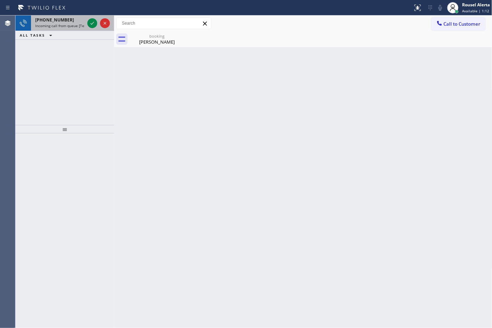
click at [72, 18] on div "[PHONE_NUMBER]" at bounding box center [59, 20] width 49 height 6
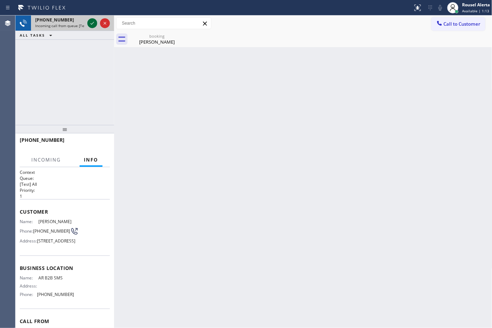
click at [89, 24] on icon at bounding box center [92, 23] width 8 height 8
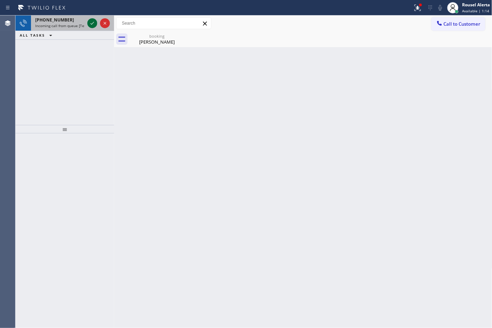
click at [89, 24] on icon at bounding box center [92, 23] width 8 height 8
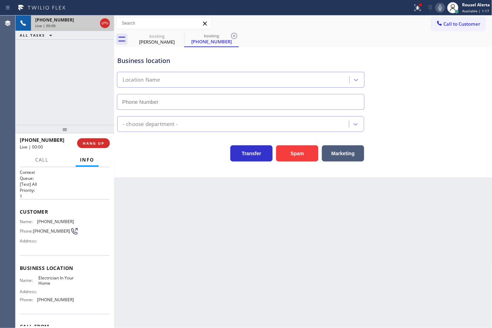
type input "[PHONE_NUMBER]"
click at [300, 160] on button "Spam" at bounding box center [297, 153] width 42 height 16
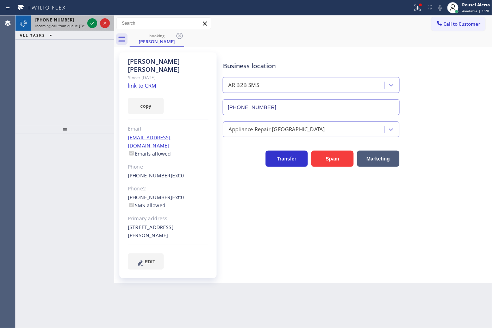
click at [69, 22] on div "[PHONE_NUMBER]" at bounding box center [59, 20] width 49 height 6
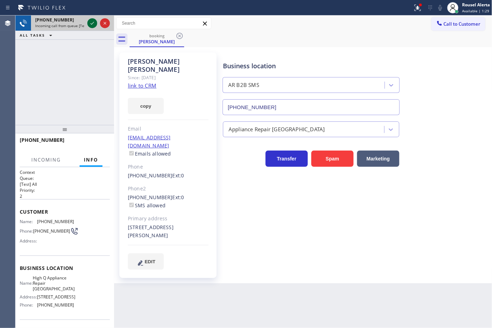
click at [92, 23] on icon at bounding box center [92, 23] width 8 height 8
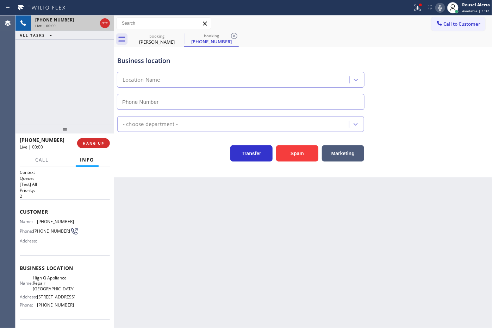
type input "[PHONE_NUMBER]"
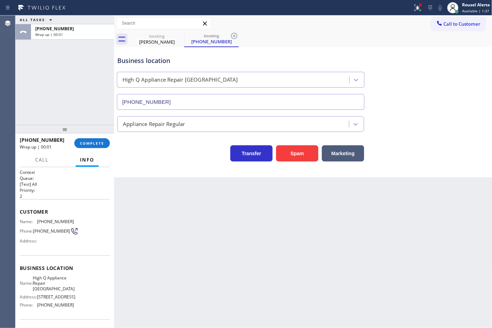
click at [101, 149] on div "[PHONE_NUMBER] Wrap up | 00:01 COMPLETE" at bounding box center [65, 143] width 90 height 18
click at [97, 145] on span "COMPLETE" at bounding box center [92, 143] width 24 height 5
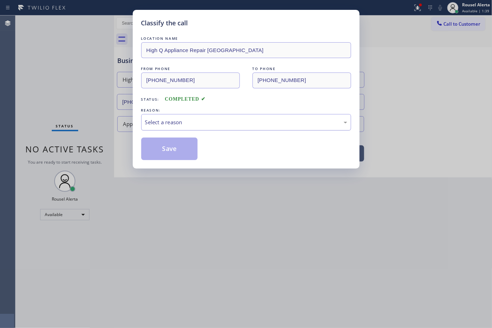
click at [180, 126] on div "Select a reason" at bounding box center [246, 122] width 202 height 8
click at [160, 152] on button "Save" at bounding box center [169, 149] width 57 height 23
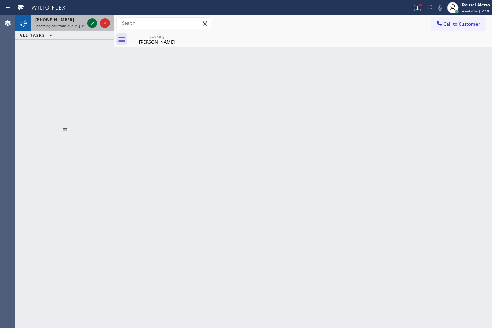
drag, startPoint x: 54, startPoint y: 24, endPoint x: 88, endPoint y: 21, distance: 34.6
click at [56, 24] on span "Incoming call from queue [Test] All" at bounding box center [64, 25] width 58 height 5
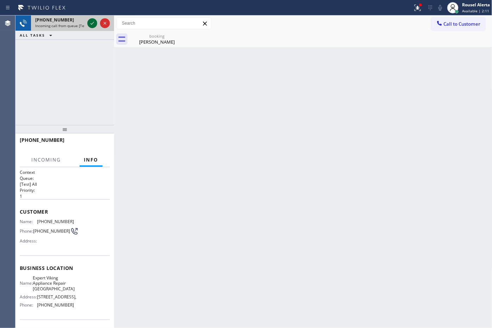
click at [90, 20] on icon at bounding box center [92, 23] width 8 height 8
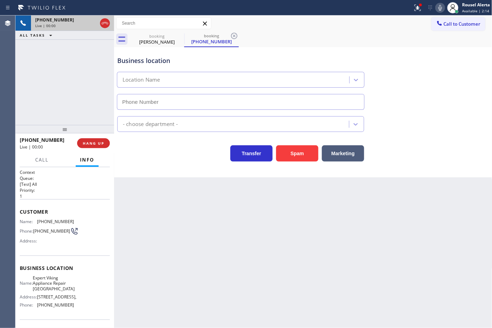
type input "[PHONE_NUMBER]"
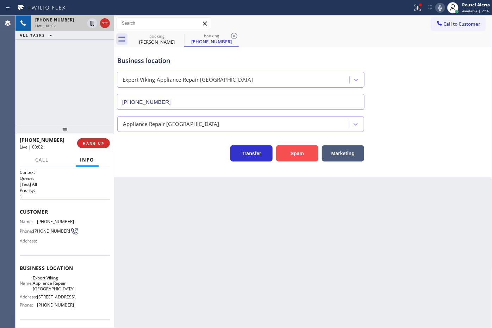
click at [288, 153] on button "Spam" at bounding box center [297, 153] width 42 height 16
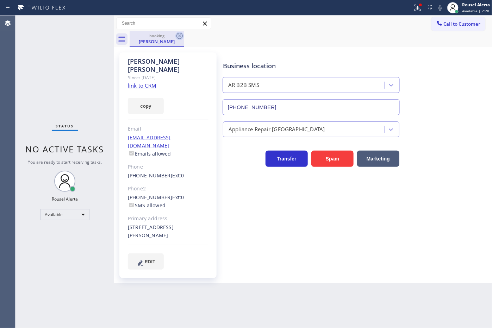
click at [178, 36] on icon at bounding box center [179, 36] width 8 height 8
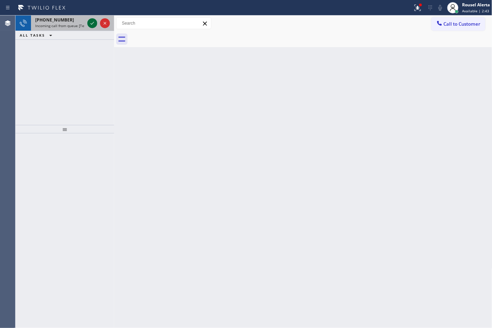
click at [70, 18] on div "[PHONE_NUMBER]" at bounding box center [59, 20] width 49 height 6
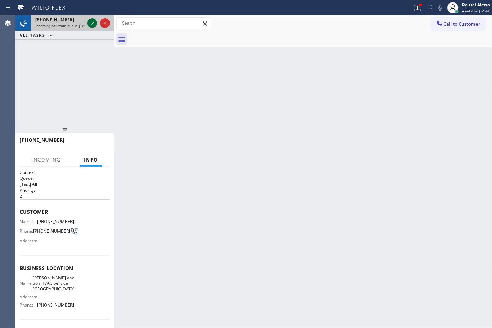
click at [90, 20] on icon at bounding box center [92, 23] width 8 height 8
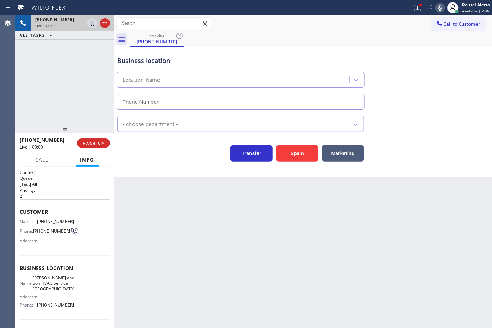
type input "[PHONE_NUMBER]"
click at [202, 209] on div "Back to Dashboard Change Sender ID Customers Technicians Select a contact Outbo…" at bounding box center [303, 171] width 378 height 313
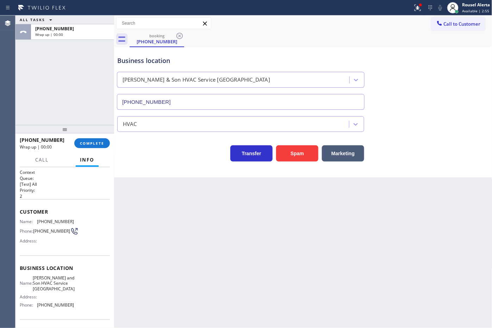
click at [89, 63] on div "ALL TASKS ALL TASKS ACTIVE TASKS TASKS IN WRAP UP [PHONE_NUMBER] Wrap up | 00:00" at bounding box center [64, 70] width 99 height 110
click at [98, 143] on span "COMPLETE" at bounding box center [92, 143] width 24 height 5
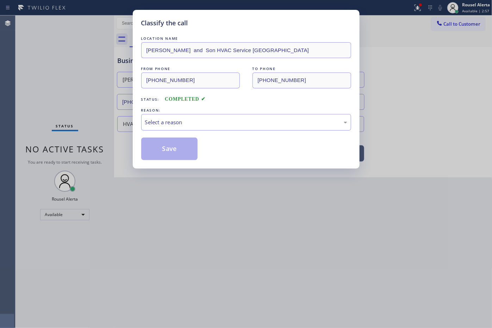
click at [174, 124] on div "Select a reason" at bounding box center [246, 122] width 202 height 8
click at [175, 156] on button "Save" at bounding box center [169, 149] width 57 height 23
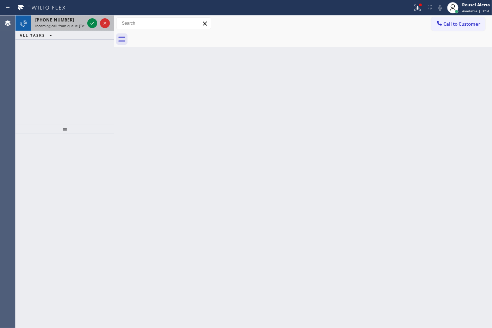
click at [71, 21] on div "[PHONE_NUMBER]" at bounding box center [59, 20] width 49 height 6
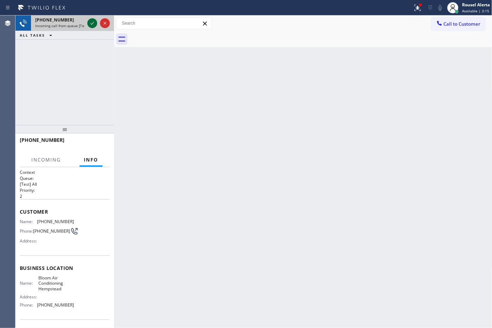
click at [94, 23] on icon at bounding box center [92, 23] width 8 height 8
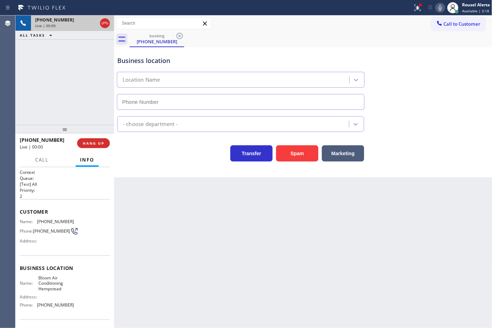
type input "[PHONE_NUMBER]"
click at [289, 143] on div "Spam" at bounding box center [296, 152] width 46 height 20
click at [288, 150] on button "Spam" at bounding box center [297, 153] width 42 height 16
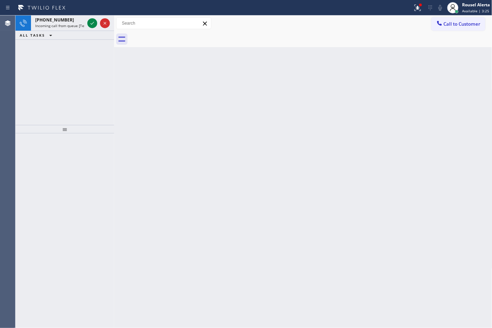
click at [69, 16] on div "[PHONE_NUMBER] Incoming call from queue [Test] All" at bounding box center [58, 22] width 55 height 15
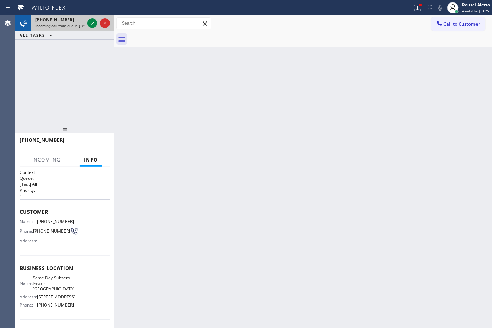
click at [69, 18] on div "[PHONE_NUMBER]" at bounding box center [59, 20] width 49 height 6
click at [91, 25] on icon at bounding box center [92, 23] width 8 height 8
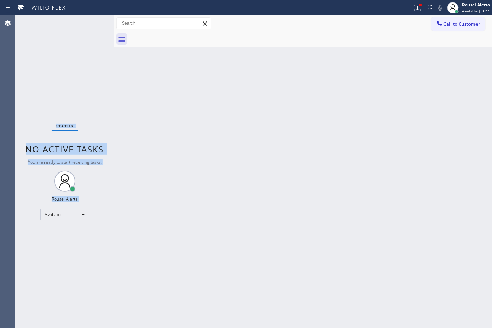
click at [91, 25] on div "Status No active tasks You are ready to start receiving tasks. Rousel Alerta Av…" at bounding box center [64, 171] width 99 height 313
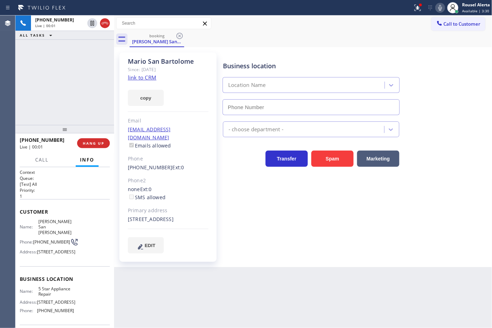
type input "[PHONE_NUMBER]"
click at [145, 78] on link "link to CRM" at bounding box center [142, 77] width 29 height 7
click at [91, 24] on icon at bounding box center [92, 23] width 8 height 8
click at [440, 5] on icon at bounding box center [441, 8] width 4 height 6
click at [69, 33] on div "ALL TASKS ALL TASKS ACTIVE TASKS TASKS IN WRAP UP" at bounding box center [64, 35] width 99 height 9
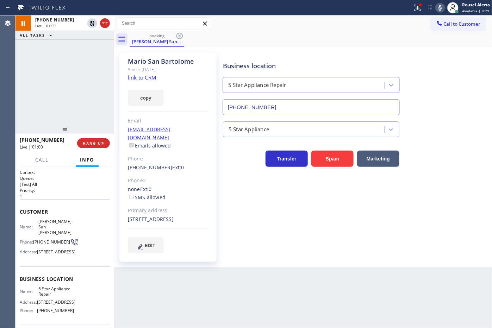
click at [168, 290] on div "Back to Dashboard Change Sender ID Customers Technicians Select a contact Outbo…" at bounding box center [303, 171] width 378 height 313
click at [87, 77] on div "[PHONE_NUMBER] Live | 02:56 ALL TASKS ALL TASKS ACTIVE TASKS TASKS IN WRAP UP" at bounding box center [64, 70] width 99 height 110
click at [88, 24] on icon at bounding box center [92, 23] width 8 height 8
click at [439, 9] on rect at bounding box center [440, 7] width 5 height 5
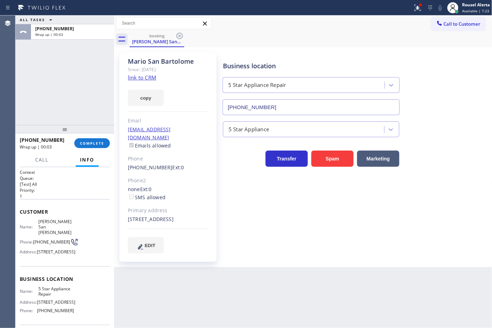
click at [88, 54] on div "ALL TASKS ALL TASKS ACTIVE TASKS TASKS IN WRAP UP [PHONE_NUMBER] Wrap up | 00:03" at bounding box center [64, 70] width 99 height 110
click at [91, 138] on div "[PHONE_NUMBER] Wrap up | 00:04 COMPLETE" at bounding box center [65, 143] width 90 height 18
click at [93, 147] on button "COMPLETE" at bounding box center [92, 143] width 36 height 10
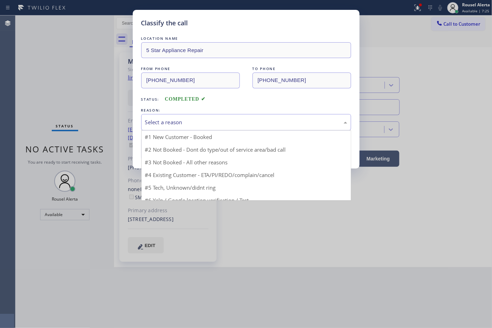
click at [215, 124] on div "Select a reason" at bounding box center [246, 122] width 202 height 8
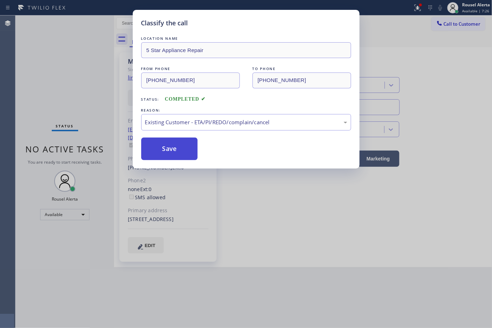
drag, startPoint x: 182, startPoint y: 152, endPoint x: 191, endPoint y: 152, distance: 8.8
click at [182, 152] on button "Save" at bounding box center [169, 149] width 57 height 23
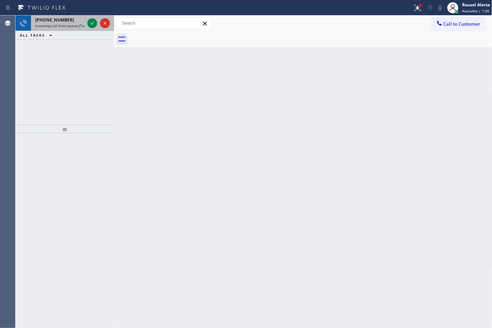
drag, startPoint x: 66, startPoint y: 17, endPoint x: 85, endPoint y: 20, distance: 18.7
click at [67, 17] on div "[PHONE_NUMBER]" at bounding box center [59, 20] width 49 height 6
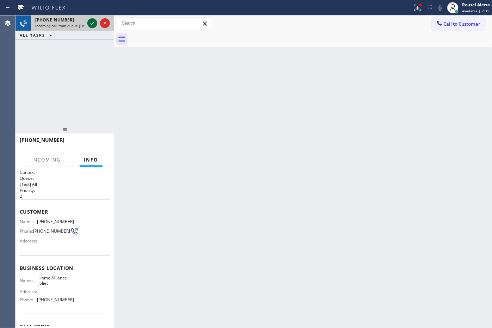
click at [89, 21] on icon at bounding box center [92, 23] width 8 height 8
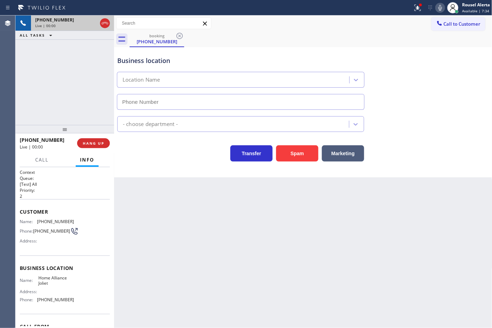
type input "[PHONE_NUMBER]"
click at [300, 154] on button "Spam" at bounding box center [297, 153] width 42 height 16
drag, startPoint x: 483, startPoint y: 112, endPoint x: 491, endPoint y: 110, distance: 7.8
click at [484, 112] on div "Appliance Repair [GEOGRAPHIC_DATA]" at bounding box center [303, 121] width 375 height 22
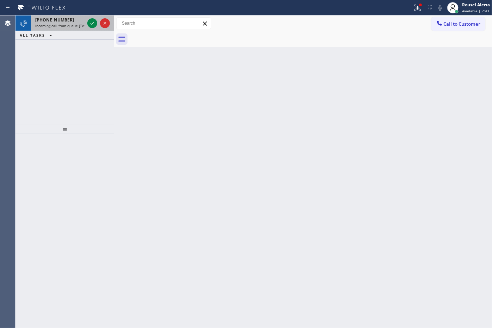
click at [83, 24] on span "Incoming call from queue [Test] All" at bounding box center [64, 25] width 58 height 5
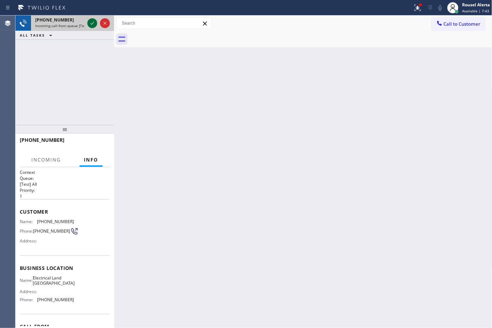
click at [91, 24] on icon at bounding box center [92, 23] width 8 height 8
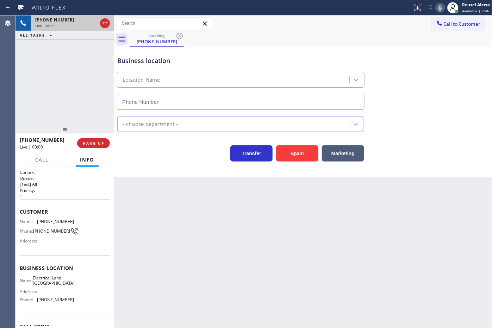
type input "[PHONE_NUMBER]"
drag, startPoint x: 157, startPoint y: 232, endPoint x: 122, endPoint y: 232, distance: 35.9
click at [157, 232] on div "Back to Dashboard Change Sender ID Customers Technicians Select a contact Outbo…" at bounding box center [303, 171] width 378 height 313
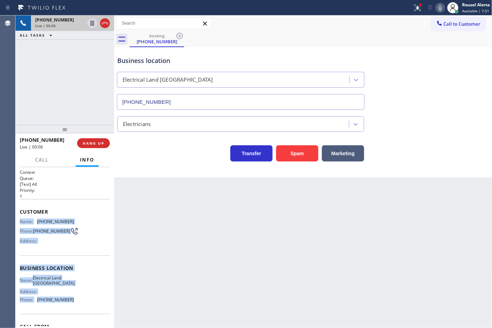
drag, startPoint x: 19, startPoint y: 219, endPoint x: 81, endPoint y: 305, distance: 106.3
click at [81, 305] on div "Context Queue: [Test] All Priority: 1 Customer Name: [PHONE_NUMBER] Phone: [PHO…" at bounding box center [65, 268] width 90 height 198
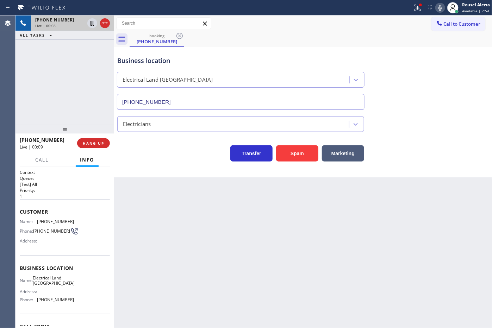
drag, startPoint x: 383, startPoint y: 27, endPoint x: 393, endPoint y: 18, distance: 13.7
click at [383, 27] on div "Call to Customer Outbound call Location Search location Your caller id phone nu…" at bounding box center [303, 23] width 378 height 12
click at [412, 7] on div at bounding box center [417, 8] width 15 height 8
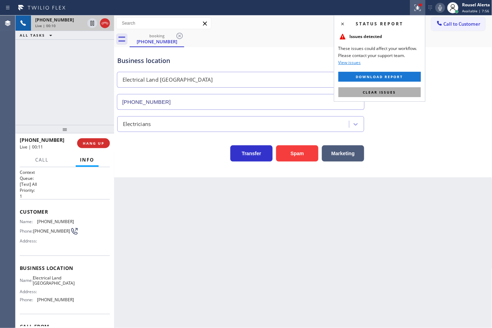
click at [391, 92] on span "Clear issues" at bounding box center [379, 92] width 33 height 5
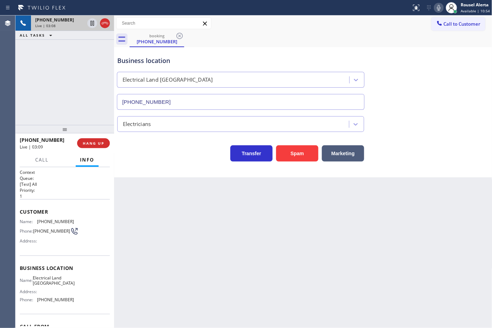
click at [68, 84] on div "[PHONE_NUMBER] Live | 03:08 ALL TASKS ALL TASKS ACTIVE TASKS TASKS IN WRAP UP" at bounding box center [64, 70] width 99 height 110
click at [90, 23] on icon at bounding box center [92, 23] width 8 height 8
click at [439, 11] on icon at bounding box center [439, 8] width 8 height 8
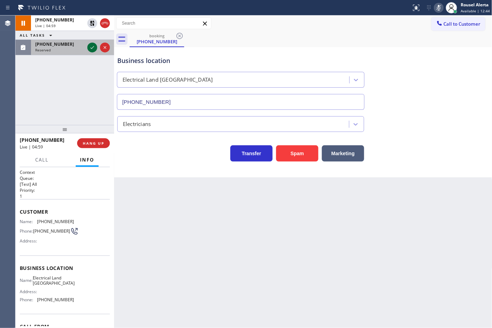
click at [92, 51] on icon at bounding box center [92, 47] width 8 height 8
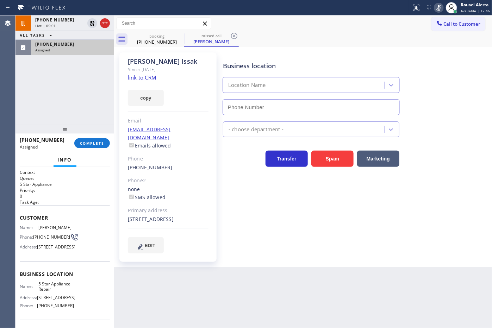
type input "[PHONE_NUMBER]"
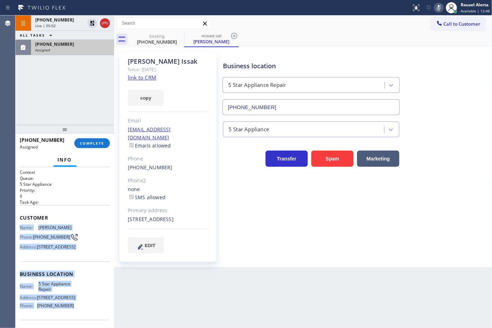
drag, startPoint x: 20, startPoint y: 226, endPoint x: 83, endPoint y: 316, distance: 109.7
click at [83, 316] on div "Context Queue: 5 Star Appliance Priority: 0 Task Age: Customer Name: [PERSON_NA…" at bounding box center [65, 271] width 90 height 204
click at [62, 43] on span "[PHONE_NUMBER]" at bounding box center [54, 44] width 39 height 6
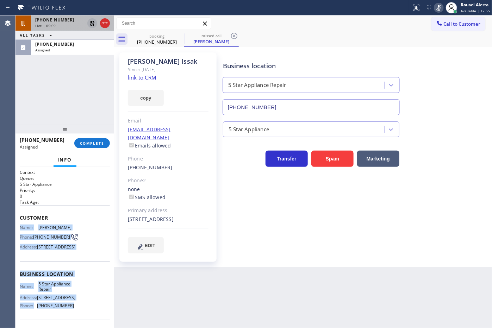
drag, startPoint x: 92, startPoint y: 24, endPoint x: 96, endPoint y: 21, distance: 4.3
click at [92, 24] on icon at bounding box center [92, 23] width 8 height 8
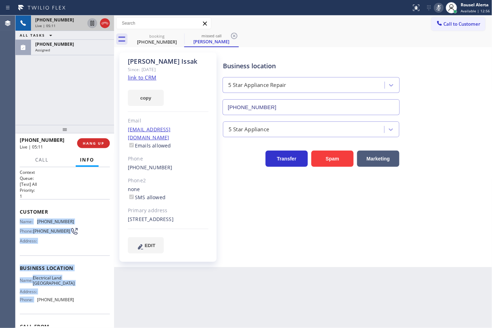
click at [439, 10] on icon at bounding box center [439, 8] width 8 height 8
click at [59, 43] on span "[PHONE_NUMBER]" at bounding box center [54, 44] width 39 height 6
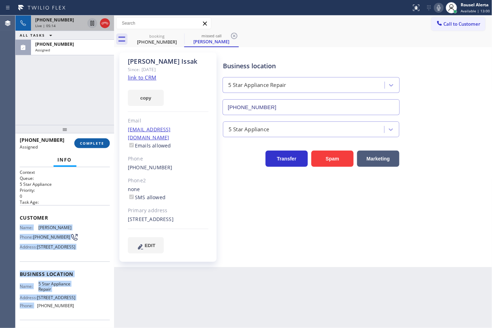
click at [89, 145] on span "COMPLETE" at bounding box center [92, 143] width 24 height 5
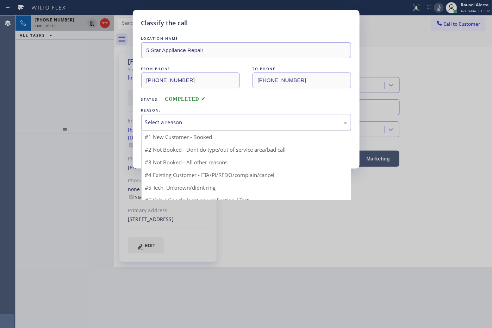
click at [169, 126] on div "Select a reason" at bounding box center [246, 122] width 202 height 8
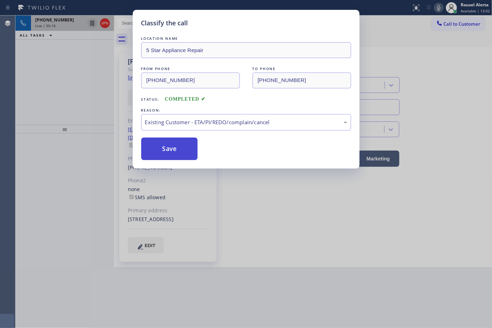
click at [170, 147] on button "Save" at bounding box center [169, 149] width 57 height 23
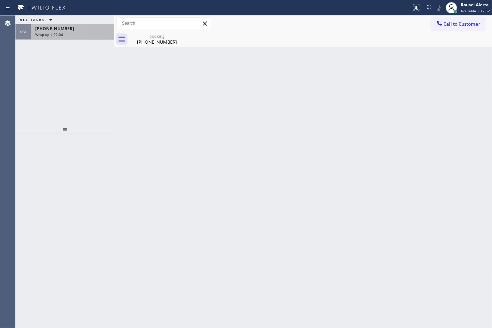
click at [48, 31] on span "[PHONE_NUMBER]" at bounding box center [54, 29] width 39 height 6
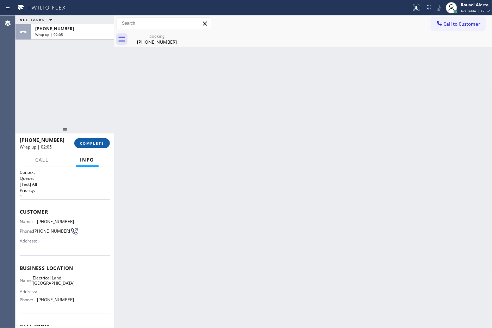
click at [83, 147] on button "COMPLETE" at bounding box center [92, 143] width 36 height 10
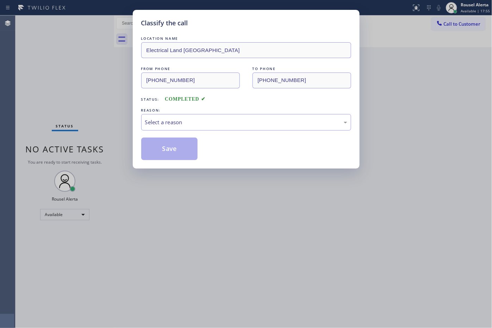
click at [213, 122] on div "Select a reason" at bounding box center [246, 122] width 202 height 8
drag, startPoint x: 183, startPoint y: 145, endPoint x: 197, endPoint y: 149, distance: 13.8
click at [182, 146] on button "Save" at bounding box center [169, 149] width 57 height 23
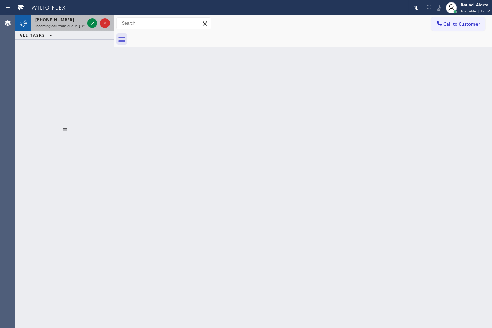
drag, startPoint x: 62, startPoint y: 29, endPoint x: 64, endPoint y: 25, distance: 4.7
click at [62, 29] on div "[PHONE_NUMBER] Incoming call from queue [Test] All" at bounding box center [58, 22] width 55 height 15
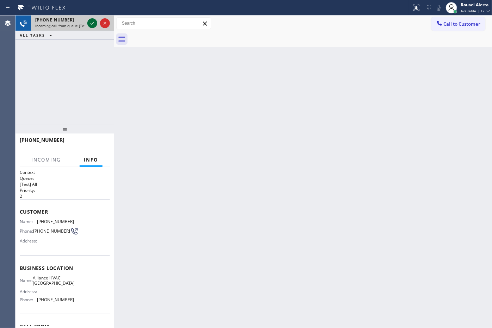
click at [87, 22] on div at bounding box center [92, 23] width 10 height 8
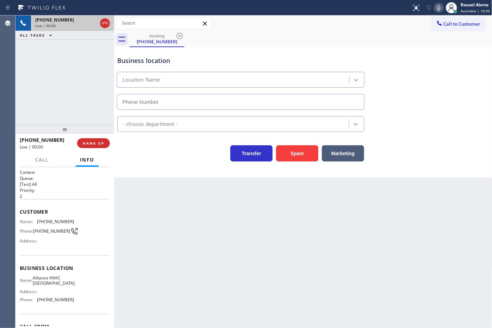
type input "[PHONE_NUMBER]"
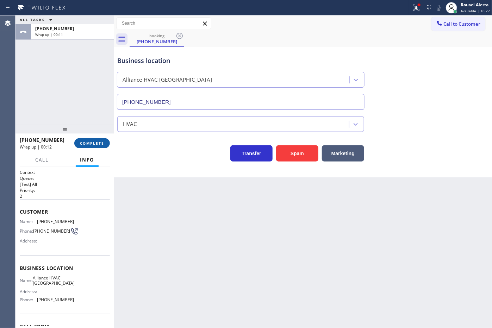
click at [82, 140] on button "COMPLETE" at bounding box center [92, 143] width 36 height 10
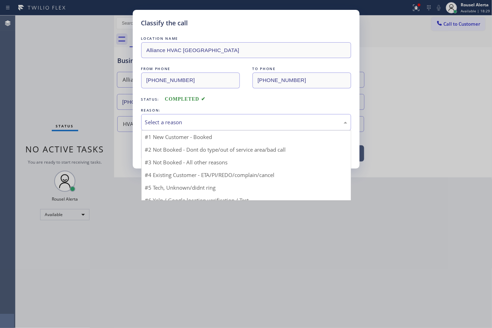
click at [217, 123] on div "Select a reason" at bounding box center [246, 122] width 202 height 8
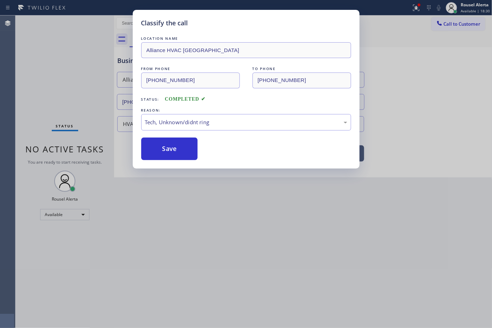
drag, startPoint x: 183, startPoint y: 158, endPoint x: 216, endPoint y: 175, distance: 36.9
click at [182, 158] on button "Save" at bounding box center [169, 149] width 57 height 23
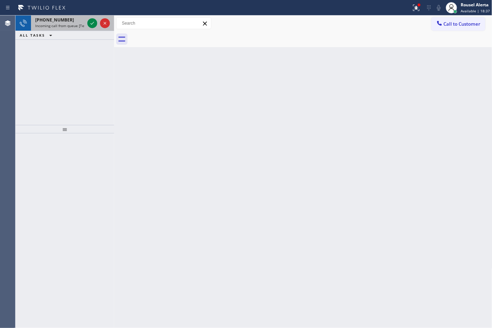
click at [67, 17] on div "[PHONE_NUMBER]" at bounding box center [59, 20] width 49 height 6
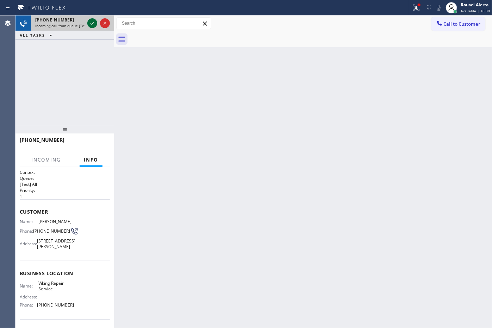
click at [87, 20] on div at bounding box center [92, 23] width 10 height 8
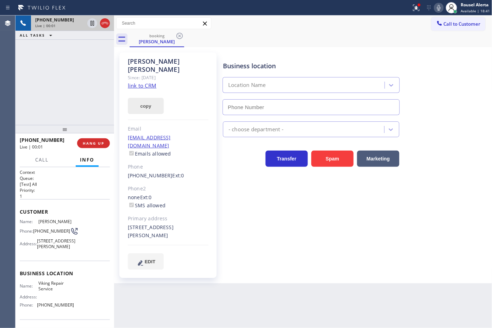
type input "[PHONE_NUMBER]"
click at [140, 82] on link "link to CRM" at bounding box center [142, 85] width 29 height 7
click at [286, 293] on div "Back to Dashboard Change Sender ID Customers Technicians Select a contact Outbo…" at bounding box center [303, 171] width 378 height 313
click at [91, 24] on icon at bounding box center [92, 23] width 8 height 8
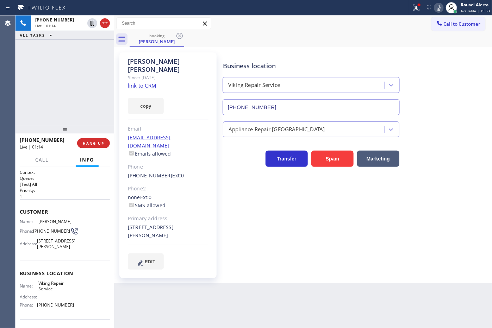
click at [440, 9] on icon at bounding box center [439, 8] width 8 height 8
click at [393, 205] on div "Business location Viking Repair Service [PHONE_NUMBER] Appliance Repair High En…" at bounding box center [356, 160] width 269 height 213
click at [44, 50] on div "[PHONE_NUMBER] Live | 02:24 ALL TASKS ALL TASKS ACTIVE TASKS TASKS IN WRAP UP" at bounding box center [64, 70] width 99 height 110
click at [420, 5] on div at bounding box center [419, 5] width 3 height 3
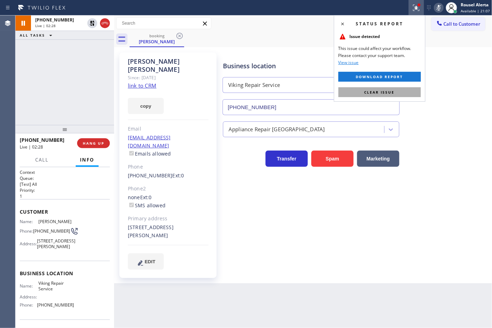
click at [415, 89] on button "Clear issue" at bounding box center [379, 92] width 82 height 10
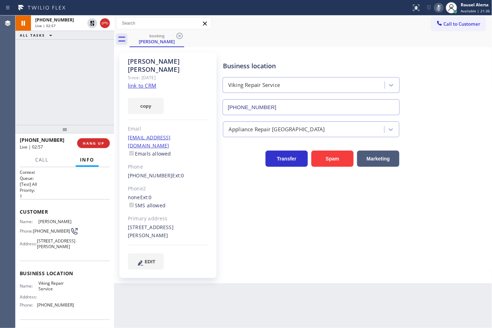
click at [405, 328] on div "Back to Dashboard Change Sender ID Customers Technicians Select a contact Outbo…" at bounding box center [303, 171] width 378 height 313
click at [78, 65] on div "[PHONE_NUMBER] Live | 03:20 ALL TASKS ALL TASKS ACTIVE TASKS TASKS IN WRAP UP" at bounding box center [64, 70] width 99 height 110
click at [91, 24] on icon at bounding box center [92, 23] width 8 height 8
click at [437, 9] on icon at bounding box center [439, 8] width 8 height 8
click at [82, 61] on div "[PHONE_NUMBER] Live | 04:50 ALL TASKS ALL TASKS ACTIVE TASKS TASKS IN WRAP UP" at bounding box center [64, 70] width 99 height 110
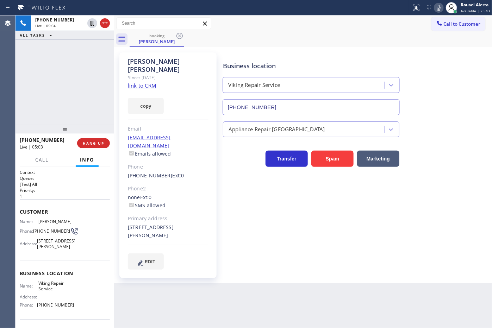
click at [76, 51] on div "[PHONE_NUMBER] Live | 05:04 ALL TASKS ALL TASKS ACTIVE TASKS TASKS IN WRAP UP" at bounding box center [64, 70] width 99 height 110
click at [209, 304] on div "Back to Dashboard Change Sender ID Customers Technicians Select a contact Outbo…" at bounding box center [303, 171] width 378 height 313
click at [97, 113] on div "[PHONE_NUMBER] Live | 05:06 ALL TASKS ALL TASKS ACTIVE TASKS TASKS IN WRAP UP" at bounding box center [64, 70] width 99 height 110
click at [208, 298] on div "Back to Dashboard Change Sender ID Customers Technicians Select a contact Outbo…" at bounding box center [303, 171] width 378 height 313
click at [85, 67] on div "[PHONE_NUMBER] Live | 05:10 ALL TASKS ALL TASKS ACTIVE TASKS TASKS IN WRAP UP" at bounding box center [64, 70] width 99 height 110
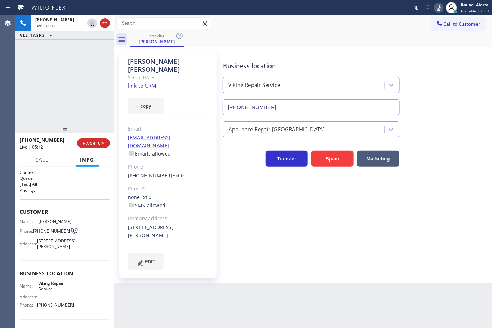
click at [219, 281] on div "Back to Dashboard Change Sender ID Customers Technicians Select a contact Outbo…" at bounding box center [303, 171] width 378 height 313
click at [60, 46] on div "[PHONE_NUMBER] Live | 05:18 ALL TASKS ALL TASKS ACTIVE TASKS TASKS IN WRAP UP" at bounding box center [64, 70] width 99 height 110
click at [201, 288] on div "Back to Dashboard Change Sender ID Customers Technicians Select a contact Outbo…" at bounding box center [303, 171] width 378 height 313
click at [82, 112] on div "[PHONE_NUMBER] Live | 05:19 ALL TASKS ALL TASKS ACTIVE TASKS TASKS IN WRAP UP" at bounding box center [64, 70] width 99 height 110
click at [94, 142] on span "HANG UP" at bounding box center [93, 143] width 21 height 5
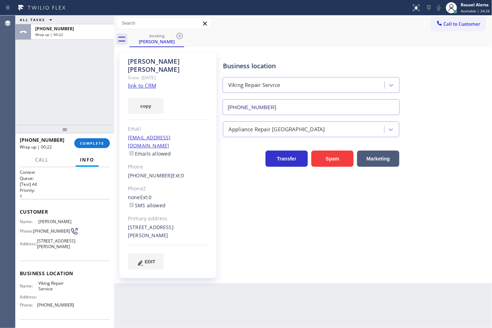
click at [73, 42] on div "ALL TASKS ALL TASKS ACTIVE TASKS TASKS IN WRAP UP [PHONE_NUMBER] Wrap up | 00:22" at bounding box center [64, 70] width 99 height 110
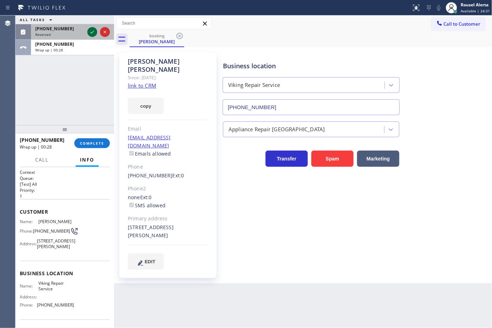
click at [89, 32] on icon at bounding box center [92, 32] width 8 height 8
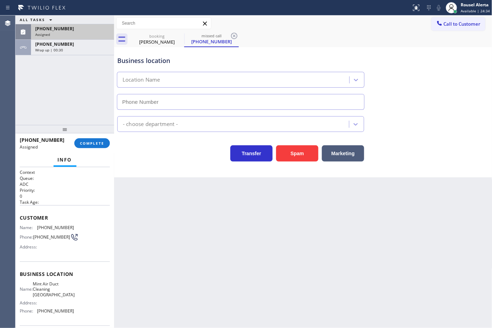
type input "[PHONE_NUMBER]"
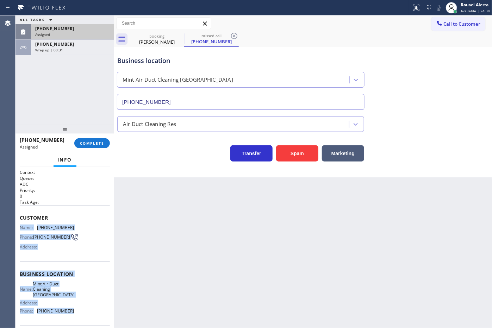
drag, startPoint x: 32, startPoint y: 252, endPoint x: 67, endPoint y: 311, distance: 68.5
click at [67, 311] on div "Context Queue: ADC Priority: 0 Task Age: Customer Name: [PHONE_NUMBER] Phone: […" at bounding box center [64, 247] width 99 height 161
click at [88, 30] on div "[PHONE_NUMBER]" at bounding box center [72, 29] width 75 height 6
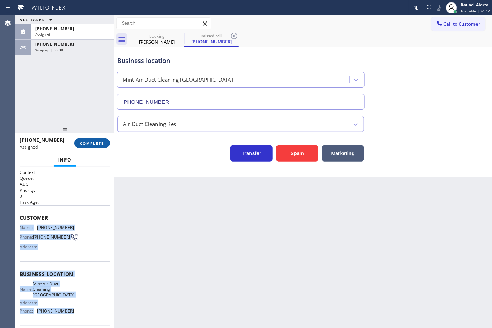
click at [90, 144] on span "COMPLETE" at bounding box center [92, 143] width 24 height 5
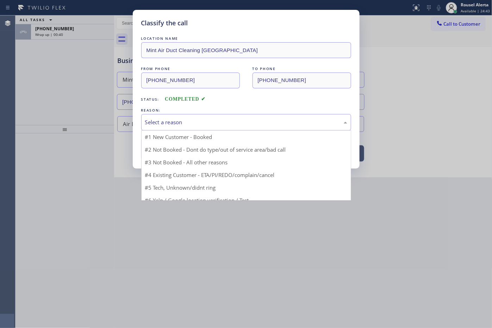
click at [153, 116] on div "Select a reason" at bounding box center [246, 122] width 210 height 17
click at [167, 125] on div "Select a reason" at bounding box center [246, 122] width 202 height 8
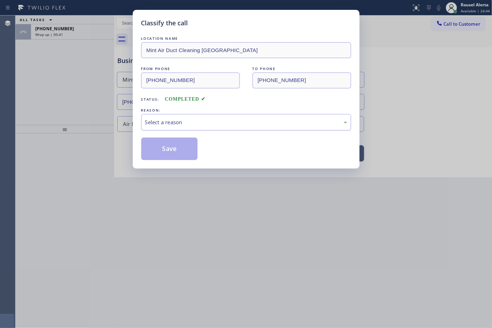
click at [179, 127] on div "Select a reason" at bounding box center [246, 122] width 210 height 17
click at [177, 157] on button "Save" at bounding box center [169, 149] width 57 height 23
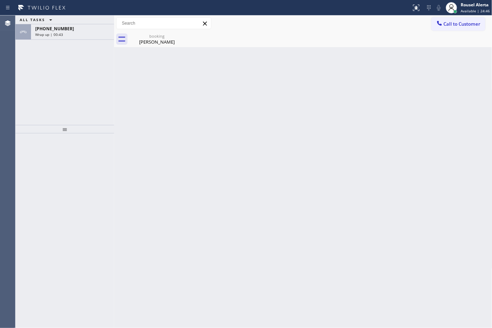
click at [70, 34] on div "Wrap up | 00:43" at bounding box center [72, 34] width 75 height 5
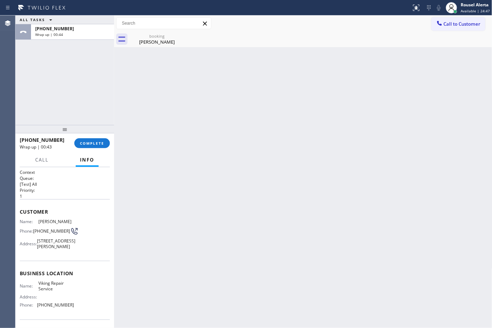
click at [90, 137] on div "[PHONE_NUMBER] Wrap up | 00:43 COMPLETE" at bounding box center [65, 143] width 90 height 18
click at [90, 138] on button "COMPLETE" at bounding box center [92, 143] width 36 height 10
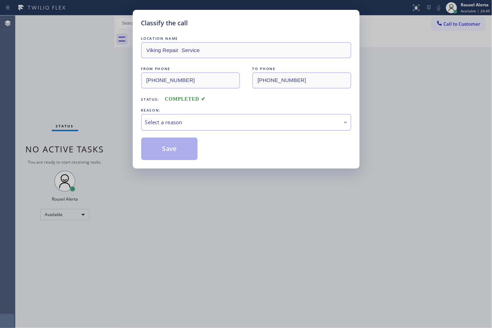
click at [184, 126] on div "Select a reason" at bounding box center [246, 122] width 202 height 8
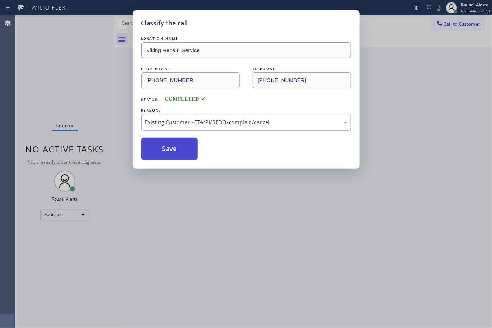
click at [187, 145] on button "Save" at bounding box center [169, 149] width 57 height 23
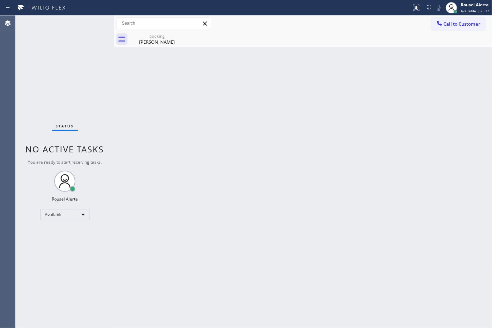
click at [164, 120] on div "Back to Dashboard Change Sender ID Customers Technicians Select a contact Outbo…" at bounding box center [303, 171] width 378 height 313
click at [143, 44] on div "[PERSON_NAME]" at bounding box center [156, 42] width 53 height 6
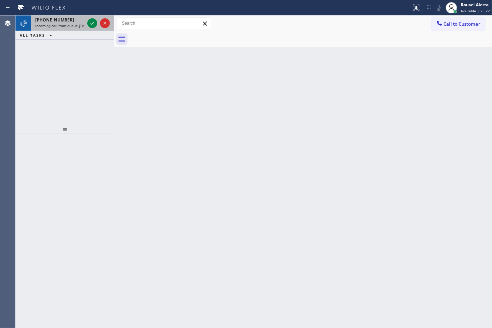
click at [65, 28] on div "[PHONE_NUMBER] Incoming call from queue [Test] All" at bounding box center [58, 22] width 55 height 15
click at [75, 29] on div "[PHONE_NUMBER] Incoming call from queue [Test] All" at bounding box center [58, 22] width 55 height 15
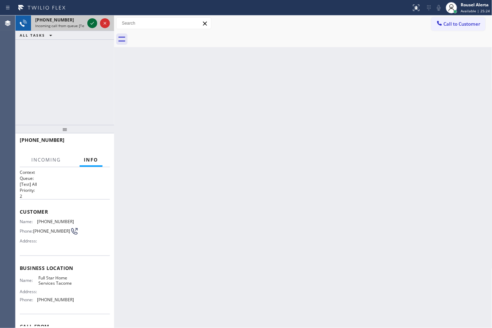
click at [90, 24] on icon at bounding box center [92, 23] width 8 height 8
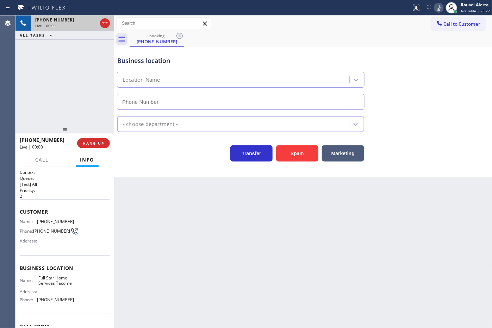
type input "[PHONE_NUMBER]"
click at [284, 153] on button "Spam" at bounding box center [297, 153] width 42 height 16
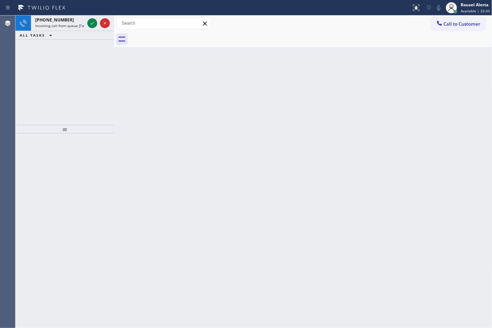
click at [62, 20] on span "[PHONE_NUMBER]" at bounding box center [54, 20] width 39 height 6
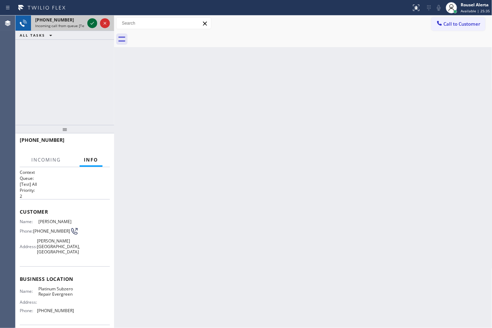
click at [90, 26] on icon at bounding box center [92, 23] width 8 height 8
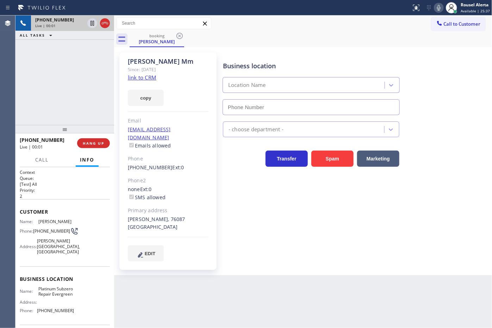
type input "[PHONE_NUMBER]"
click at [150, 76] on link "link to CRM" at bounding box center [142, 77] width 29 height 7
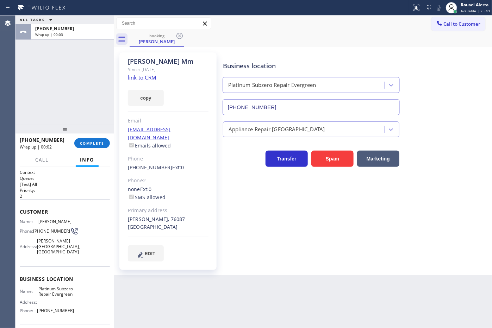
click at [92, 113] on div "ALL TASKS ALL TASKS ACTIVE TASKS TASKS IN WRAP UP [PHONE_NUMBER] Wrap up | 00:03" at bounding box center [64, 70] width 99 height 110
click at [101, 142] on span "COMPLETE" at bounding box center [92, 143] width 24 height 5
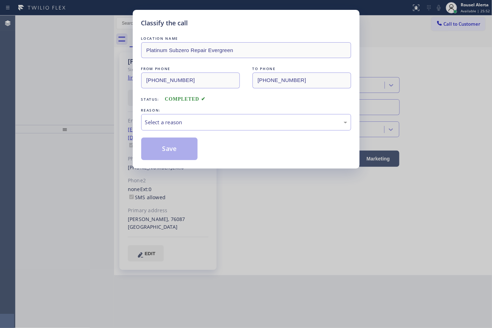
click at [172, 124] on div "Select a reason" at bounding box center [246, 122] width 202 height 8
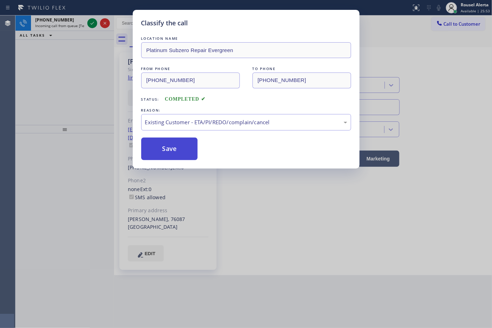
click at [169, 157] on button "Save" at bounding box center [169, 149] width 57 height 23
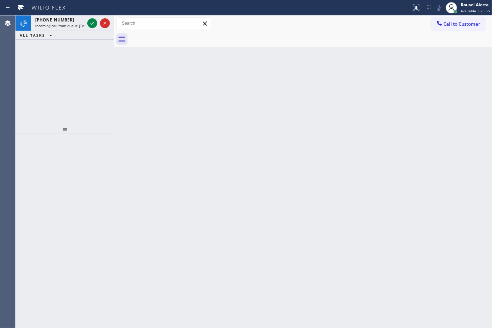
click at [74, 25] on span "Incoming call from queue [Test] All" at bounding box center [64, 25] width 58 height 5
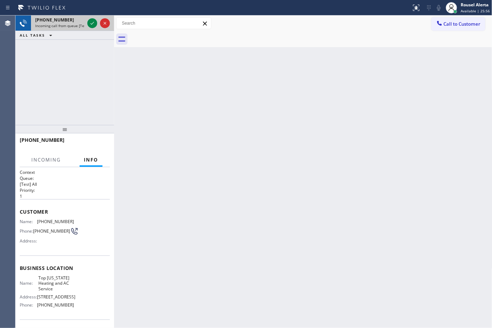
click at [86, 24] on div at bounding box center [98, 22] width 25 height 15
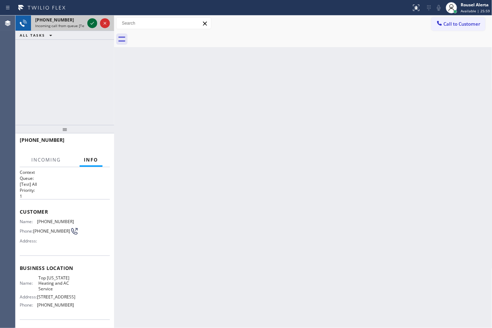
click at [88, 23] on icon at bounding box center [92, 23] width 8 height 8
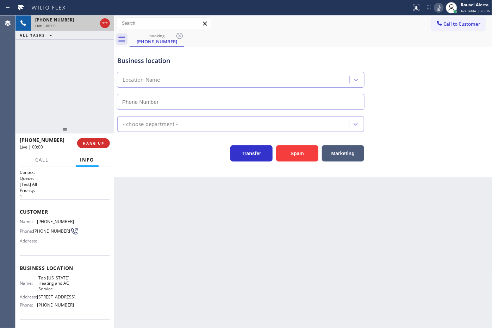
type input "[PHONE_NUMBER]"
click at [184, 202] on div "Back to Dashboard Change Sender ID Customers Technicians Select a contact Outbo…" at bounding box center [303, 171] width 378 height 313
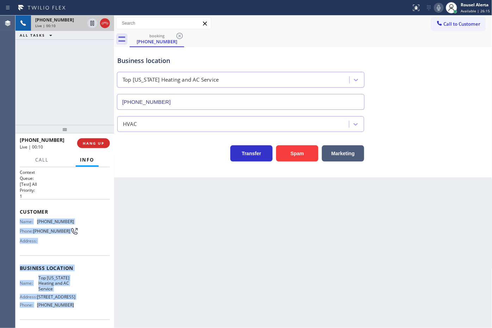
drag, startPoint x: 19, startPoint y: 222, endPoint x: 73, endPoint y: 307, distance: 100.7
click at [73, 307] on div "Context Queue: [Test] All Priority: 1 Customer Name: [PHONE_NUMBER] Phone: [PHO…" at bounding box center [64, 247] width 99 height 161
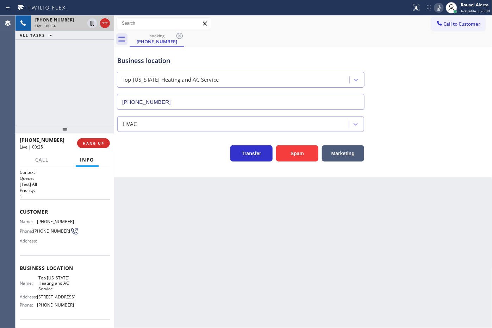
click at [286, 213] on div "Back to Dashboard Change Sender ID Customers Technicians Select a contact Outbo…" at bounding box center [303, 171] width 378 height 313
click at [95, 105] on div "[PHONE_NUMBER] Live | 00:25 ALL TASKS ALL TASKS ACTIVE TASKS TASKS IN WRAP UP" at bounding box center [64, 70] width 99 height 110
click at [99, 140] on button "HANG UP" at bounding box center [93, 143] width 33 height 10
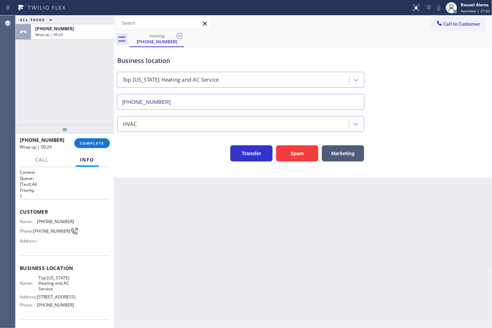
click at [168, 186] on div "Back to Dashboard Change Sender ID Customers Technicians Select a contact Outbo…" at bounding box center [303, 171] width 378 height 313
click at [94, 142] on span "COMPLETE" at bounding box center [92, 143] width 24 height 5
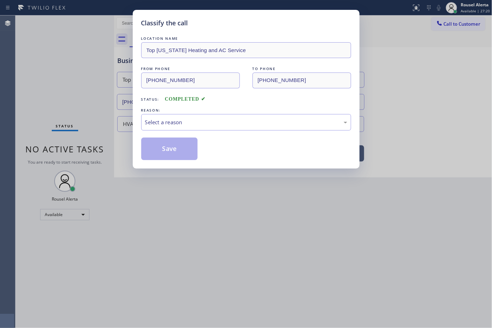
click at [186, 121] on div "Select a reason" at bounding box center [246, 122] width 202 height 8
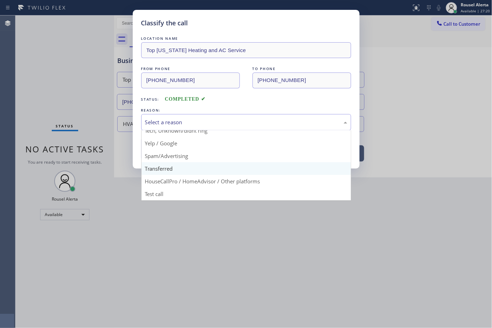
scroll to position [48, 0]
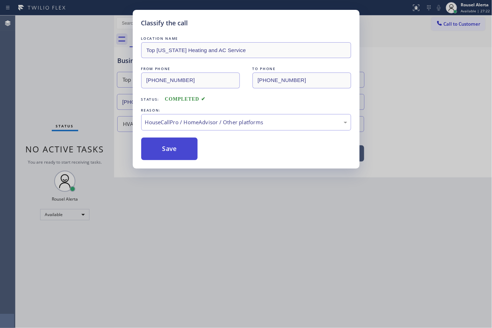
click at [175, 160] on button "Save" at bounding box center [169, 149] width 57 height 23
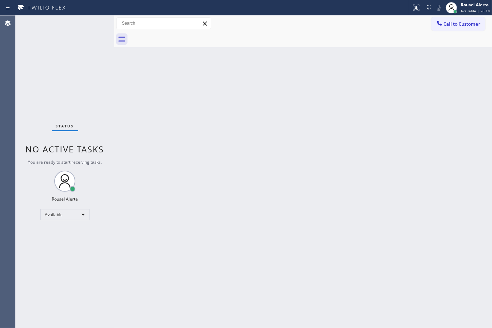
click at [207, 136] on div "Back to Dashboard Change Sender ID Customers Technicians Select a contact Outbo…" at bounding box center [303, 171] width 378 height 313
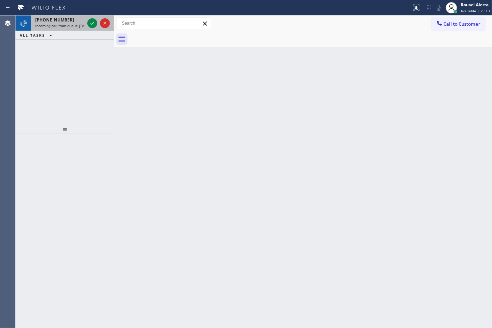
click at [66, 20] on div "[PHONE_NUMBER]" at bounding box center [59, 20] width 49 height 6
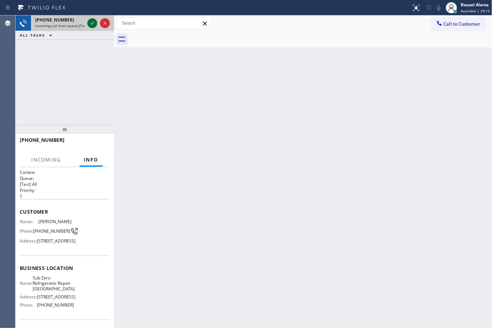
click at [91, 25] on icon at bounding box center [92, 23] width 8 height 8
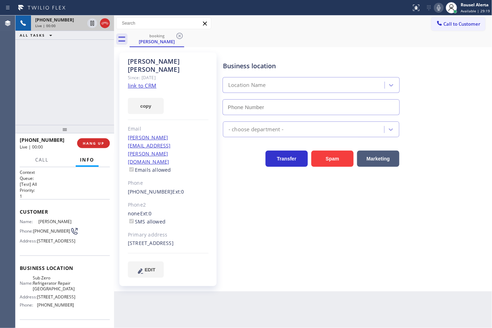
type input "[PHONE_NUMBER]"
click at [153, 82] on link "link to CRM" at bounding box center [142, 85] width 29 height 7
click at [78, 95] on div "[PHONE_NUMBER] Live | 00:30 ALL TASKS ALL TASKS ACTIVE TASKS TASKS IN WRAP UP" at bounding box center [64, 70] width 99 height 110
click at [92, 25] on icon at bounding box center [93, 23] width 4 height 5
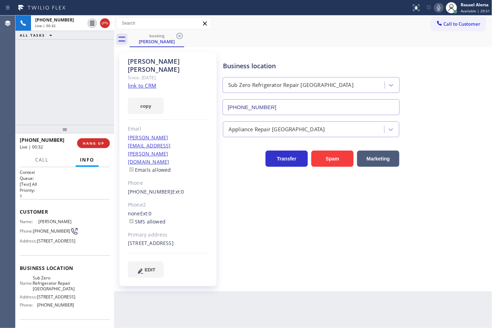
click at [439, 7] on icon at bounding box center [439, 8] width 4 height 6
click at [72, 64] on div "[PHONE_NUMBER] Live | 04:14 ALL TASKS ALL TASKS ACTIVE TASKS TASKS IN WRAP UP" at bounding box center [64, 70] width 99 height 110
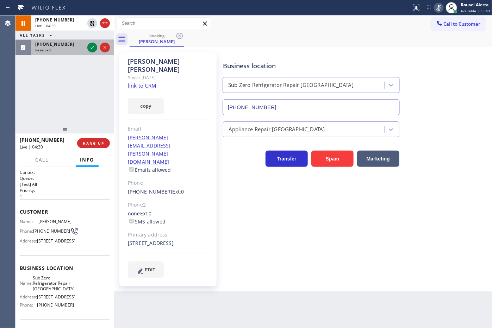
drag, startPoint x: 68, startPoint y: 50, endPoint x: 81, endPoint y: 49, distance: 13.1
click at [68, 50] on div "Reserved" at bounding box center [59, 50] width 49 height 5
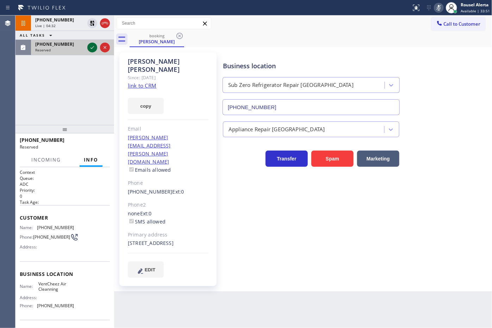
click at [90, 49] on icon at bounding box center [92, 47] width 8 height 8
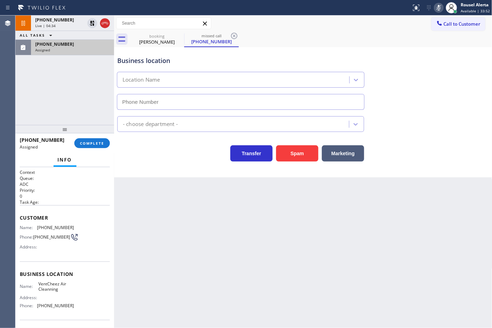
type input "[PHONE_NUMBER]"
click at [90, 146] on button "COMPLETE" at bounding box center [92, 143] width 36 height 10
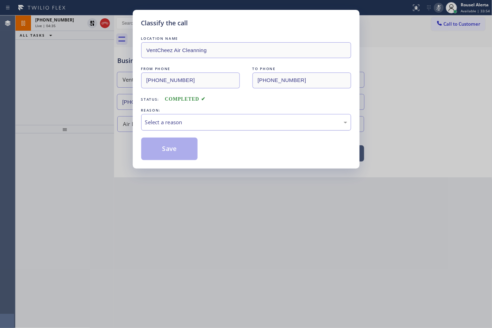
click at [173, 126] on div "Select a reason" at bounding box center [246, 122] width 202 height 8
click at [184, 150] on button "Save" at bounding box center [169, 149] width 57 height 23
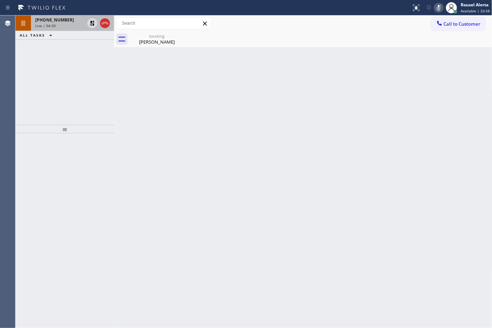
click at [56, 26] on div "Live | 04:39" at bounding box center [59, 25] width 49 height 5
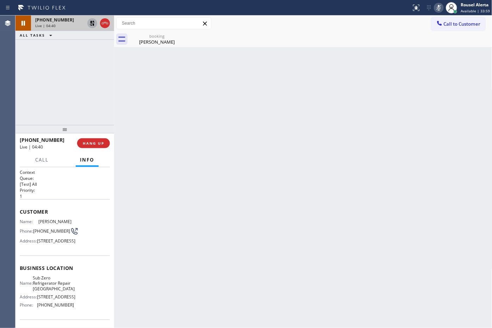
click at [87, 23] on div at bounding box center [92, 23] width 10 height 8
click at [441, 6] on icon at bounding box center [439, 8] width 8 height 8
drag, startPoint x: 365, startPoint y: 4, endPoint x: 379, endPoint y: 26, distance: 26.1
click at [364, 5] on div at bounding box center [206, 7] width 406 height 11
click at [441, 7] on icon at bounding box center [439, 8] width 8 height 8
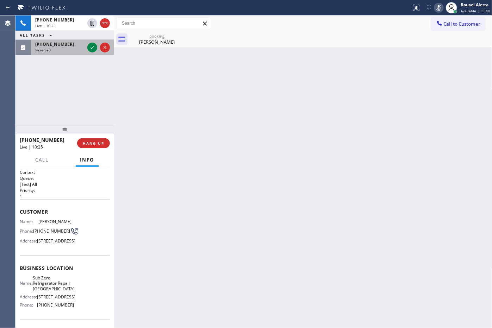
click at [70, 54] on div "[PHONE_NUMBER] Reserved" at bounding box center [58, 47] width 55 height 15
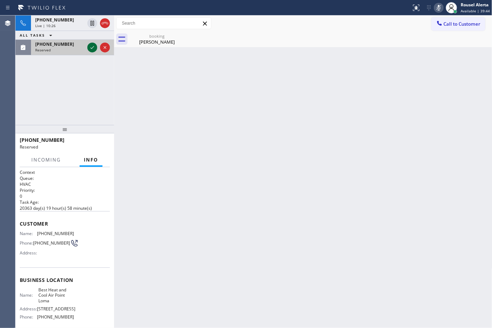
click at [89, 50] on icon at bounding box center [92, 47] width 8 height 8
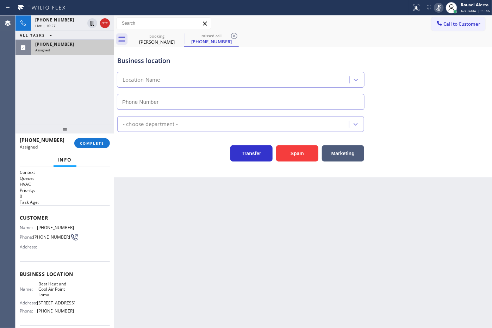
type input "[PHONE_NUMBER]"
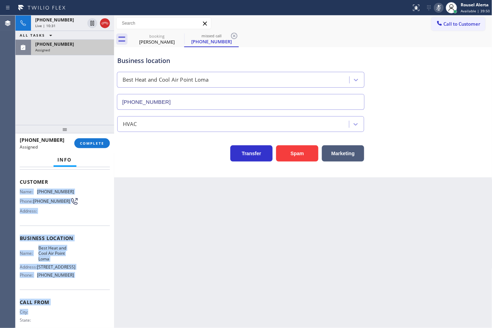
scroll to position [56, 0]
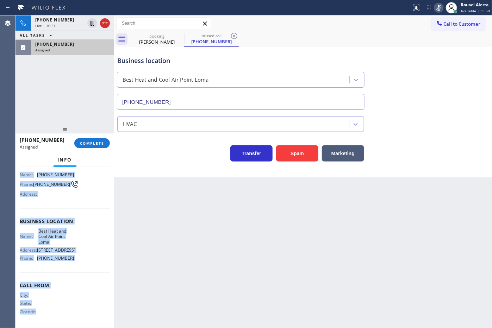
drag, startPoint x: 22, startPoint y: 227, endPoint x: 81, endPoint y: 318, distance: 108.1
click at [81, 319] on div "Context Queue: HVAC Priority: 0 Task Age: Customer Name: [PHONE_NUMBER] Phone: …" at bounding box center [65, 222] width 90 height 210
click at [90, 268] on div "Business location Name: Best Heat and Cool Air Point Loma Address: [STREET_ADDR…" at bounding box center [65, 241] width 90 height 64
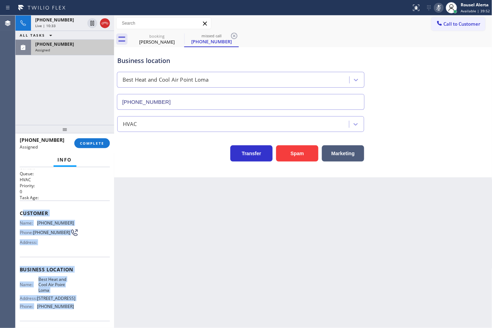
scroll to position [0, 0]
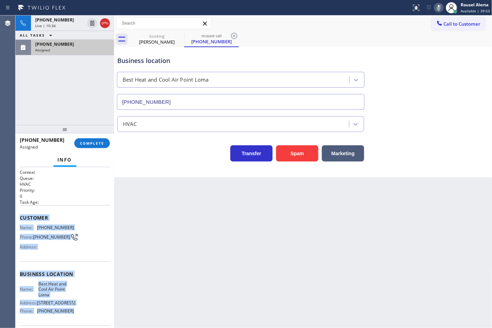
drag, startPoint x: 80, startPoint y: 264, endPoint x: 18, endPoint y: 219, distance: 76.9
click at [18, 219] on div "Context Queue: HVAC Priority: 0 Task Age: Customer Name: [PHONE_NUMBER] Phone: …" at bounding box center [64, 247] width 99 height 161
drag, startPoint x: 72, startPoint y: 22, endPoint x: 79, endPoint y: 55, distance: 33.2
click at [72, 22] on div "[PHONE_NUMBER]" at bounding box center [59, 20] width 49 height 6
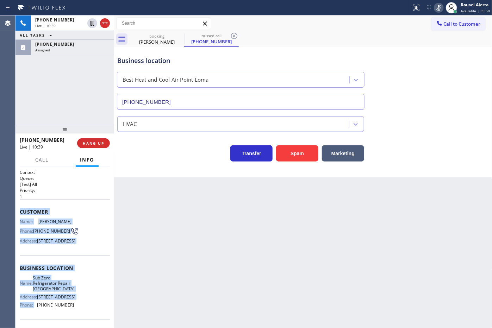
click at [441, 10] on icon at bounding box center [439, 8] width 4 height 6
click at [36, 162] on span "Call" at bounding box center [41, 160] width 13 height 6
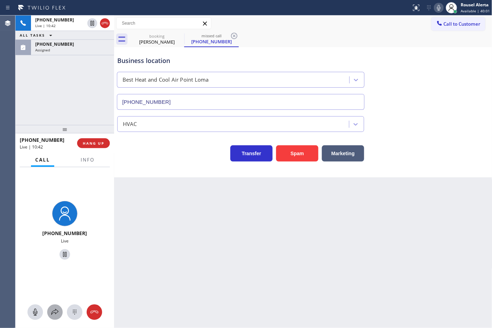
click at [53, 312] on icon at bounding box center [55, 312] width 8 height 8
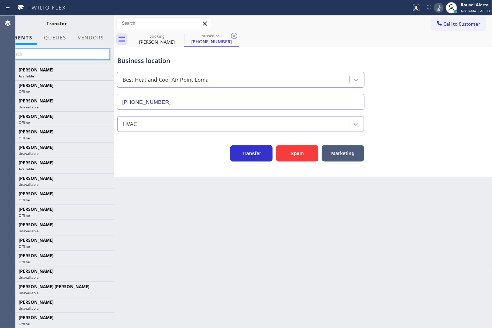
click at [43, 56] on input "text" at bounding box center [57, 54] width 106 height 11
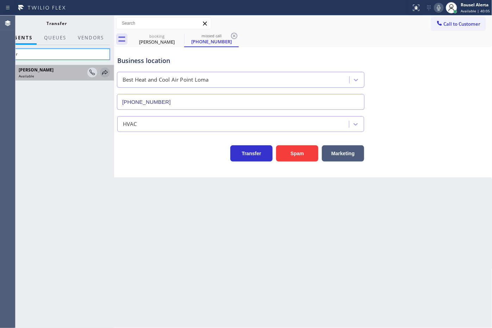
type input "amir"
click at [107, 73] on icon at bounding box center [105, 72] width 8 height 8
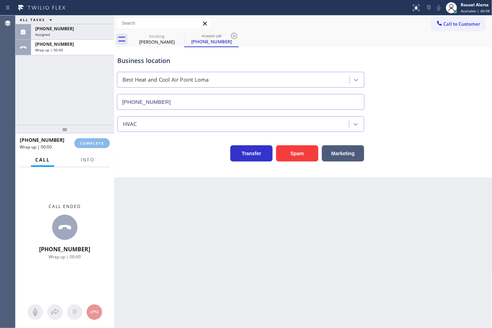
drag, startPoint x: 82, startPoint y: 48, endPoint x: 92, endPoint y: 99, distance: 52.5
click at [82, 37] on div "Assigned" at bounding box center [72, 34] width 75 height 5
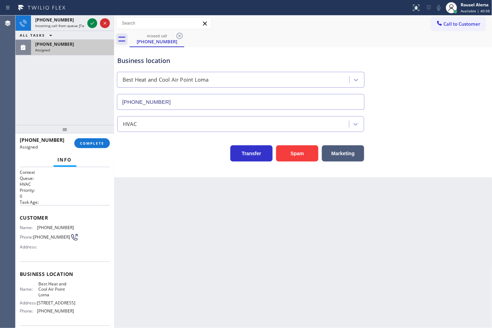
click at [73, 48] on div "Assigned" at bounding box center [72, 50] width 75 height 5
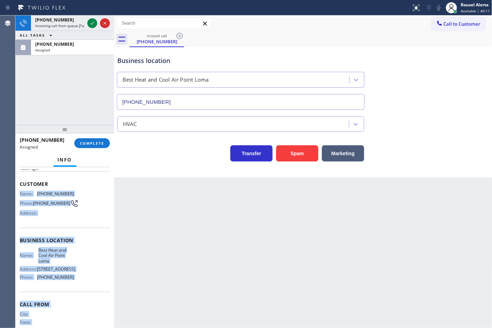
scroll to position [59, 0]
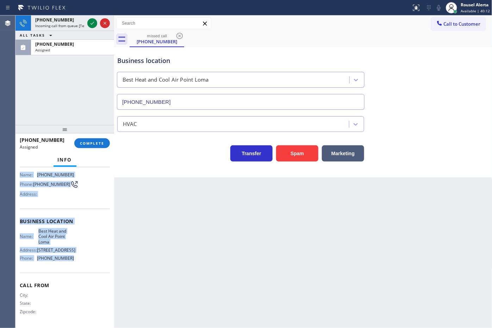
drag, startPoint x: 20, startPoint y: 224, endPoint x: 83, endPoint y: 268, distance: 76.7
click at [83, 268] on div "Context Queue: HVAC Priority: 0 Task Age: Customer Name: [PHONE_NUMBER] Phone: …" at bounding box center [65, 222] width 90 height 210
drag, startPoint x: 68, startPoint y: 21, endPoint x: 86, endPoint y: 23, distance: 17.7
click at [69, 21] on div "[PHONE_NUMBER]" at bounding box center [59, 20] width 49 height 6
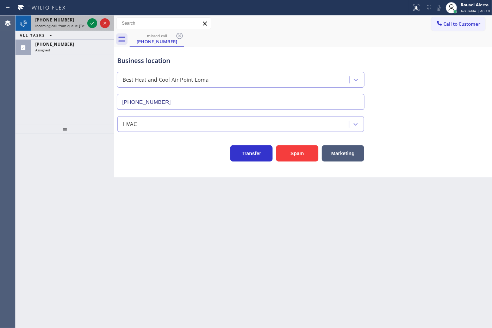
click at [68, 23] on span "Incoming call from queue [Test] All" at bounding box center [64, 25] width 58 height 5
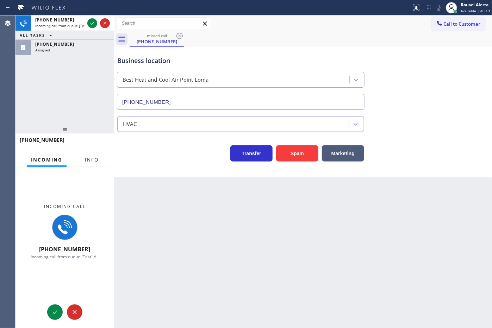
click at [81, 157] on button "Info" at bounding box center [92, 160] width 22 height 14
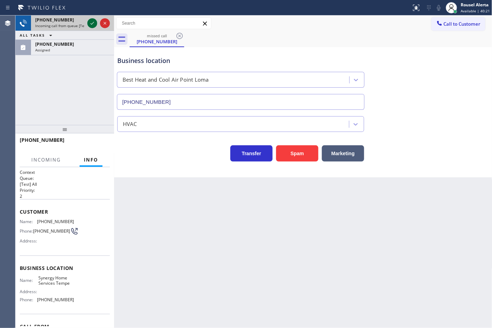
click at [88, 24] on icon at bounding box center [92, 23] width 8 height 8
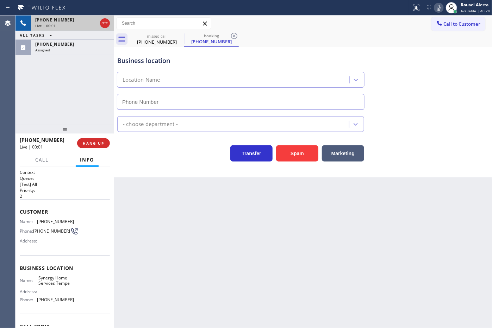
type input "[PHONE_NUMBER]"
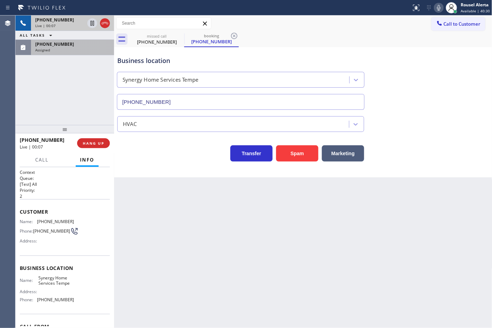
click at [68, 44] on div "[PHONE_NUMBER]" at bounding box center [72, 44] width 75 height 6
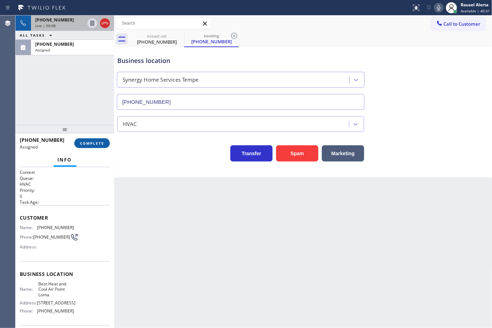
click at [87, 139] on button "COMPLETE" at bounding box center [92, 143] width 36 height 10
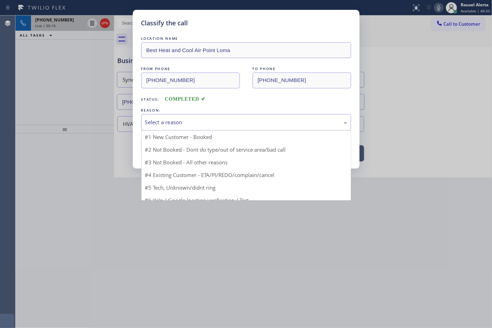
click at [179, 123] on div "Select a reason" at bounding box center [246, 122] width 202 height 8
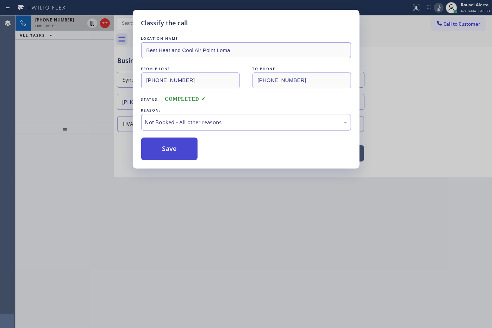
click at [179, 151] on button "Save" at bounding box center [169, 149] width 57 height 23
click at [73, 24] on div "Classify the call LOCATION NAME Maestro High End Appliance Repair Red Hook FROM…" at bounding box center [253, 171] width 477 height 313
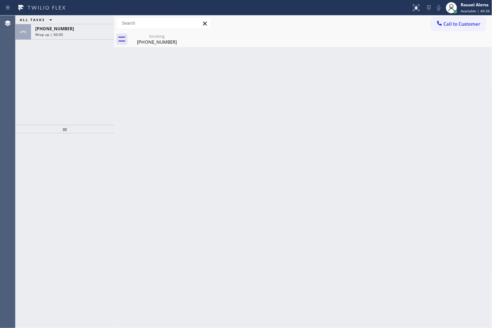
click at [73, 24] on div "ALL TASKS ALL TASKS ACTIVE TASKS TASKS IN WRAP UP" at bounding box center [64, 19] width 99 height 9
click at [78, 29] on div "[PHONE_NUMBER]" at bounding box center [72, 29] width 75 height 6
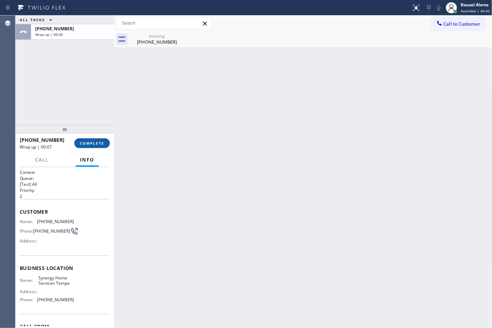
click at [102, 145] on span "COMPLETE" at bounding box center [92, 143] width 24 height 5
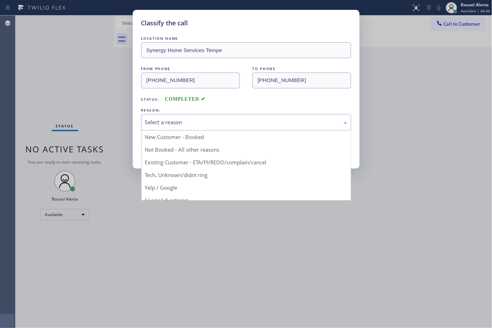
click at [184, 122] on div "Select a reason" at bounding box center [246, 122] width 202 height 8
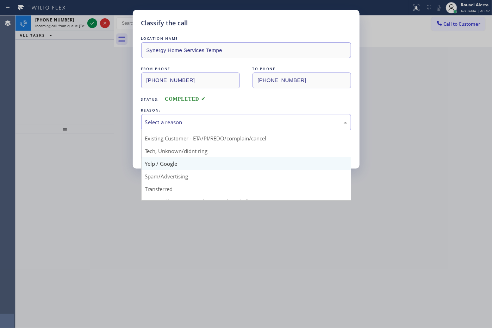
scroll to position [48, 0]
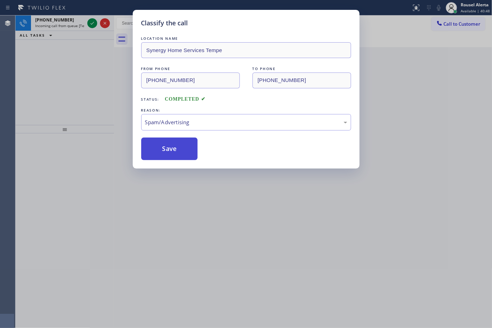
click at [179, 142] on button "Save" at bounding box center [169, 149] width 57 height 23
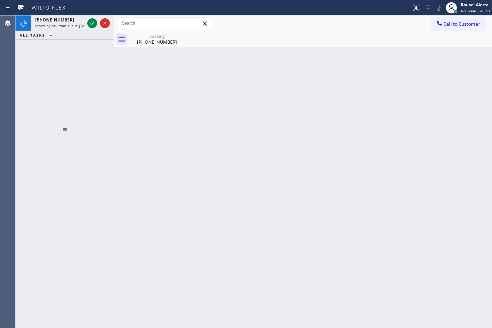
click at [182, 155] on div "Classify the call LOCATION NAME Maestro High End Appliance Repair Red Hook FROM…" at bounding box center [253, 171] width 477 height 313
click at [210, 203] on div "Back to Dashboard Change Sender ID Customers Technicians Select a contact Outbo…" at bounding box center [303, 171] width 378 height 313
click at [76, 27] on span "Incoming call from queue [Test] All" at bounding box center [64, 25] width 58 height 5
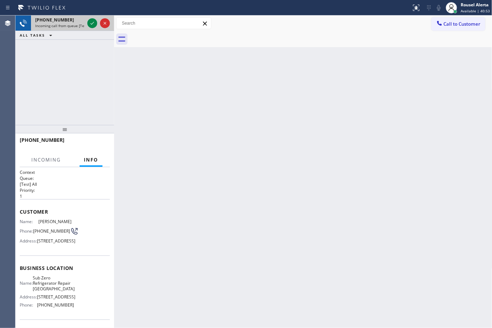
click at [74, 27] on span "Incoming call from queue [Test] All" at bounding box center [64, 25] width 58 height 5
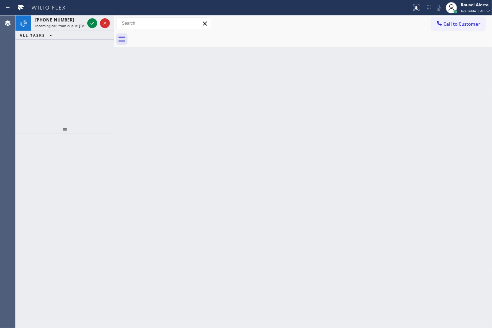
click at [74, 27] on span "Incoming call from queue [Test] All" at bounding box center [64, 25] width 58 height 5
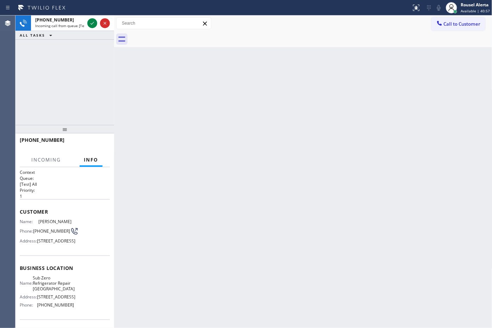
click at [74, 27] on span "Incoming call from queue [Test] All" at bounding box center [64, 25] width 58 height 5
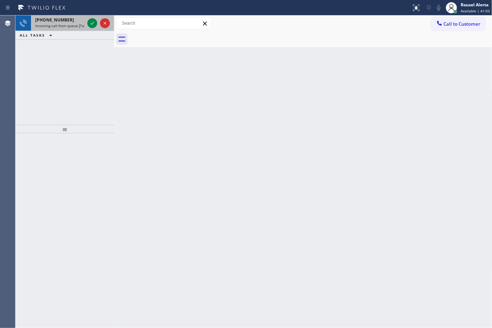
click at [61, 23] on span "Incoming call from queue [Test] All" at bounding box center [64, 25] width 58 height 5
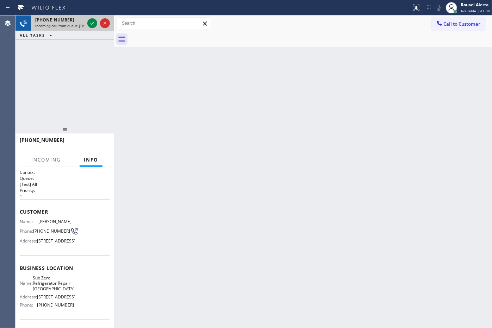
click at [87, 24] on div at bounding box center [98, 22] width 25 height 15
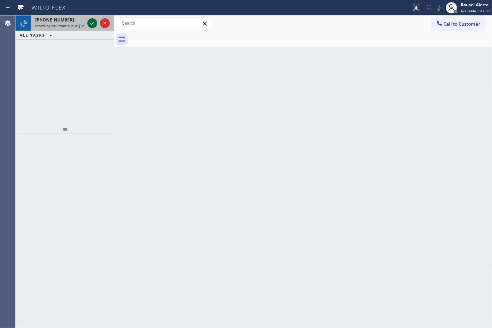
click at [87, 23] on div at bounding box center [98, 22] width 25 height 15
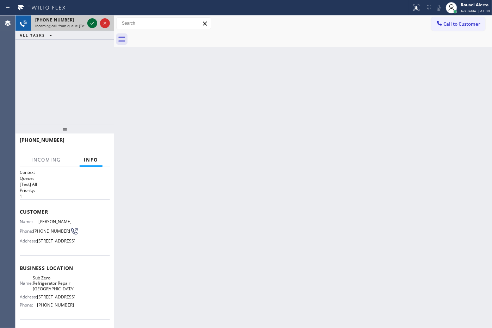
click at [90, 23] on icon at bounding box center [92, 23] width 8 height 8
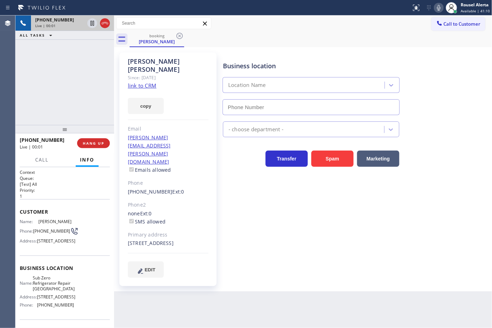
type input "[PHONE_NUMBER]"
click at [146, 82] on link "link to CRM" at bounding box center [142, 85] width 29 height 7
click at [101, 111] on div "[PHONE_NUMBER] Live | 00:12 ALL TASKS ALL TASKS ACTIVE TASKS TASKS IN WRAP UP" at bounding box center [64, 70] width 99 height 110
click at [217, 288] on div "Back to Dashboard Change Sender ID Customers Technicians Select a contact Outbo…" at bounding box center [303, 171] width 378 height 313
click at [95, 146] on button "HANG UP" at bounding box center [93, 143] width 33 height 10
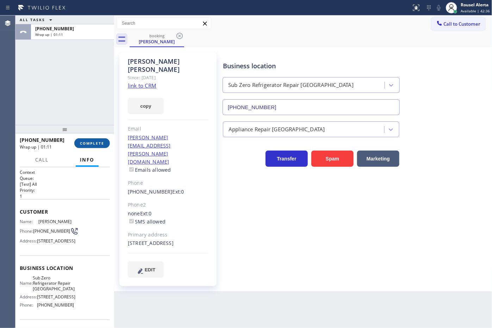
click at [90, 139] on button "COMPLETE" at bounding box center [92, 143] width 36 height 10
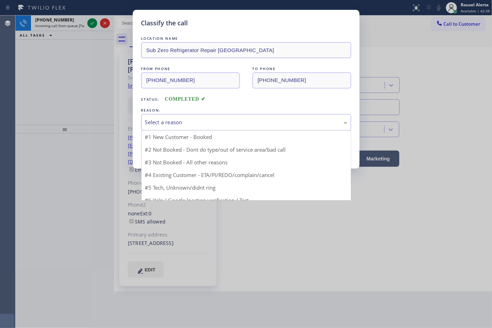
click at [141, 124] on div "Select a reason" at bounding box center [246, 122] width 210 height 17
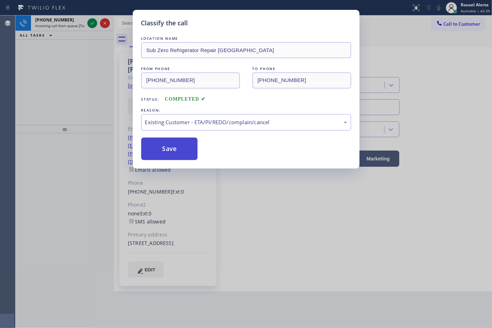
click at [169, 153] on button "Save" at bounding box center [169, 149] width 57 height 23
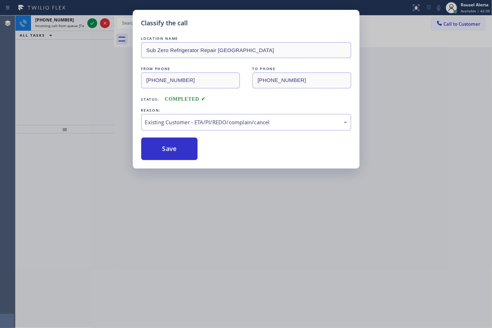
click at [75, 23] on div "Classify the call LOCATION NAME Maestro High End Appliance Repair Red Hook FROM…" at bounding box center [253, 171] width 477 height 313
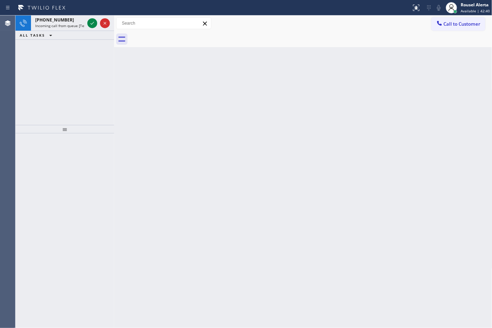
click at [75, 23] on span "Incoming call from queue [Test] All" at bounding box center [64, 25] width 58 height 5
click at [74, 20] on div "[PHONE_NUMBER]" at bounding box center [59, 20] width 49 height 6
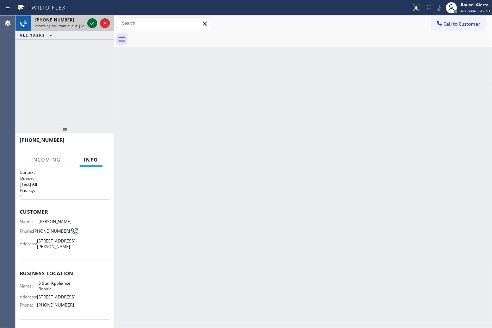
click at [89, 24] on icon at bounding box center [92, 23] width 8 height 8
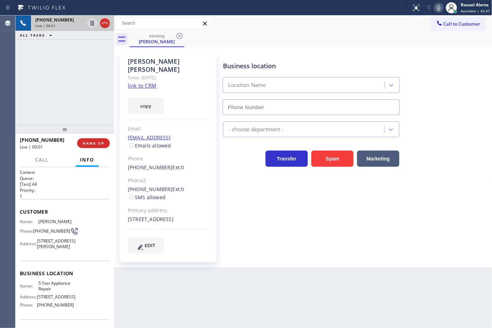
type input "[PHONE_NUMBER]"
click at [140, 82] on link "link to CRM" at bounding box center [142, 85] width 29 height 7
click at [259, 257] on div "Business location 5 Star Appliance Repair [PHONE_NUMBER] 5 Star Appliance Trans…" at bounding box center [356, 160] width 269 height 212
click at [62, 75] on div "[PHONE_NUMBER] Live | 00:12 ALL TASKS ALL TASKS ACTIVE TASKS TASKS IN WRAP UP" at bounding box center [64, 70] width 99 height 110
click at [97, 140] on button "HANG UP" at bounding box center [93, 143] width 33 height 10
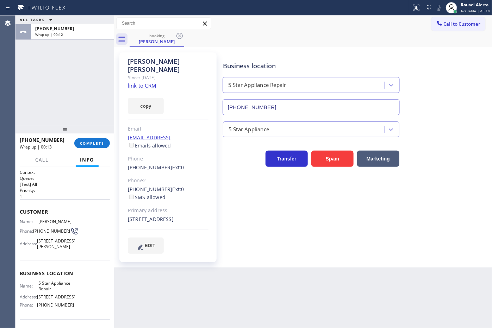
click at [84, 41] on div "ALL TASKS ALL TASKS ACTIVE TASKS TASKS IN WRAP UP [PHONE_NUMBER] Wrap up | 00:12" at bounding box center [64, 70] width 99 height 110
click at [228, 288] on div "Back to Dashboard Change Sender ID Customers Technicians Select a contact Outbo…" at bounding box center [303, 171] width 378 height 313
click at [87, 146] on button "COMPLETE" at bounding box center [92, 143] width 36 height 10
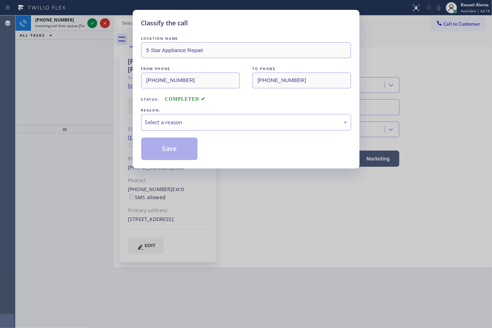
click at [155, 119] on div "Select a reason" at bounding box center [246, 122] width 202 height 8
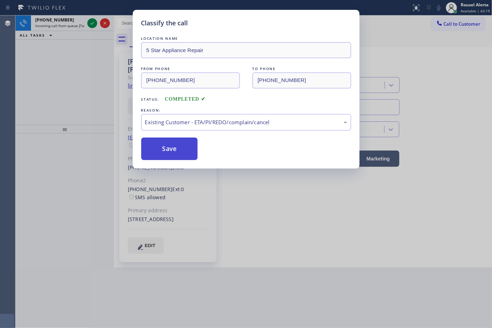
click at [168, 145] on button "Save" at bounding box center [169, 149] width 57 height 23
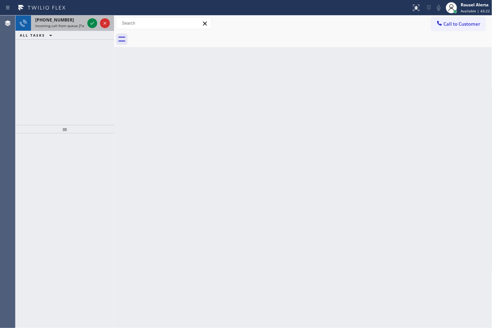
click at [68, 25] on span "Incoming call from queue [Test] All" at bounding box center [64, 25] width 58 height 5
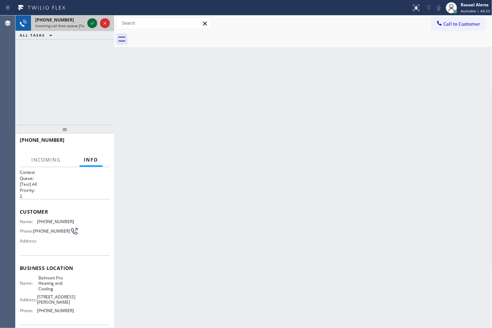
click at [91, 23] on icon at bounding box center [92, 23] width 8 height 8
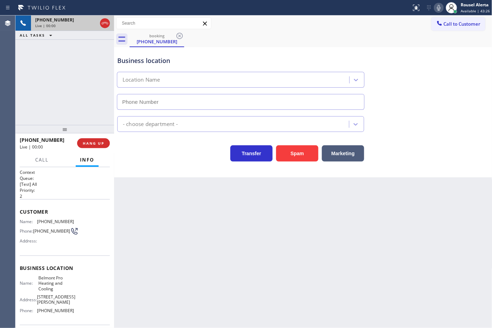
type input "[PHONE_NUMBER]"
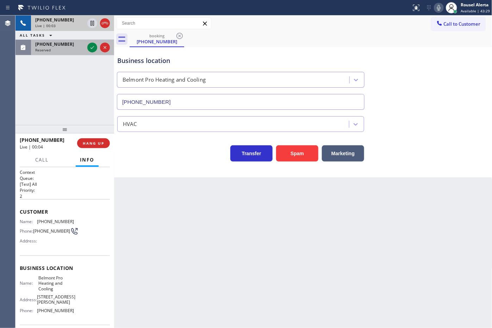
click at [65, 41] on div "[PHONE_NUMBER]" at bounding box center [59, 44] width 49 height 6
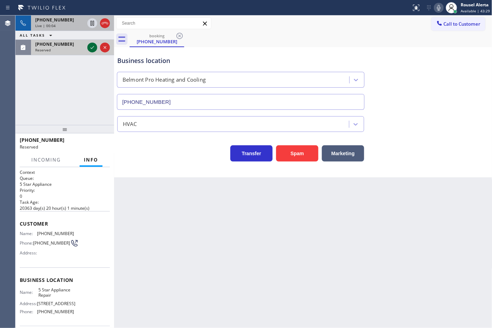
click at [89, 46] on icon at bounding box center [92, 47] width 8 height 8
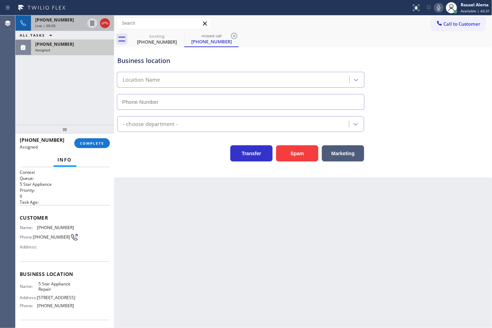
type input "[PHONE_NUMBER]"
click at [105, 23] on icon at bounding box center [105, 23] width 8 height 8
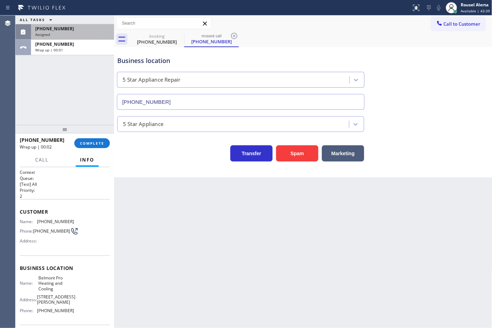
click at [62, 27] on span "[PHONE_NUMBER]" at bounding box center [54, 29] width 39 height 6
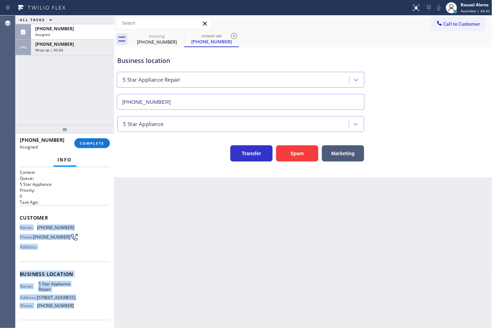
drag, startPoint x: 19, startPoint y: 227, endPoint x: 77, endPoint y: 307, distance: 98.7
click at [77, 307] on div "Context Queue: 5 Star Appliance Priority: 0 Task Age: Customer Name: [PHONE_NUM…" at bounding box center [65, 271] width 90 height 204
click at [83, 37] on div "[PHONE_NUMBER] Assigned" at bounding box center [71, 31] width 80 height 15
click at [95, 139] on button "COMPLETE" at bounding box center [92, 143] width 36 height 10
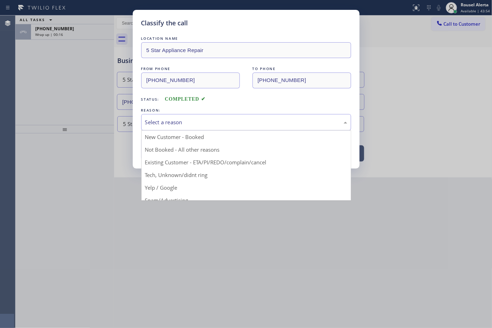
click at [169, 120] on div "Select a reason" at bounding box center [246, 122] width 202 height 8
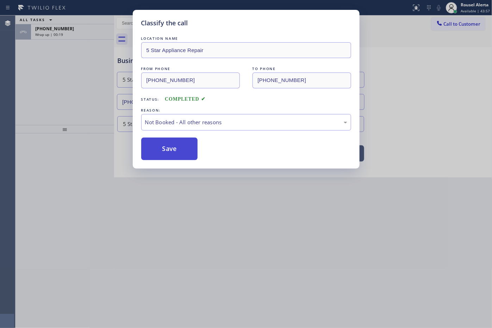
click at [167, 142] on button "Save" at bounding box center [169, 149] width 57 height 23
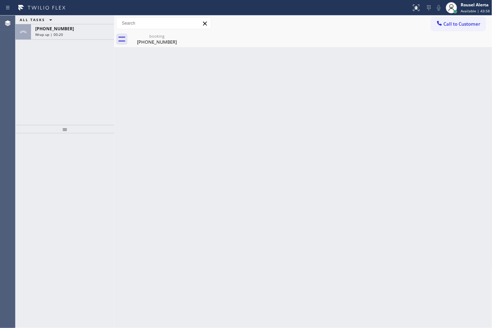
click at [69, 36] on div "Wrap up | 00:20" at bounding box center [72, 34] width 75 height 5
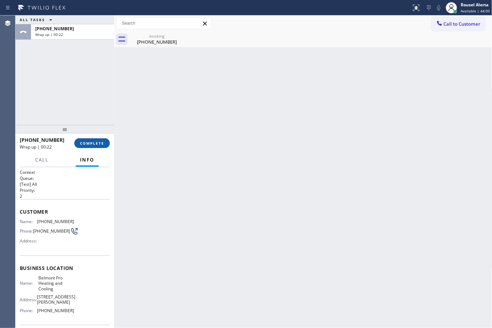
click at [92, 141] on span "COMPLETE" at bounding box center [92, 143] width 24 height 5
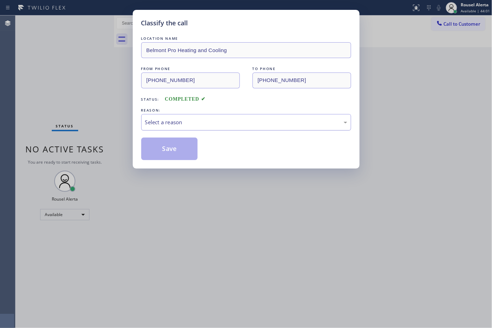
click at [197, 124] on div "Select a reason" at bounding box center [246, 122] width 202 height 8
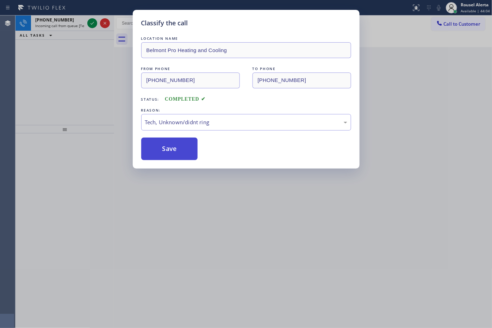
click at [167, 140] on button "Save" at bounding box center [169, 149] width 57 height 23
click at [165, 147] on button "Save" at bounding box center [169, 149] width 57 height 23
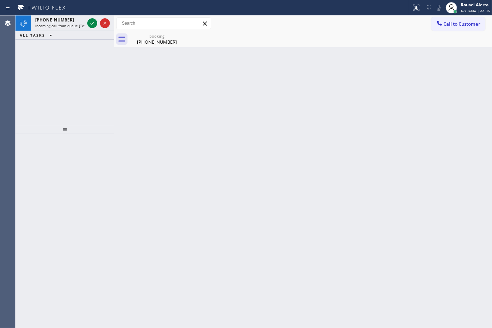
click at [81, 31] on div "ALL TASKS ALL TASKS ACTIVE TASKS TASKS IN WRAP UP" at bounding box center [64, 35] width 99 height 9
click at [81, 23] on span "Incoming call from queue [Test] All" at bounding box center [64, 25] width 58 height 5
click at [76, 26] on span "Incoming call from queue [Test] All" at bounding box center [64, 25] width 58 height 5
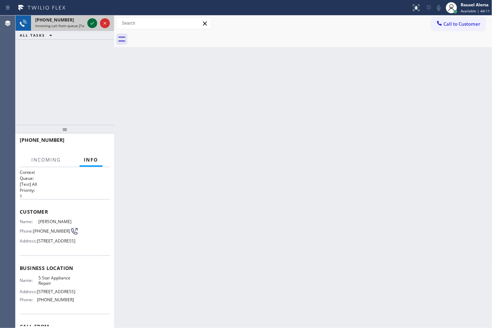
click at [91, 20] on icon at bounding box center [92, 23] width 8 height 8
click at [85, 22] on div "[PHONE_NUMBER] Incoming call from queue [Test] All" at bounding box center [58, 22] width 55 height 15
click at [86, 23] on div "[PHONE_NUMBER] Incoming call from queue [Test] All" at bounding box center [64, 22] width 99 height 15
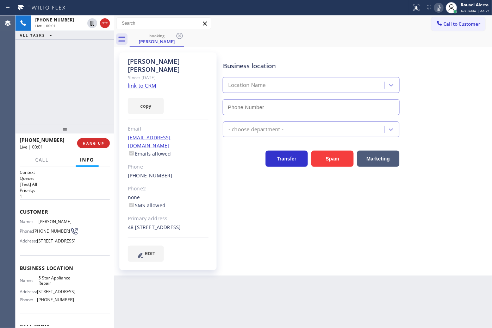
type input "[PHONE_NUMBER]"
click at [147, 82] on link "link to CRM" at bounding box center [142, 85] width 29 height 7
click at [367, 298] on div "Back to Dashboard Change Sender ID Customers Technicians Select a contact Outbo…" at bounding box center [303, 171] width 378 height 313
click at [91, 25] on icon at bounding box center [93, 23] width 4 height 5
click at [439, 5] on icon at bounding box center [439, 8] width 4 height 6
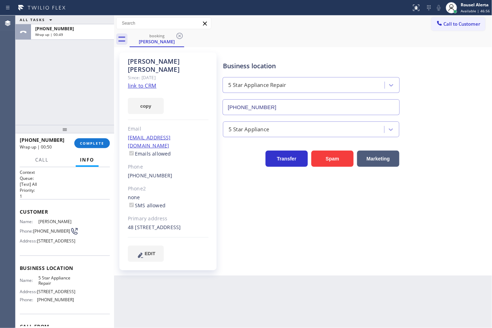
drag, startPoint x: 82, startPoint y: 56, endPoint x: 89, endPoint y: 74, distance: 19.6
click at [82, 56] on div "ALL TASKS ALL TASKS ACTIVE TASKS TASKS IN WRAP UP [PHONE_NUMBER] Wrap up | 00:49" at bounding box center [64, 70] width 99 height 110
click at [96, 141] on span "COMPLETE" at bounding box center [92, 143] width 24 height 5
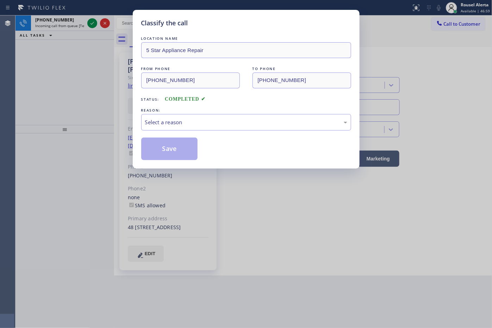
click at [194, 113] on div "REASON:" at bounding box center [246, 110] width 210 height 7
click at [194, 118] on div "Select a reason" at bounding box center [246, 122] width 202 height 8
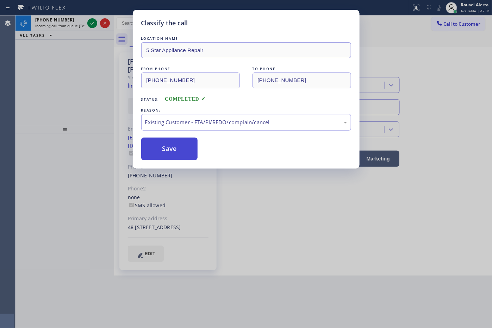
click at [181, 146] on button "Save" at bounding box center [169, 149] width 57 height 23
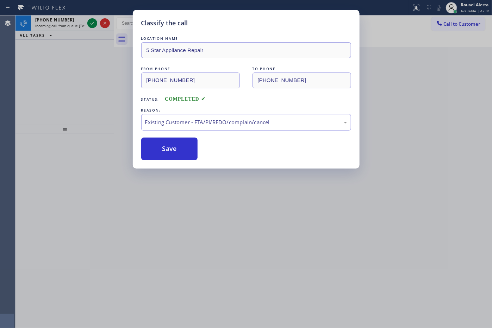
click at [77, 22] on div "Classify the call LOCATION NAME Maestro High End Appliance Repair Red Hook FROM…" at bounding box center [253, 171] width 477 height 313
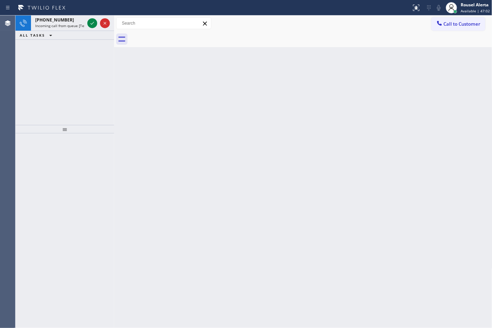
click at [77, 22] on div "[PHONE_NUMBER]" at bounding box center [59, 20] width 49 height 6
click at [184, 106] on div "Back to Dashboard Change Sender ID Customers Technicians Select a contact Outbo…" at bounding box center [303, 171] width 378 height 313
click at [60, 23] on span "Incoming call from queue [Test] All" at bounding box center [64, 25] width 58 height 5
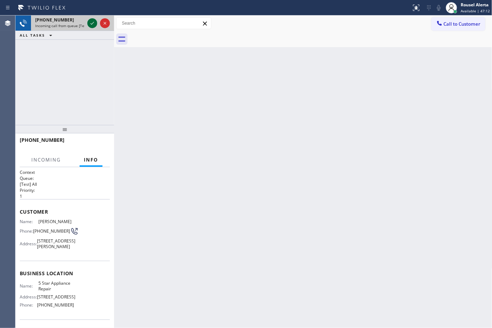
click at [92, 24] on icon at bounding box center [93, 23] width 4 height 3
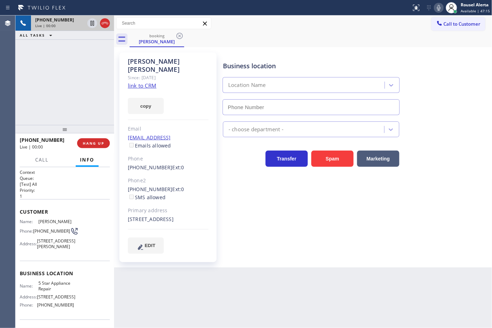
type input "[PHONE_NUMBER]"
click at [148, 82] on link "link to CRM" at bounding box center [142, 85] width 29 height 7
click at [87, 22] on div at bounding box center [92, 23] width 10 height 8
click at [437, 5] on icon at bounding box center [439, 8] width 8 height 8
click at [90, 23] on icon at bounding box center [92, 23] width 8 height 8
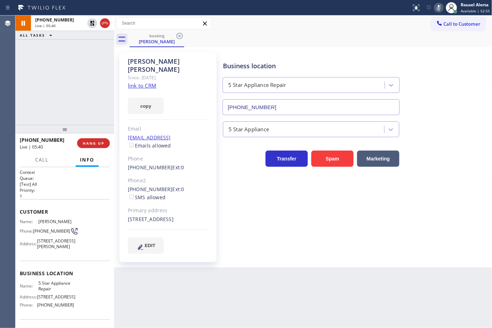
click at [439, 7] on icon at bounding box center [439, 8] width 4 height 6
click at [85, 51] on div "[PHONE_NUMBER] Live | 06:09 ALL TASKS ALL TASKS ACTIVE TASKS TASKS IN WRAP UP" at bounding box center [64, 70] width 99 height 110
click at [74, 81] on div "[PHONE_NUMBER] Live | 07:58 ALL TASKS ALL TASKS ACTIVE TASKS TASKS IN WRAP UP" at bounding box center [64, 70] width 99 height 110
click at [103, 145] on span "HANG UP" at bounding box center [93, 143] width 21 height 5
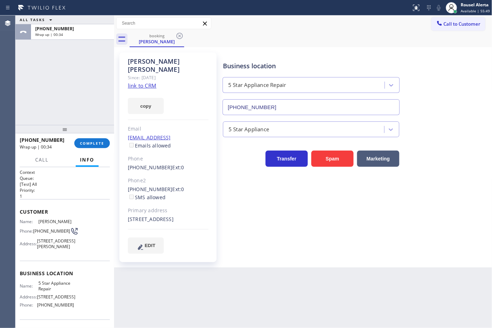
click at [81, 48] on div "ALL TASKS ALL TASKS ACTIVE TASKS TASKS IN WRAP UP [PHONE_NUMBER] Wrap up | 00:34" at bounding box center [64, 70] width 99 height 110
click at [91, 143] on span "COMPLETE" at bounding box center [92, 143] width 24 height 5
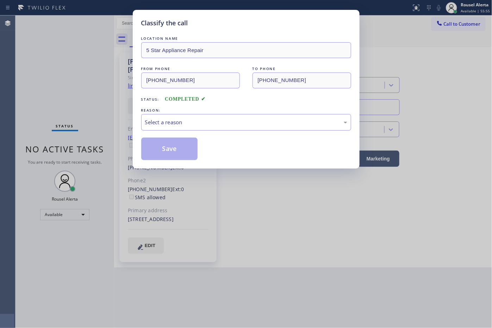
click at [211, 129] on div "Select a reason" at bounding box center [246, 122] width 210 height 17
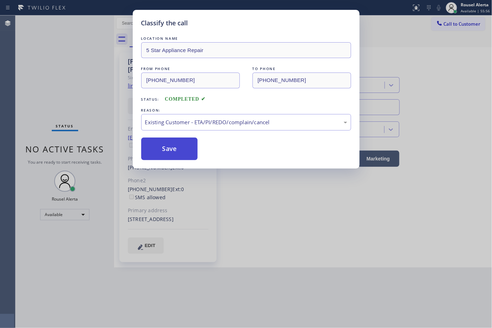
click at [166, 139] on button "Save" at bounding box center [169, 149] width 57 height 23
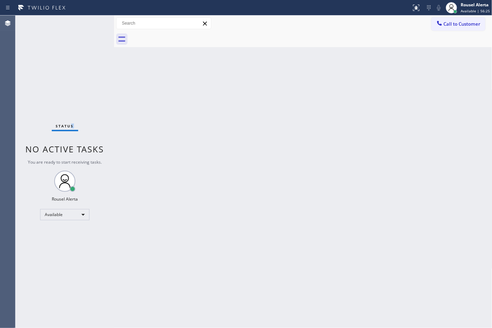
click at [72, 21] on div "Status No active tasks You are ready to start receiving tasks. Rousel Alerta Av…" at bounding box center [64, 171] width 99 height 313
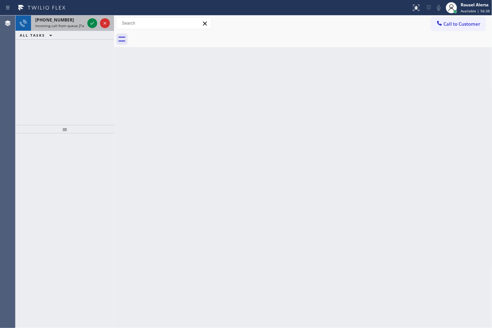
click at [64, 20] on span "[PHONE_NUMBER]" at bounding box center [54, 20] width 39 height 6
click at [72, 27] on span "Incoming call from queue [Test] All" at bounding box center [64, 25] width 58 height 5
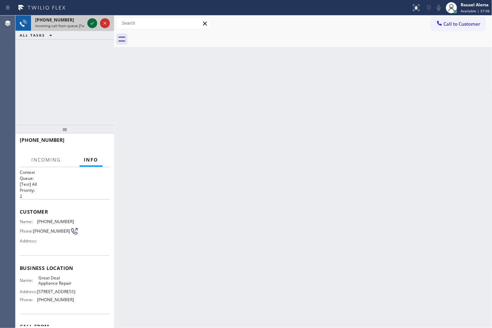
click at [90, 25] on icon at bounding box center [92, 23] width 8 height 8
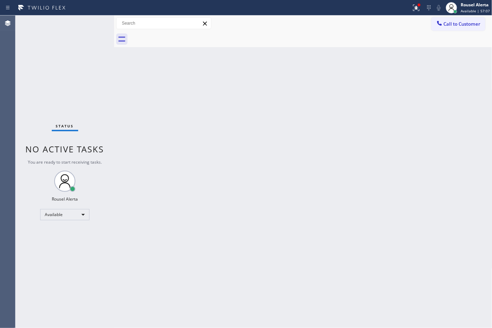
drag, startPoint x: 180, startPoint y: 111, endPoint x: 185, endPoint y: 111, distance: 5.3
click at [180, 111] on div "Back to Dashboard Change Sender ID Customers Technicians Select a contact Outbo…" at bounding box center [303, 171] width 378 height 313
click at [411, 6] on div at bounding box center [416, 8] width 15 height 8
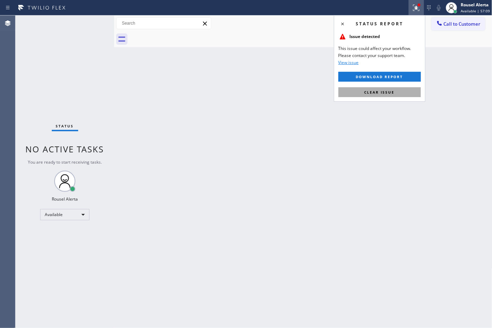
click at [390, 97] on button "Clear issue" at bounding box center [379, 92] width 82 height 10
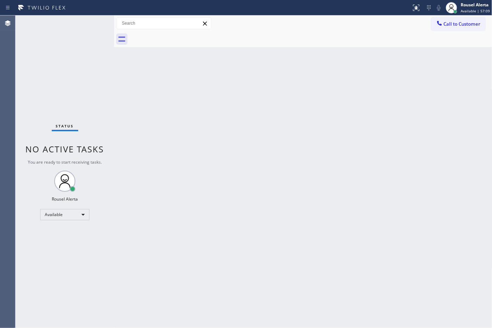
click at [386, 142] on div "Back to Dashboard Change Sender ID Customers Technicians Select a contact Outbo…" at bounding box center [303, 171] width 378 height 313
drag, startPoint x: 221, startPoint y: 205, endPoint x: 325, endPoint y: 318, distance: 153.3
click at [224, 208] on div "Back to Dashboard Change Sender ID Customers Technicians Select a contact Outbo…" at bounding box center [303, 171] width 378 height 313
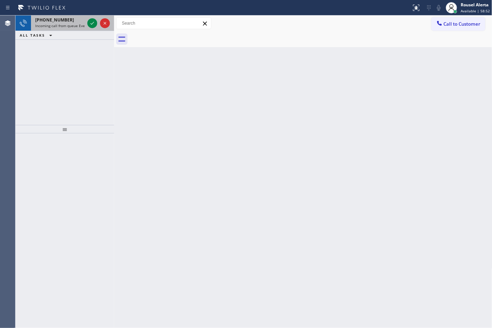
click at [76, 21] on div "[PHONE_NUMBER]" at bounding box center [59, 20] width 49 height 6
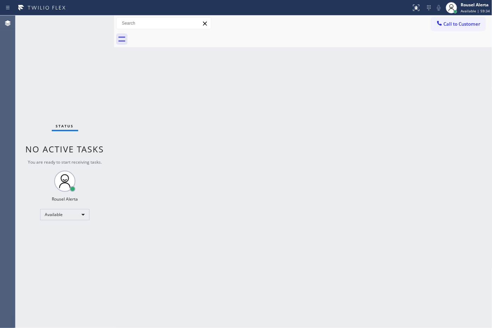
click at [60, 23] on div "Status No active tasks You are ready to start receiving tasks. Rousel Alerta Av…" at bounding box center [64, 171] width 99 height 313
click at [188, 179] on div "Back to Dashboard Change Sender ID Customers Technicians Select a contact Outbo…" at bounding box center [303, 171] width 378 height 313
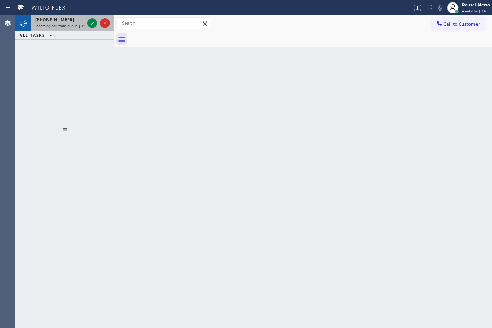
click at [63, 27] on span "Incoming call from queue [Test] All" at bounding box center [64, 25] width 58 height 5
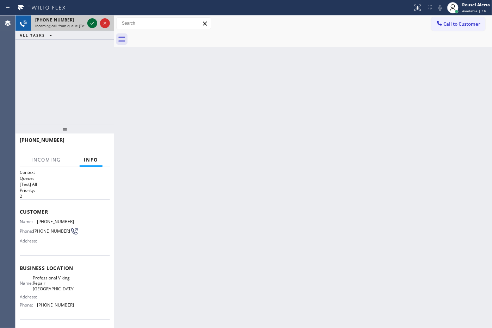
click at [91, 21] on icon at bounding box center [92, 23] width 8 height 8
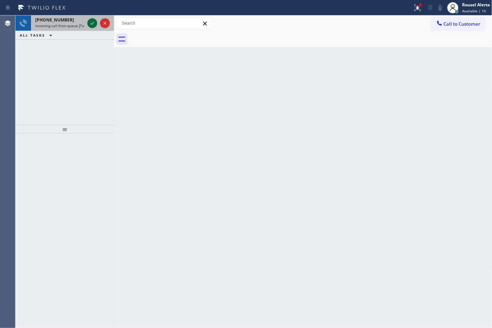
click at [91, 21] on icon at bounding box center [92, 23] width 8 height 8
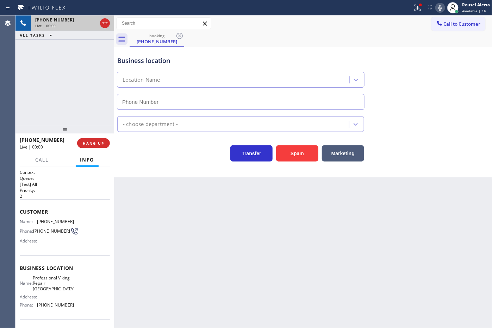
type input "[PHONE_NUMBER]"
click at [181, 237] on div "Back to Dashboard Change Sender ID Customers Technicians Select a contact Outbo…" at bounding box center [303, 171] width 378 height 313
click at [416, 6] on icon at bounding box center [418, 8] width 8 height 8
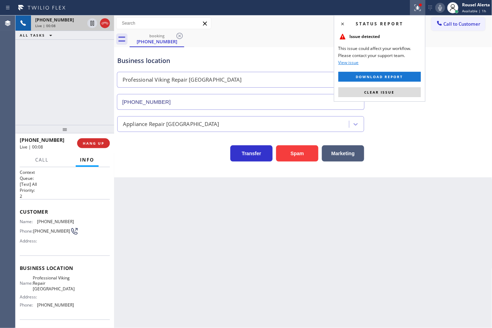
click at [404, 92] on button "Clear issue" at bounding box center [379, 92] width 82 height 10
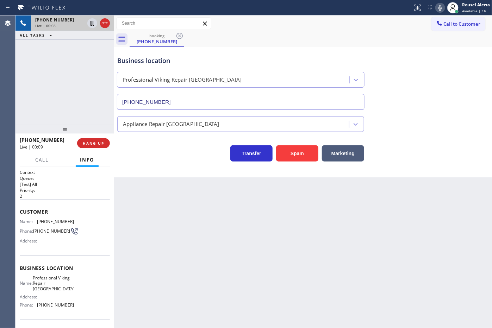
click at [447, 241] on div "Back to Dashboard Change Sender ID Customers Technicians Select a contact Outbo…" at bounding box center [303, 171] width 378 height 313
click at [94, 140] on button "HANG UP" at bounding box center [93, 143] width 33 height 10
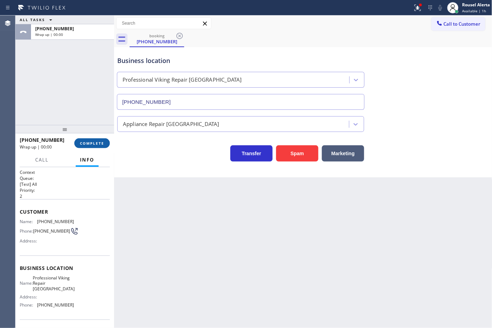
click at [94, 140] on button "COMPLETE" at bounding box center [92, 143] width 36 height 10
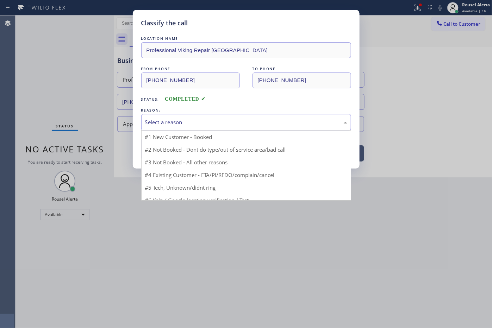
click at [172, 122] on div "Select a reason" at bounding box center [246, 122] width 202 height 8
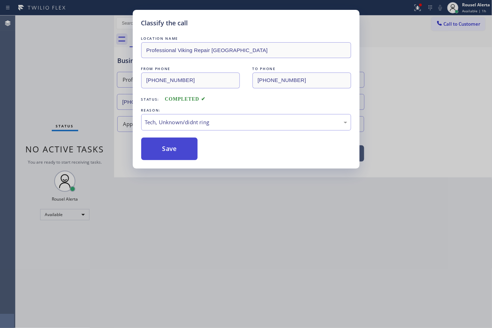
click at [166, 160] on button "Save" at bounding box center [169, 149] width 57 height 23
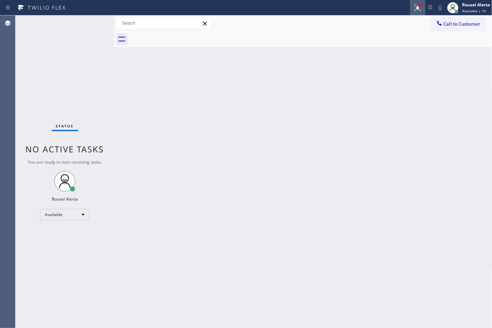
click at [414, 6] on icon at bounding box center [418, 8] width 8 height 8
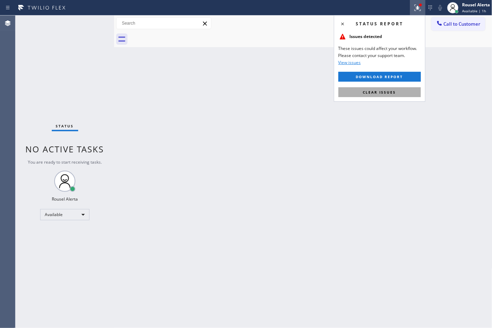
click at [386, 97] on button "Clear issues" at bounding box center [379, 92] width 82 height 10
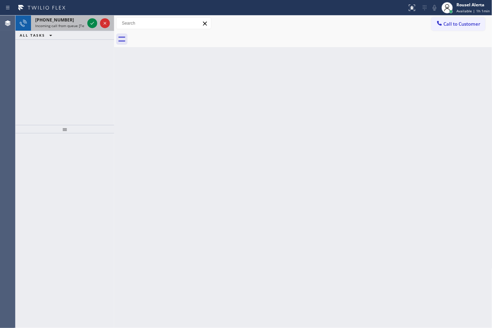
click at [64, 23] on span "Incoming call from queue [Test] All" at bounding box center [64, 25] width 58 height 5
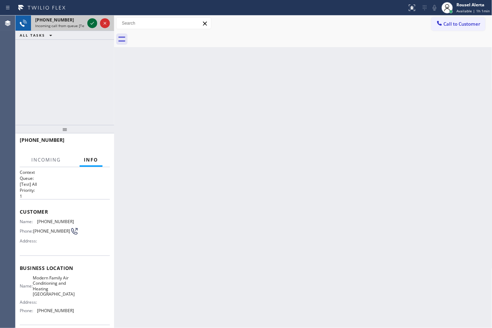
click at [92, 21] on icon at bounding box center [92, 23] width 8 height 8
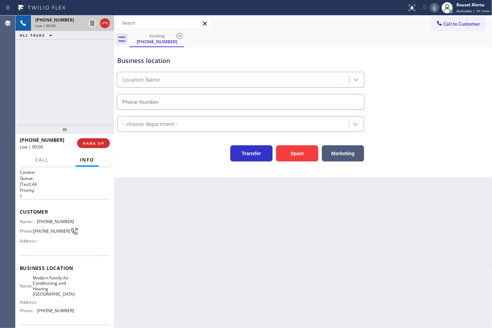
type input "[PHONE_NUMBER]"
click at [247, 252] on div "Back to Dashboard Change Sender ID Customers Technicians Select a contact Outbo…" at bounding box center [303, 171] width 378 height 313
click at [376, 327] on div "Back to Dashboard Change Sender ID Customers Technicians Select a contact Outbo…" at bounding box center [303, 171] width 378 height 313
drag, startPoint x: 67, startPoint y: 55, endPoint x: 78, endPoint y: 86, distance: 32.2
click at [67, 55] on div "[PHONE_NUMBER] Live | 00:09 ALL TASKS ALL TASKS ACTIVE TASKS TASKS IN WRAP UP" at bounding box center [64, 70] width 99 height 110
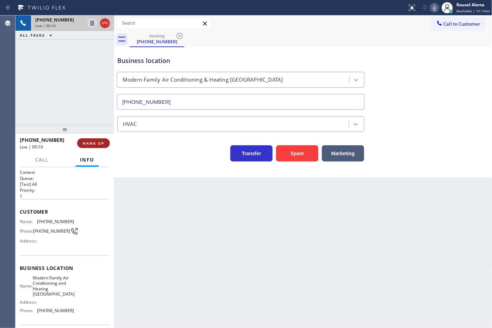
click at [94, 145] on span "HANG UP" at bounding box center [93, 143] width 21 height 5
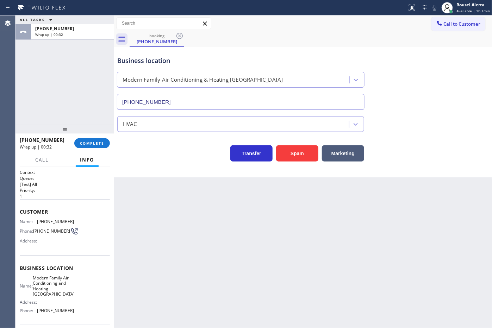
click at [62, 63] on div "ALL TASKS ALL TASKS ACTIVE TASKS TASKS IN WRAP UP [PHONE_NUMBER] Wrap up | 00:32" at bounding box center [64, 70] width 99 height 110
click at [91, 141] on span "COMPLETE" at bounding box center [92, 143] width 24 height 5
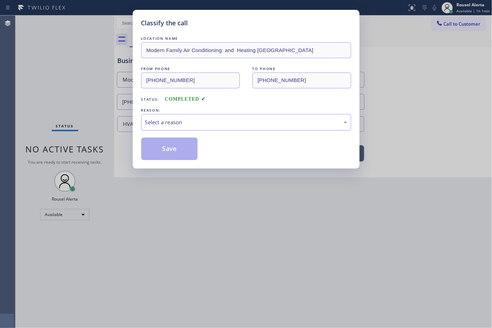
click at [166, 123] on div "Select a reason" at bounding box center [246, 122] width 202 height 8
click at [173, 159] on button "Save" at bounding box center [169, 149] width 57 height 23
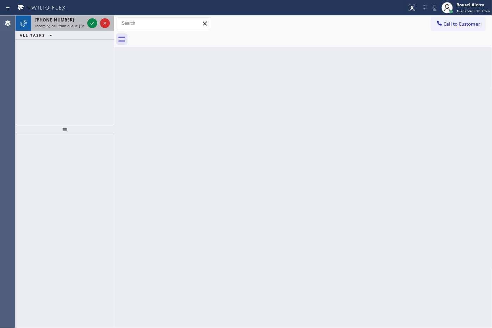
drag, startPoint x: 58, startPoint y: 18, endPoint x: 74, endPoint y: 19, distance: 15.5
click at [60, 18] on span "[PHONE_NUMBER]" at bounding box center [54, 20] width 39 height 6
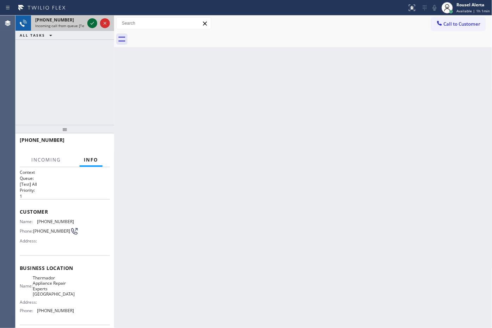
click at [92, 23] on icon at bounding box center [92, 23] width 8 height 8
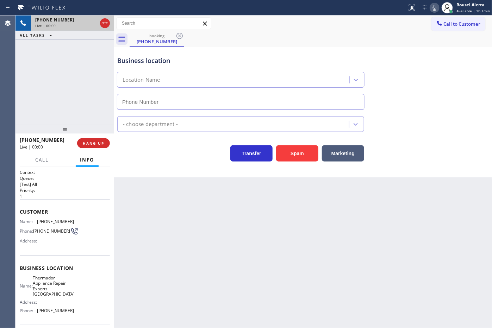
type input "[PHONE_NUMBER]"
click at [145, 207] on div "Back to Dashboard Change Sender ID Customers Technicians Select a contact Outbo…" at bounding box center [303, 171] width 378 height 313
click at [147, 209] on div "Back to Dashboard Change Sender ID Customers Technicians Select a contact Outbo…" at bounding box center [303, 171] width 378 height 313
drag, startPoint x: 58, startPoint y: 86, endPoint x: 69, endPoint y: 97, distance: 15.0
click at [60, 87] on div "[PHONE_NUMBER] Live | 00:09 ALL TASKS ALL TASKS ACTIVE TASKS TASKS IN WRAP UP" at bounding box center [64, 70] width 99 height 110
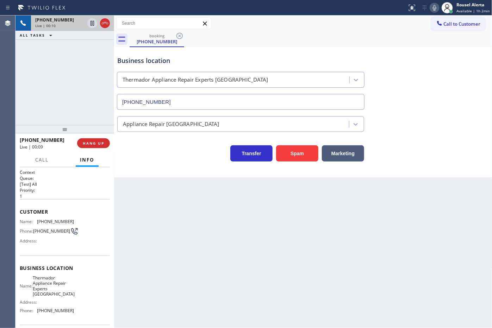
click at [152, 191] on div "Back to Dashboard Change Sender ID Customers Technicians Select a contact Outbo…" at bounding box center [303, 171] width 378 height 313
click at [99, 145] on span "HANG UP" at bounding box center [93, 143] width 21 height 5
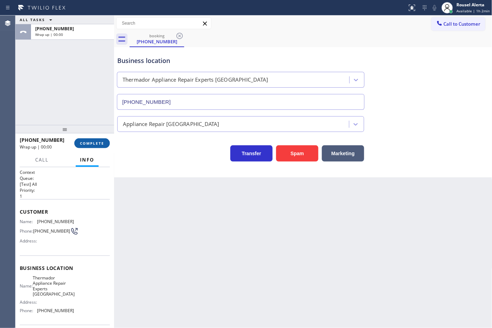
click at [99, 145] on span "COMPLETE" at bounding box center [92, 143] width 24 height 5
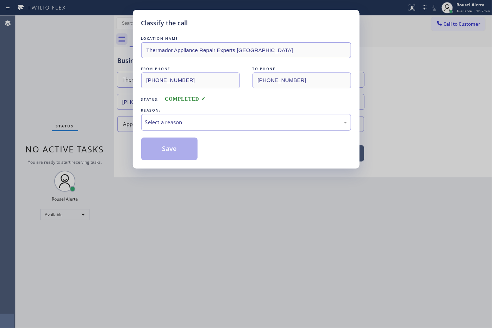
click at [152, 118] on div "Select a reason" at bounding box center [246, 122] width 210 height 17
click at [176, 156] on button "Save" at bounding box center [169, 149] width 57 height 23
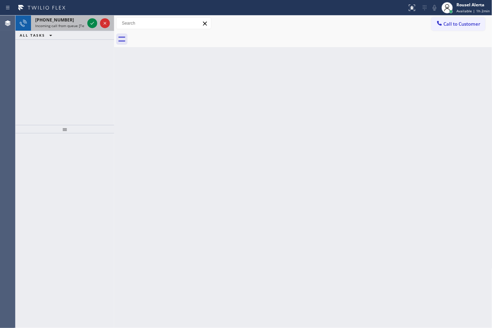
click at [74, 25] on span "Incoming call from queue [Test] All" at bounding box center [64, 25] width 58 height 5
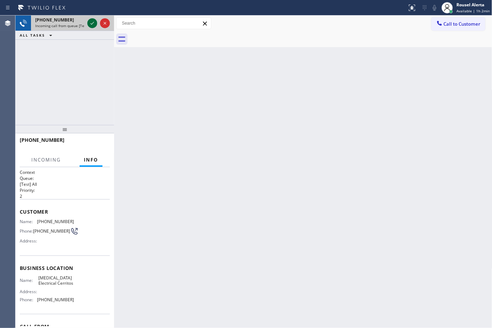
click at [91, 20] on icon at bounding box center [92, 23] width 8 height 8
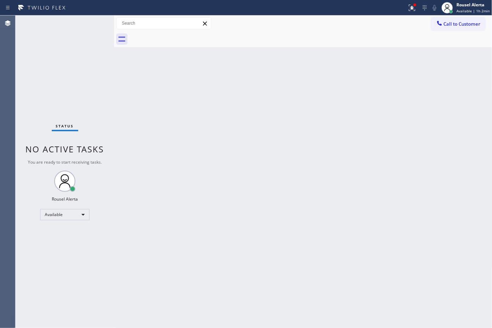
click at [168, 128] on div "Back to Dashboard Change Sender ID Customers Technicians Select a contact Outbo…" at bounding box center [303, 171] width 378 height 313
click at [411, 4] on icon at bounding box center [412, 8] width 8 height 8
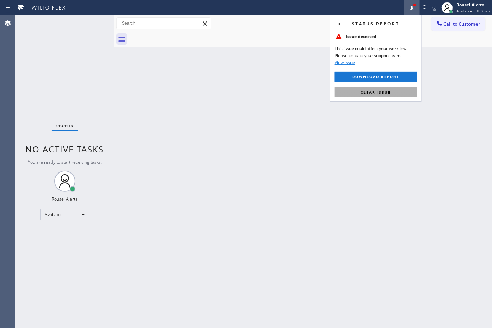
click at [382, 95] on button "Clear issue" at bounding box center [376, 92] width 82 height 10
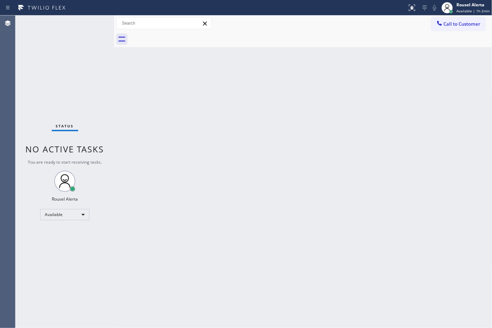
click at [343, 88] on div "Back to Dashboard Change Sender ID Customers Technicians Select a contact Outbo…" at bounding box center [303, 171] width 378 height 313
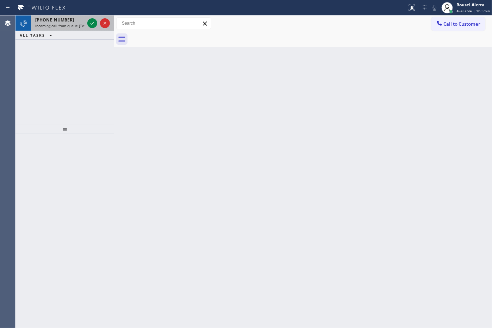
click at [81, 23] on span "Incoming call from queue [Test] All" at bounding box center [64, 25] width 58 height 5
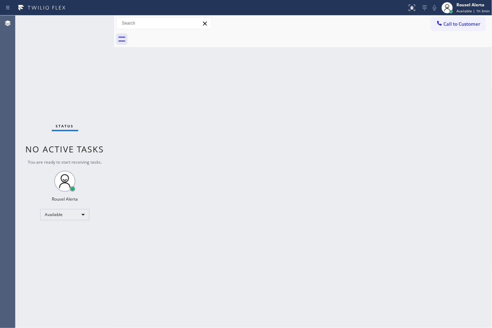
click at [75, 20] on div "Status No active tasks You are ready to start receiving tasks. Rousel Alerta Av…" at bounding box center [64, 171] width 99 height 313
drag, startPoint x: 230, startPoint y: 136, endPoint x: 265, endPoint y: 139, distance: 35.4
click at [233, 137] on div "Back to Dashboard Change Sender ID Customers Technicians Select a contact Outbo…" at bounding box center [303, 171] width 378 height 313
click at [409, 187] on div "Back to Dashboard Change Sender ID Customers Technicians Select a contact Outbo…" at bounding box center [303, 171] width 378 height 313
click at [198, 226] on div "Back to Dashboard Change Sender ID Customers Technicians Select a contact Outbo…" at bounding box center [303, 171] width 378 height 313
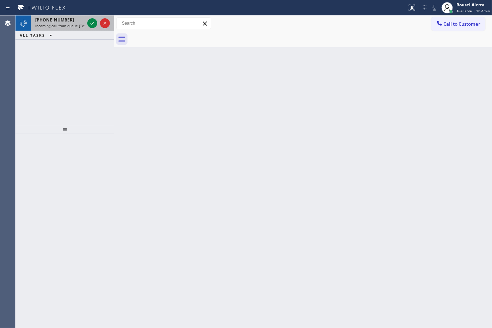
click at [79, 24] on span "Incoming call from queue [Test] All" at bounding box center [64, 25] width 58 height 5
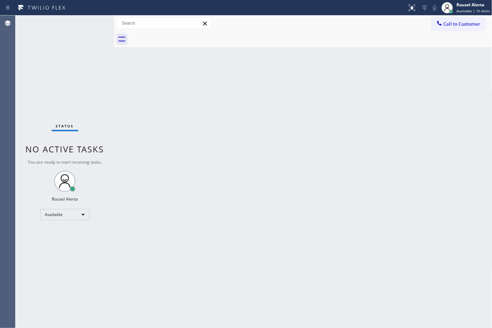
click at [88, 23] on div "Status No active tasks You are ready to start receiving tasks. Rousel Alerta Av…" at bounding box center [64, 171] width 99 height 313
click at [90, 26] on div "Status No active tasks You are ready to start receiving tasks. Rousel Alerta Av…" at bounding box center [64, 171] width 99 height 313
click at [87, 21] on div "Status No active tasks You are ready to start receiving tasks. Rousel Alerta Av…" at bounding box center [64, 171] width 99 height 313
click at [78, 24] on div "Status No active tasks You are ready to start receiving tasks. Rousel Alerta Av…" at bounding box center [64, 171] width 99 height 313
click at [78, 46] on div "Status No active tasks You are ready to start receiving tasks. Rousel Alerta Av…" at bounding box center [64, 171] width 99 height 313
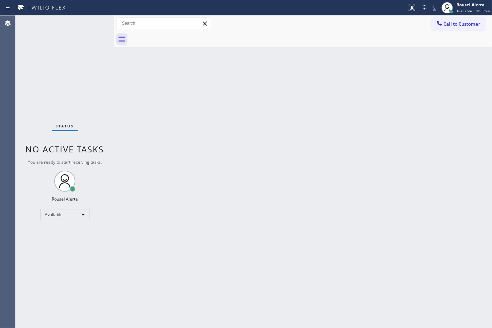
click at [83, 26] on div "Status No active tasks You are ready to start receiving tasks. Rousel Alerta Av…" at bounding box center [64, 171] width 99 height 313
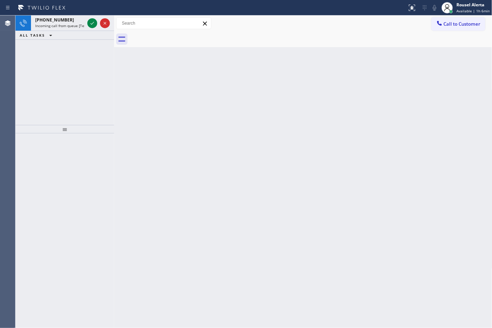
click at [73, 19] on div "[PHONE_NUMBER]" at bounding box center [59, 20] width 49 height 6
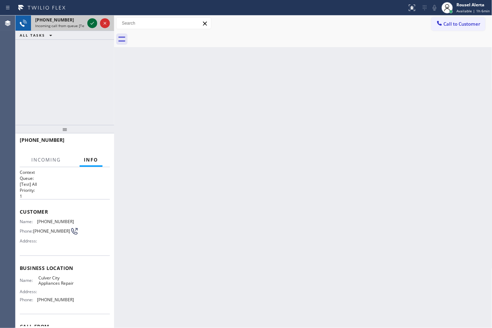
click at [93, 25] on icon at bounding box center [92, 23] width 8 height 8
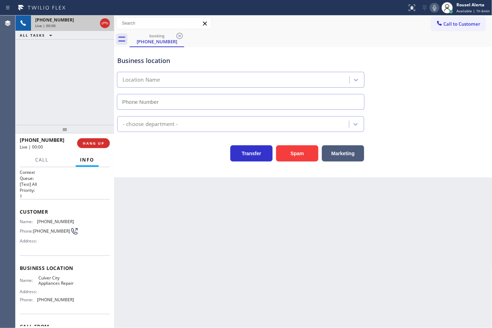
type input "[PHONE_NUMBER]"
click at [169, 219] on div "Back to Dashboard Change Sender ID Customers Technicians Select a contact Outbo…" at bounding box center [303, 171] width 378 height 313
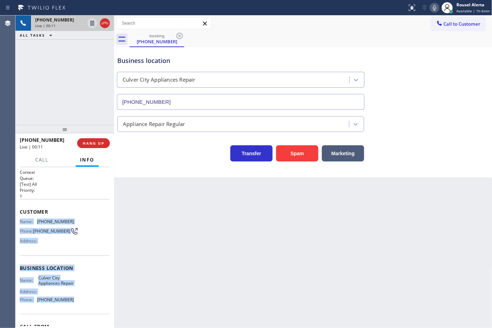
drag, startPoint x: 20, startPoint y: 221, endPoint x: 69, endPoint y: 304, distance: 96.3
click at [69, 304] on div "Context Queue: [Test] All Priority: 1 Customer Name: [PHONE_NUMBER] Phone: [PHO…" at bounding box center [65, 268] width 90 height 198
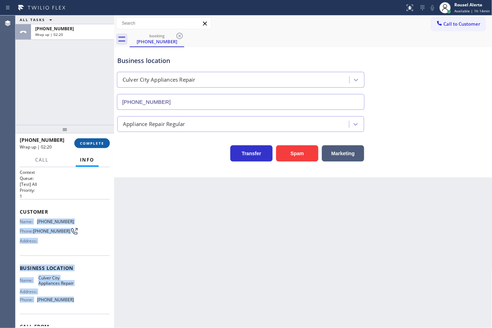
click at [91, 144] on span "COMPLETE" at bounding box center [92, 143] width 24 height 5
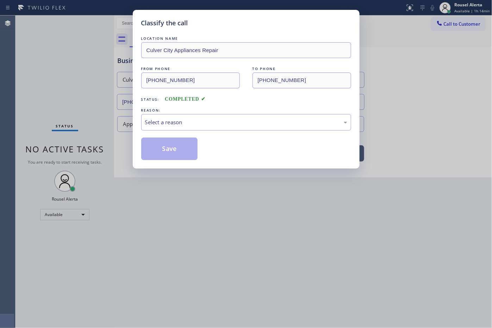
click at [163, 124] on div "Select a reason" at bounding box center [246, 122] width 202 height 8
click at [173, 150] on button "Save" at bounding box center [169, 149] width 57 height 23
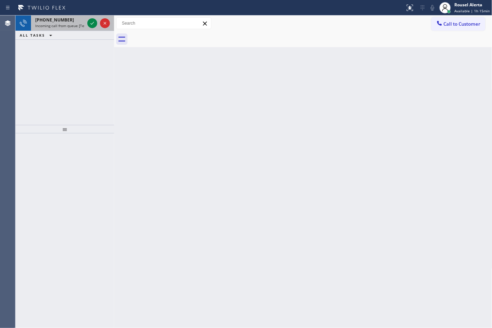
click at [72, 21] on div "[PHONE_NUMBER]" at bounding box center [59, 20] width 49 height 6
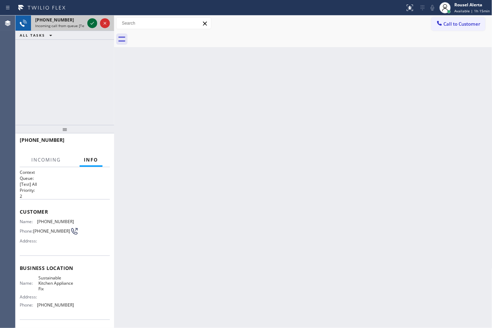
click at [89, 22] on icon at bounding box center [92, 23] width 8 height 8
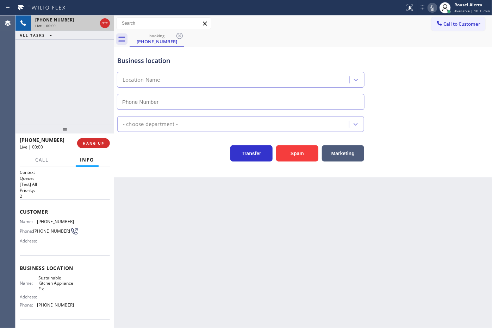
type input "[PHONE_NUMBER]"
click at [299, 156] on button "Spam" at bounding box center [297, 153] width 42 height 16
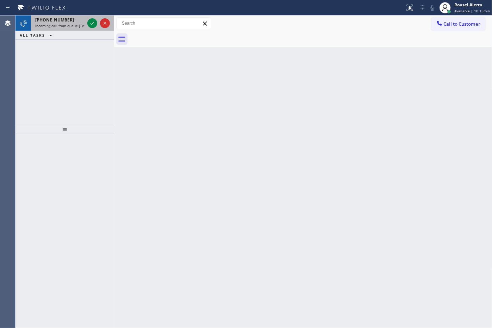
click at [62, 23] on div "[PHONE_NUMBER] Incoming call from queue [Test] All" at bounding box center [58, 22] width 55 height 15
drag, startPoint x: 71, startPoint y: 16, endPoint x: 89, endPoint y: 25, distance: 19.7
click at [71, 16] on div "[PHONE_NUMBER] Incoming call from queue [Test] All" at bounding box center [58, 22] width 55 height 15
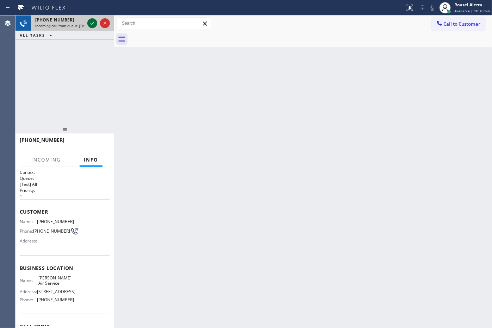
click at [91, 25] on icon at bounding box center [92, 23] width 8 height 8
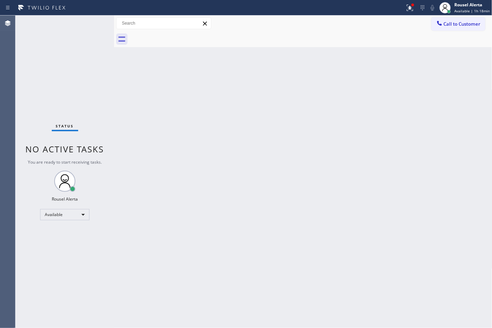
drag, startPoint x: 209, startPoint y: 152, endPoint x: 238, endPoint y: 124, distance: 40.1
click at [209, 150] on div "Back to Dashboard Change Sender ID Customers Technicians Select a contact Outbo…" at bounding box center [303, 171] width 378 height 313
click at [414, 5] on div at bounding box center [412, 5] width 3 height 3
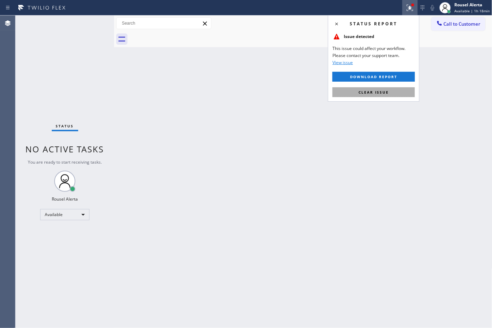
click at [397, 93] on button "Clear issue" at bounding box center [374, 92] width 82 height 10
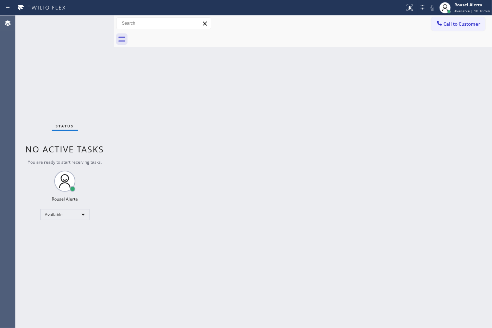
click at [173, 203] on div "Back to Dashboard Change Sender ID Customers Technicians Select a contact Outbo…" at bounding box center [303, 171] width 378 height 313
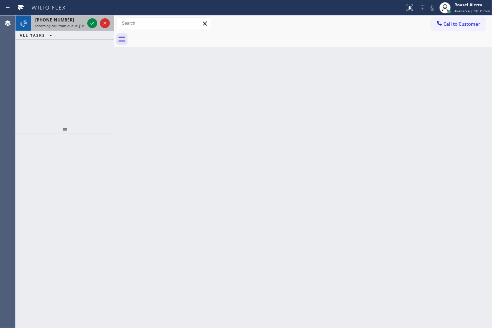
click at [83, 18] on div "[PHONE_NUMBER]" at bounding box center [59, 20] width 49 height 6
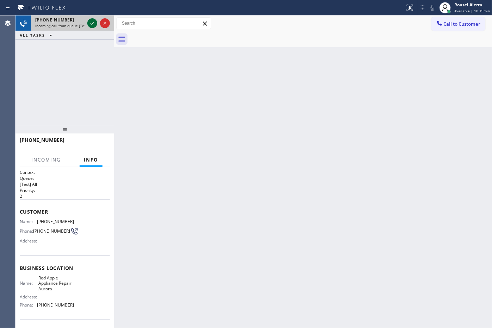
click at [89, 23] on icon at bounding box center [92, 23] width 8 height 8
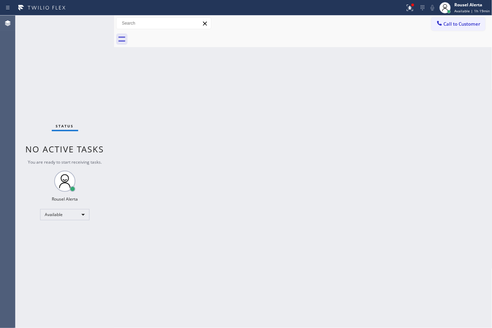
click at [92, 42] on div "Status No active tasks You are ready to start receiving tasks. Rousel Alerta Av…" at bounding box center [64, 171] width 99 height 313
click at [406, 9] on div at bounding box center [409, 8] width 15 height 8
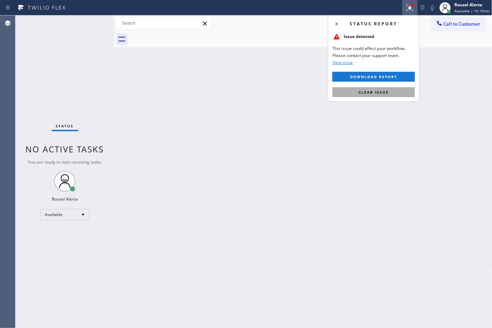
click at [393, 89] on button "Clear issue" at bounding box center [374, 92] width 82 height 10
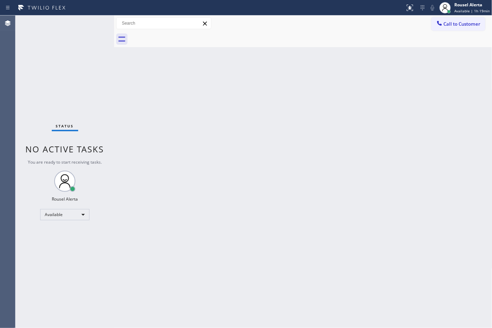
click at [411, 135] on div "Back to Dashboard Change Sender ID Customers Technicians Select a contact Outbo…" at bounding box center [303, 171] width 378 height 313
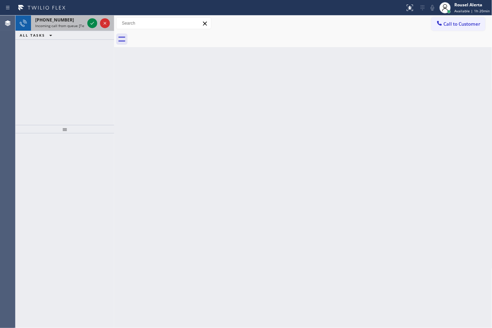
click at [78, 24] on span "Incoming call from queue [Test] All" at bounding box center [64, 25] width 58 height 5
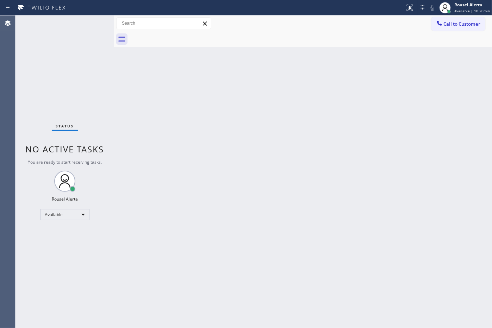
click at [257, 176] on div "Back to Dashboard Change Sender ID Customers Technicians Select a contact Outbo…" at bounding box center [303, 171] width 378 height 313
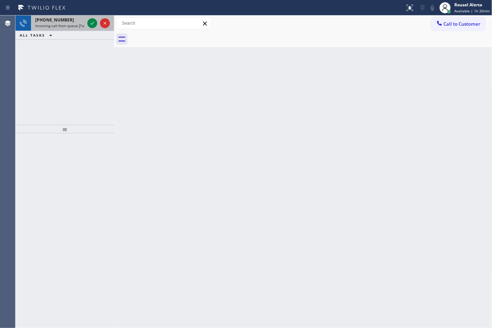
click at [79, 18] on div "[PHONE_NUMBER]" at bounding box center [59, 20] width 49 height 6
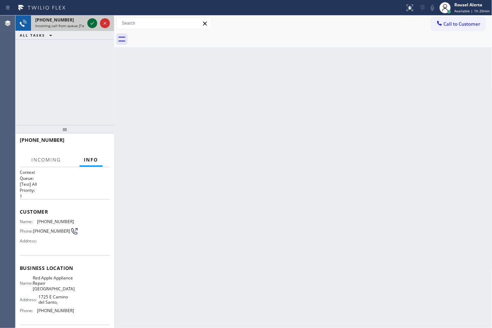
click at [90, 22] on icon at bounding box center [92, 23] width 8 height 8
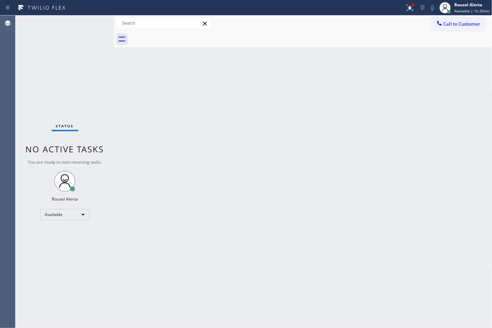
drag, startPoint x: 184, startPoint y: 166, endPoint x: 189, endPoint y: 159, distance: 8.3
click at [184, 164] on div "Back to Dashboard Change Sender ID Customers Technicians Select a contact Outbo…" at bounding box center [303, 171] width 378 height 313
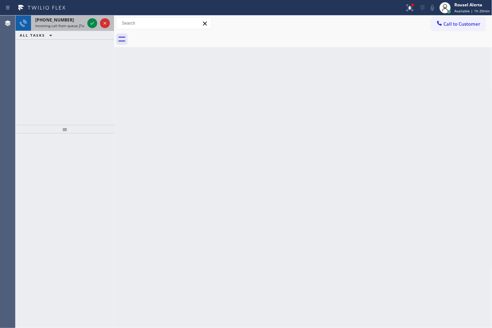
click at [80, 25] on span "Incoming call from queue [Test] All" at bounding box center [64, 25] width 58 height 5
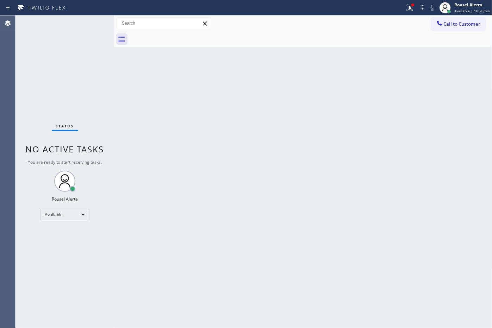
click at [93, 29] on div "Status No active tasks You are ready to start receiving tasks. Rousel Alerta Av…" at bounding box center [64, 171] width 99 height 313
click at [410, 12] on button at bounding box center [409, 7] width 15 height 15
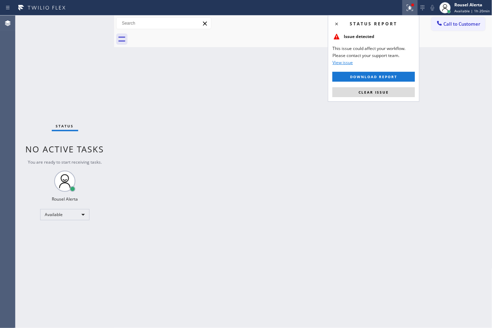
click at [386, 94] on span "Clear issue" at bounding box center [374, 92] width 30 height 5
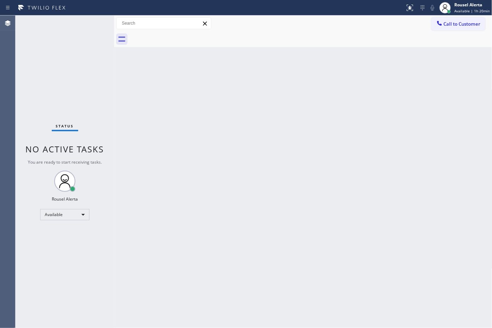
click at [397, 154] on div "Back to Dashboard Change Sender ID Customers Technicians Select a contact Outbo…" at bounding box center [303, 171] width 378 height 313
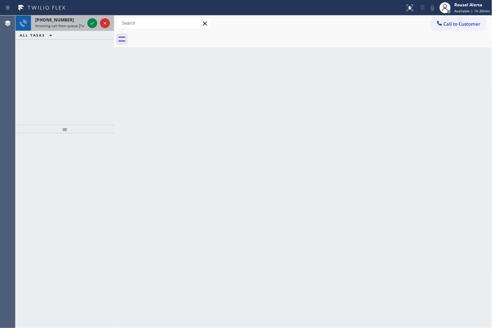
click at [74, 29] on div "[PHONE_NUMBER] Incoming call from queue [Test] All" at bounding box center [58, 22] width 55 height 15
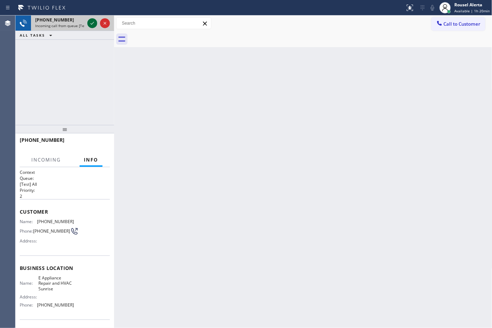
click at [87, 24] on div at bounding box center [92, 23] width 10 height 8
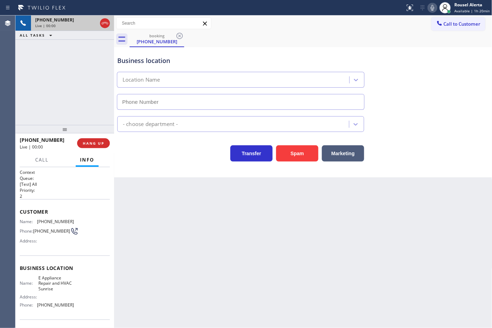
type input "[PHONE_NUMBER]"
click at [347, 260] on div "Back to Dashboard Change Sender ID Customers Technicians Select a contact Outbo…" at bounding box center [303, 171] width 378 height 313
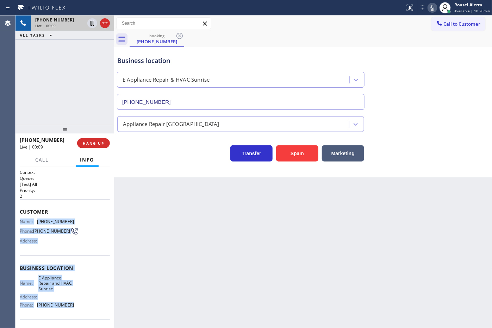
drag, startPoint x: 20, startPoint y: 218, endPoint x: 73, endPoint y: 306, distance: 101.9
click at [73, 305] on div "Context Queue: [Test] All Priority: 2 Customer Name: [PHONE_NUMBER] Phone: [PHO…" at bounding box center [65, 271] width 90 height 204
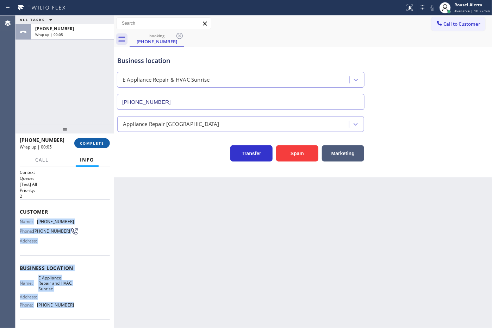
click at [100, 147] on button "COMPLETE" at bounding box center [92, 143] width 36 height 10
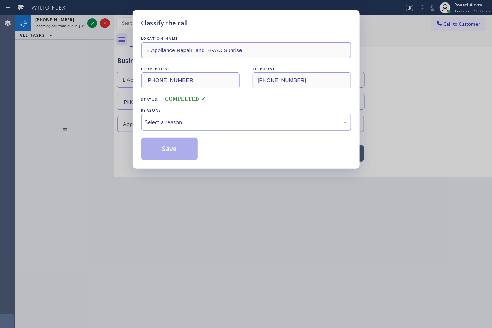
click at [218, 124] on div "Select a reason" at bounding box center [246, 122] width 202 height 8
click at [185, 150] on button "Save" at bounding box center [169, 149] width 57 height 23
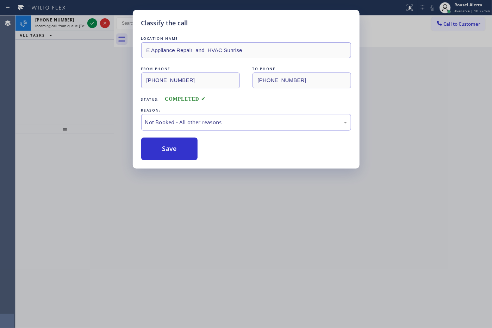
click at [111, 74] on div "Classify the call LOCATION NAME E Appliance Repair and HVAC Sunrise FROM PHONE …" at bounding box center [246, 164] width 492 height 328
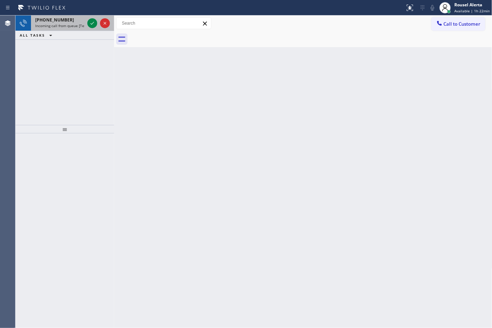
click at [69, 22] on div "[PHONE_NUMBER]" at bounding box center [59, 20] width 49 height 6
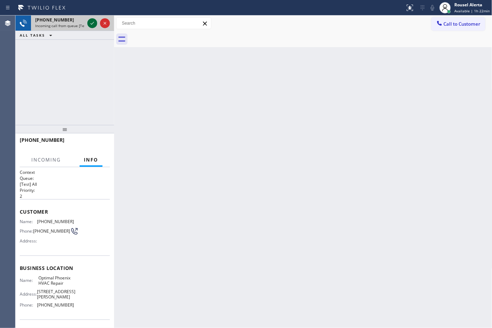
click at [93, 26] on icon at bounding box center [92, 23] width 8 height 8
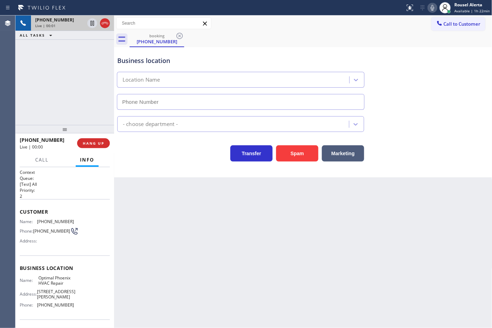
type input "[PHONE_NUMBER]"
click at [267, 235] on div "Back to Dashboard Change Sender ID Customers Technicians Select a contact Outbo…" at bounding box center [303, 171] width 378 height 313
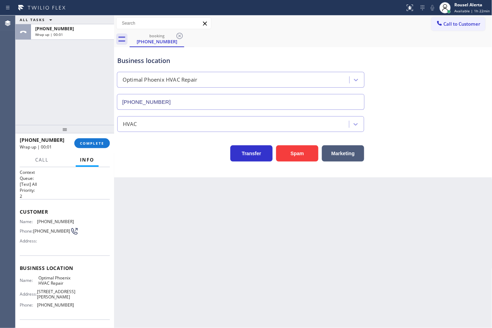
click at [79, 53] on div "ALL TASKS ALL TASKS ACTIVE TASKS TASKS IN WRAP UP [PHONE_NUMBER] Wrap up | 00:01" at bounding box center [64, 70] width 99 height 110
click at [166, 286] on div "Back to Dashboard Change Sender ID Customers Technicians Select a contact Outbo…" at bounding box center [303, 171] width 378 height 313
click at [96, 142] on span "COMPLETE" at bounding box center [92, 143] width 24 height 5
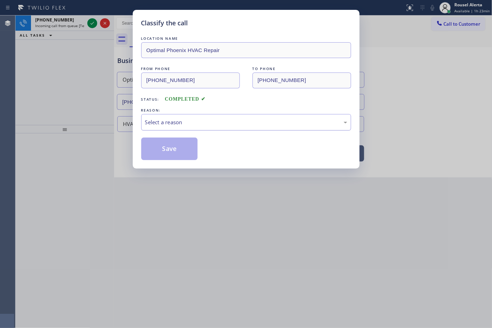
click at [161, 124] on div "Select a reason" at bounding box center [246, 122] width 202 height 8
click at [178, 157] on button "Save" at bounding box center [169, 149] width 57 height 23
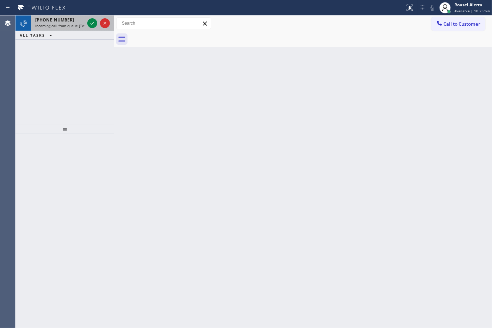
click at [64, 22] on div "[PHONE_NUMBER]" at bounding box center [59, 20] width 49 height 6
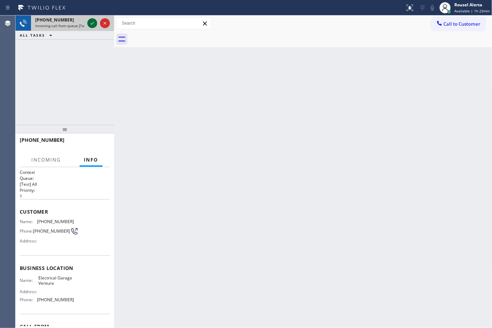
click at [91, 23] on icon at bounding box center [92, 23] width 8 height 8
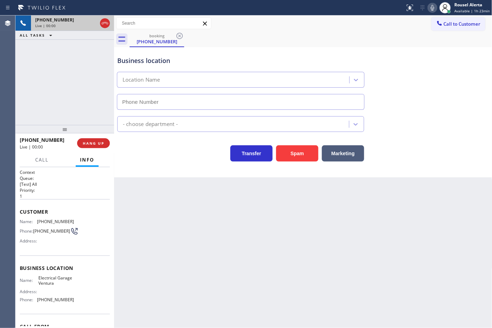
type input "[PHONE_NUMBER]"
drag, startPoint x: 68, startPoint y: 54, endPoint x: 70, endPoint y: 63, distance: 9.7
click at [68, 54] on div "[PHONE_NUMBER] Live | 00:11 ALL TASKS ALL TASKS ACTIVE TASKS TASKS IN WRAP UP" at bounding box center [64, 70] width 99 height 110
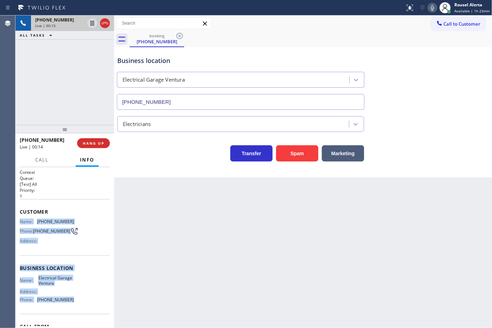
drag, startPoint x: 18, startPoint y: 221, endPoint x: 69, endPoint y: 300, distance: 94.4
click at [69, 300] on div "Context Queue: [Test] All Priority: 1 Customer Name: [PHONE_NUMBER] Phone: [PHO…" at bounding box center [64, 247] width 99 height 161
click at [90, 24] on icon at bounding box center [92, 23] width 8 height 8
click at [430, 9] on icon at bounding box center [432, 8] width 8 height 8
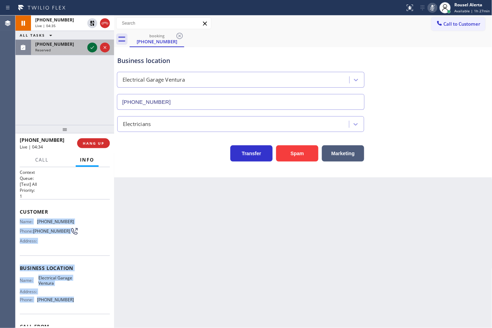
click at [93, 47] on icon at bounding box center [93, 47] width 4 height 3
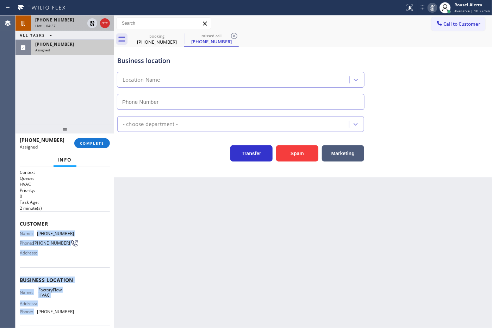
type input "[PHONE_NUMBER]"
click at [91, 23] on icon at bounding box center [92, 23] width 5 height 5
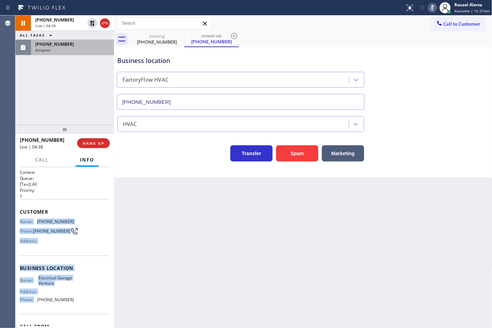
click at [430, 7] on icon at bounding box center [432, 8] width 8 height 8
click at [61, 43] on span "[PHONE_NUMBER]" at bounding box center [54, 44] width 39 height 6
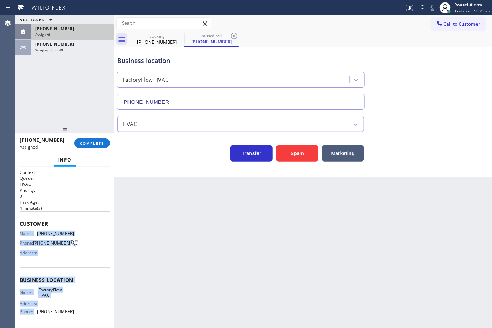
click at [65, 35] on div "Assigned" at bounding box center [72, 34] width 75 height 5
click at [87, 255] on div "Name: [PHONE_NUMBER] Phone: [PHONE_NUMBER] Address:" at bounding box center [65, 245] width 90 height 28
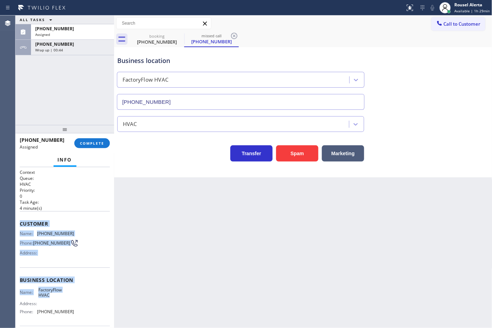
scroll to position [44, 0]
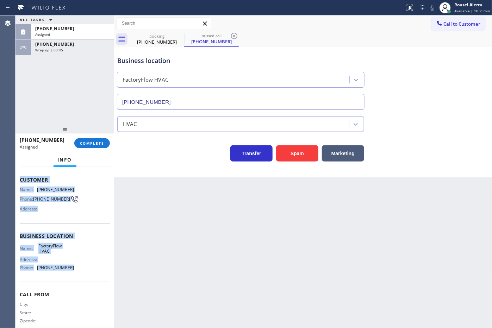
drag, startPoint x: 19, startPoint y: 220, endPoint x: 84, endPoint y: 279, distance: 88.0
click at [84, 279] on div "Context Queue: HVAC Priority: 0 Task Age: [DEMOGRAPHIC_DATA] minute(s) Customer…" at bounding box center [64, 247] width 99 height 161
click at [60, 25] on div "[PHONE_NUMBER] Assigned" at bounding box center [71, 31] width 80 height 15
click at [101, 148] on button "COMPLETE" at bounding box center [92, 143] width 36 height 10
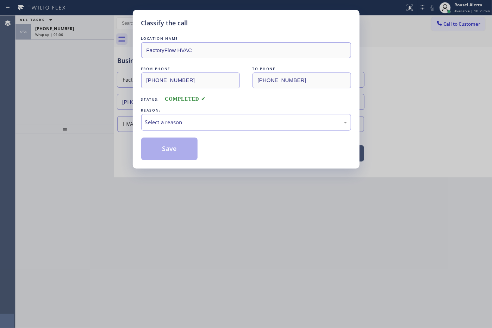
click at [172, 127] on div "Select a reason" at bounding box center [246, 122] width 210 height 17
click at [180, 150] on button "Save" at bounding box center [169, 149] width 57 height 23
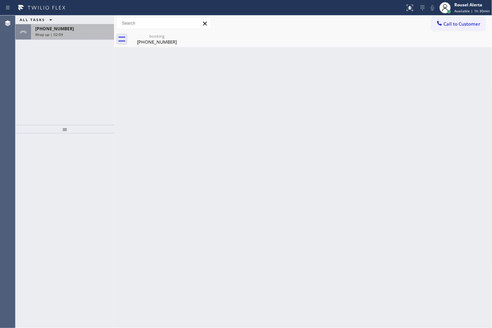
click at [74, 35] on div "Wrap up | 02:09" at bounding box center [72, 34] width 75 height 5
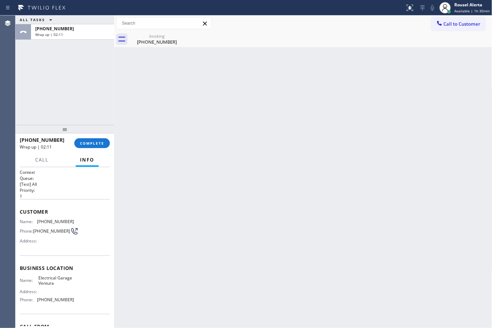
click at [101, 138] on div "[PHONE_NUMBER] Wrap up | 02:11 COMPLETE" at bounding box center [65, 143] width 90 height 18
click at [101, 139] on button "COMPLETE" at bounding box center [92, 143] width 36 height 10
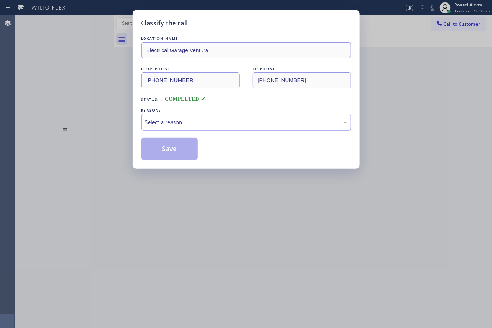
click at [198, 124] on div "Select a reason" at bounding box center [246, 122] width 202 height 8
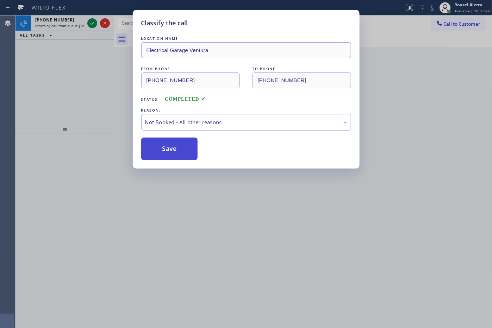
click at [168, 150] on button "Save" at bounding box center [169, 149] width 57 height 23
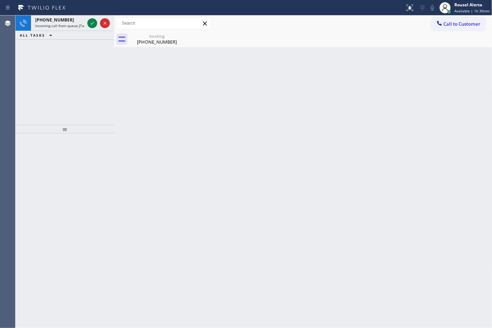
click at [73, 24] on span "Incoming call from queue [Test] All" at bounding box center [64, 25] width 58 height 5
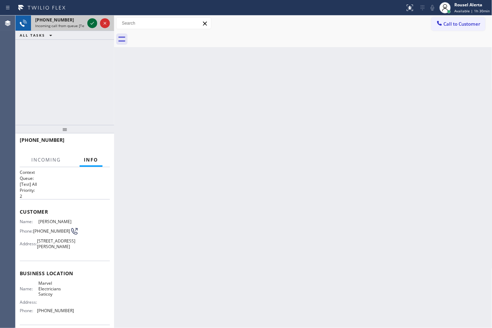
click at [87, 24] on div at bounding box center [92, 23] width 10 height 8
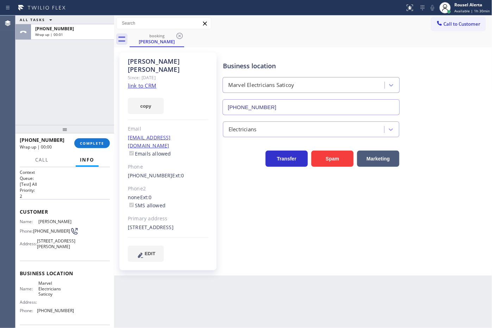
click at [63, 79] on div "ALL TASKS ALL TASKS ACTIVE TASKS TASKS IN WRAP UP +18054511151 Wrap up | 00:01" at bounding box center [64, 70] width 99 height 110
click at [98, 115] on div "ALL TASKS ALL TASKS ACTIVE TASKS TASKS IN WRAP UP +18054511151 Wrap up | 00:24" at bounding box center [64, 70] width 99 height 110
click at [95, 141] on span "COMPLETE" at bounding box center [92, 143] width 24 height 5
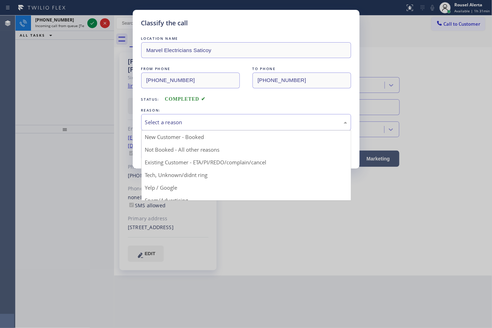
click at [216, 127] on div "Select a reason" at bounding box center [246, 122] width 210 height 17
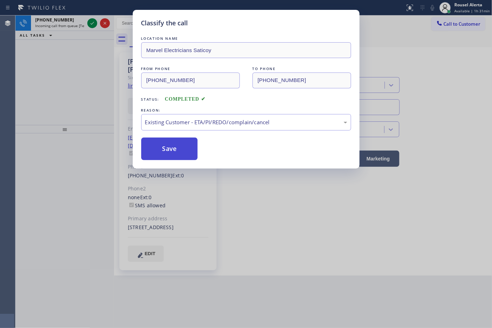
click at [176, 143] on button "Save" at bounding box center [169, 149] width 57 height 23
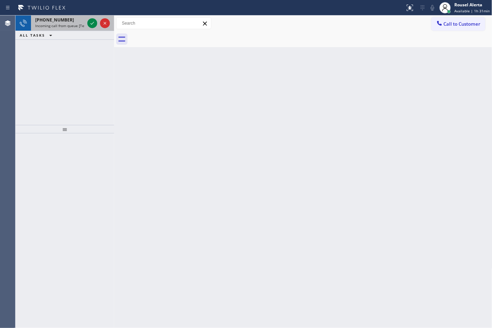
click at [77, 23] on span "Incoming call from queue [Test] All" at bounding box center [64, 25] width 58 height 5
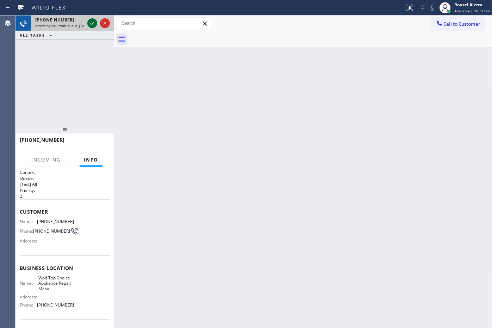
click at [89, 27] on icon at bounding box center [92, 23] width 8 height 8
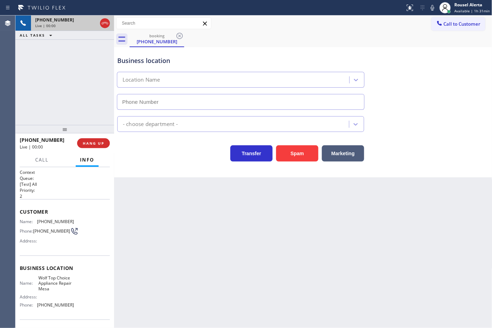
type input "(623) 292-5313"
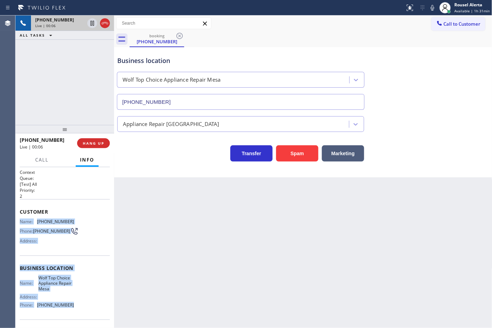
drag, startPoint x: 16, startPoint y: 220, endPoint x: 79, endPoint y: 307, distance: 107.0
click at [79, 307] on div "Context Queue: [Test] All Priority: 2 Customer Name: (520) 541-6315 Phone: (520…" at bounding box center [64, 247] width 99 height 161
copy div "Name: (520) 541-6315 Phone: (520) 541-6315 Address: Business location Name: Wol…"
click at [327, 239] on div "Back to Dashboard Change Sender ID Customers Technicians Select a contact Outbo…" at bounding box center [303, 171] width 378 height 313
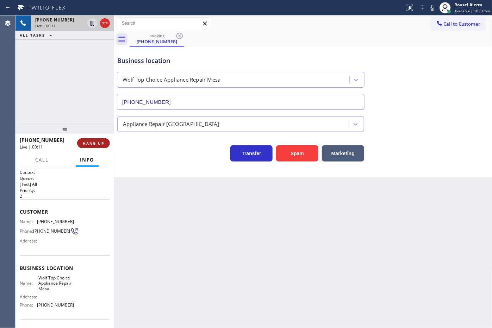
click at [102, 141] on span "HANG UP" at bounding box center [93, 143] width 21 height 5
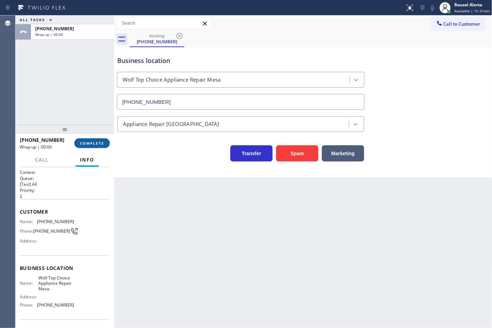
click at [110, 143] on button "COMPLETE" at bounding box center [92, 143] width 36 height 10
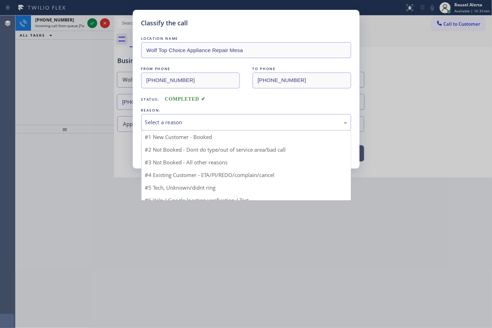
click at [184, 126] on div "Select a reason" at bounding box center [246, 122] width 202 height 8
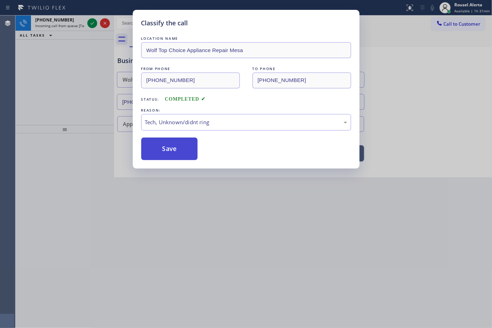
click at [175, 154] on button "Save" at bounding box center [169, 149] width 57 height 23
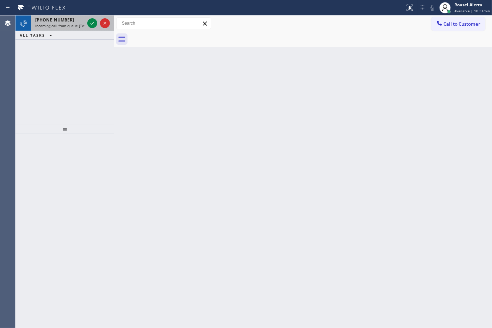
click at [66, 21] on div "+19498663244" at bounding box center [59, 20] width 49 height 6
drag, startPoint x: 67, startPoint y: 8, endPoint x: 73, endPoint y: 14, distance: 9.0
click at [68, 10] on icon at bounding box center [41, 7] width 53 height 11
click at [77, 19] on div "[PHONE_NUMBER]" at bounding box center [59, 20] width 49 height 6
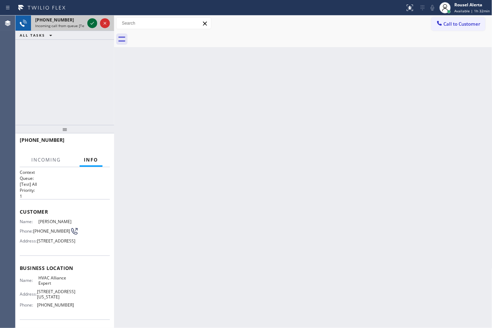
click at [92, 26] on icon at bounding box center [92, 23] width 8 height 8
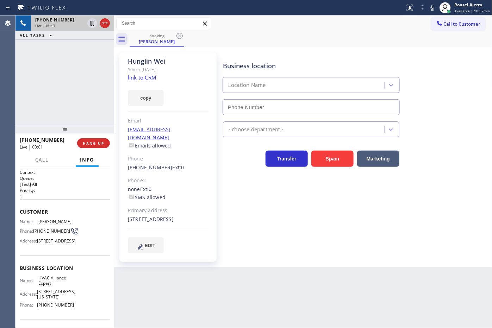
type input "[PHONE_NUMBER]"
click at [143, 76] on link "link to CRM" at bounding box center [142, 77] width 29 height 7
click at [88, 25] on icon at bounding box center [92, 23] width 8 height 8
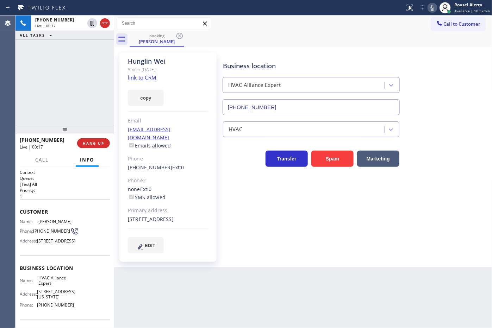
click at [434, 6] on icon at bounding box center [432, 8] width 8 height 8
click at [92, 25] on icon at bounding box center [92, 23] width 5 height 5
click at [432, 10] on icon at bounding box center [432, 8] width 8 height 8
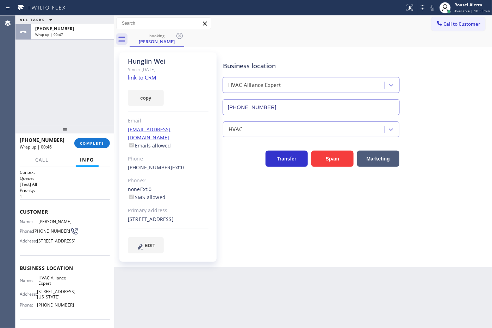
click at [63, 49] on div "ALL TASKS ALL TASKS ACTIVE TASKS TASKS IN WRAP UP +13104089538 Wrap up | 00:47" at bounding box center [64, 70] width 99 height 110
click at [89, 146] on button "COMPLETE" at bounding box center [92, 143] width 36 height 10
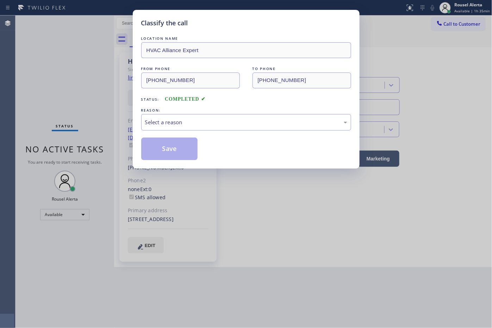
click at [169, 125] on div "Select a reason" at bounding box center [246, 122] width 202 height 8
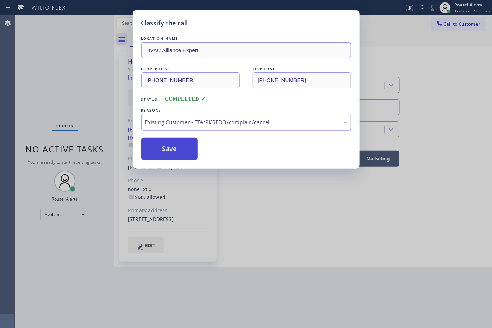
click at [175, 149] on button "Save" at bounding box center [169, 149] width 57 height 23
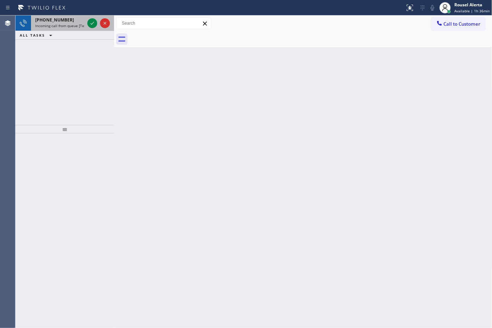
click at [79, 22] on div "+19499109982" at bounding box center [59, 20] width 49 height 6
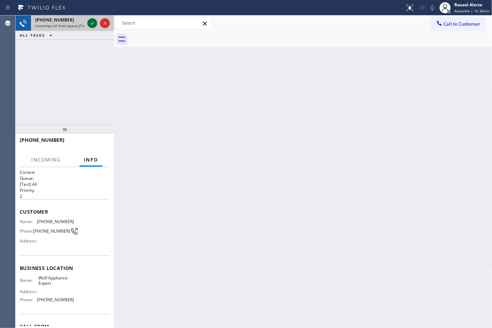
click at [87, 23] on div at bounding box center [92, 23] width 10 height 8
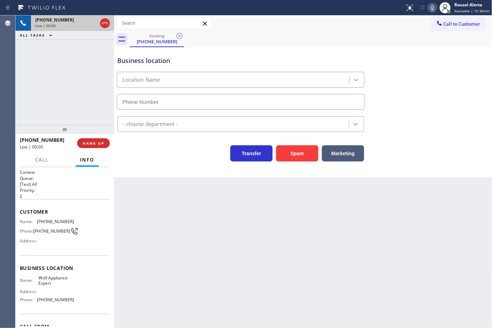
type input "(949) 536-9698"
click at [58, 299] on span "(949) 536-9698" at bounding box center [55, 299] width 37 height 5
copy span "(949) 536-9698"
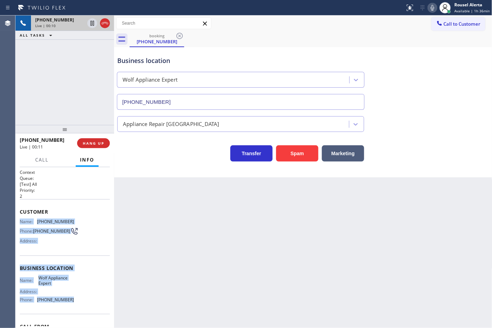
drag, startPoint x: 18, startPoint y: 218, endPoint x: 81, endPoint y: 305, distance: 106.9
click at [81, 305] on div "Context Queue: [Test] All Priority: 2 Customer Name: (949) 910-9982 Phone: (949…" at bounding box center [64, 247] width 99 height 161
copy div "Name: (949) 910-9982 Phone: (949) 910-9982 Address: Business location Name: Wol…"
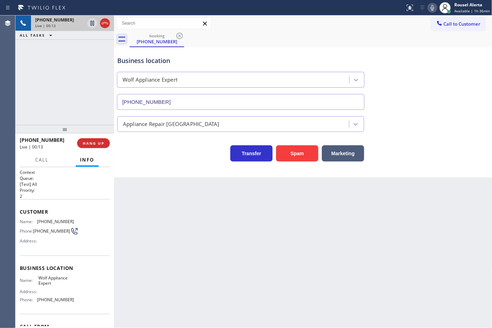
click at [370, 235] on div "Back to Dashboard Change Sender ID Customers Technicians Select a contact Outbo…" at bounding box center [303, 171] width 378 height 313
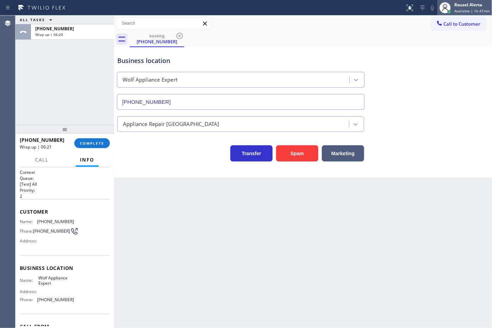
click at [474, 4] on div "Rousel Alerta" at bounding box center [472, 5] width 36 height 6
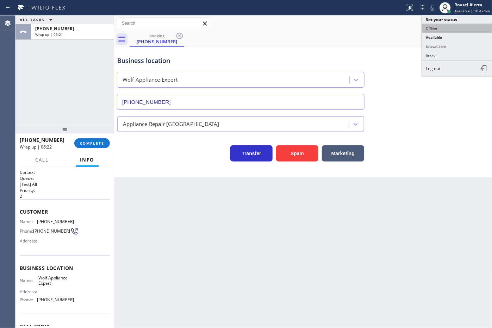
click at [460, 26] on button "Offline" at bounding box center [457, 28] width 70 height 9
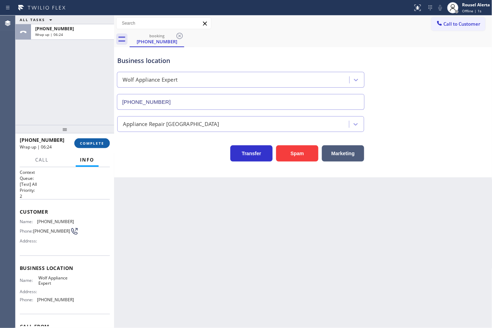
click at [101, 142] on span "COMPLETE" at bounding box center [92, 143] width 24 height 5
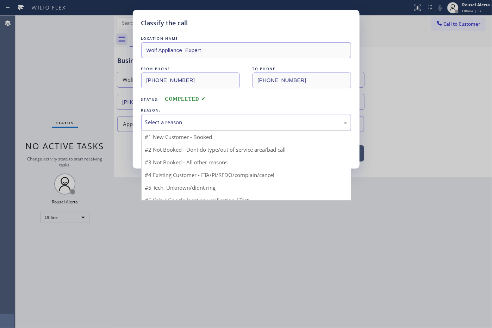
click at [172, 126] on div "Select a reason" at bounding box center [246, 122] width 202 height 8
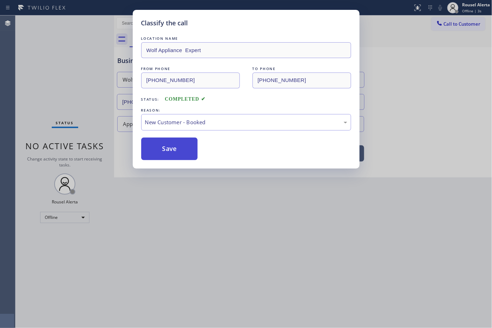
click at [165, 152] on button "Save" at bounding box center [169, 149] width 57 height 23
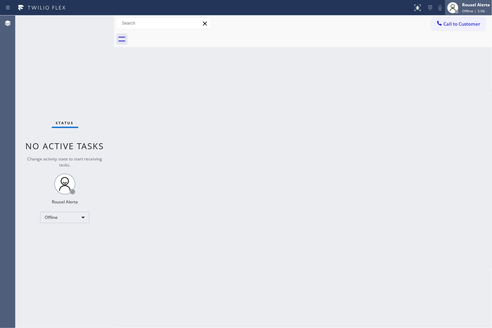
click at [478, 6] on div "Rousel Alerta" at bounding box center [476, 5] width 28 height 6
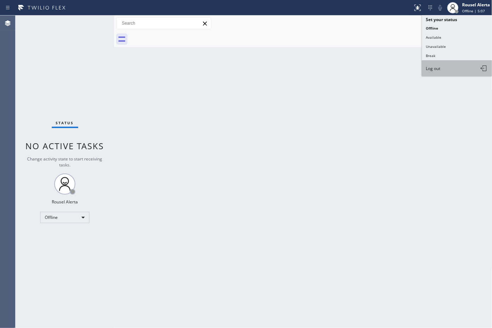
click at [460, 68] on button "Log out" at bounding box center [457, 68] width 70 height 15
